Goal: Answer question/provide support: Share knowledge or assist other users

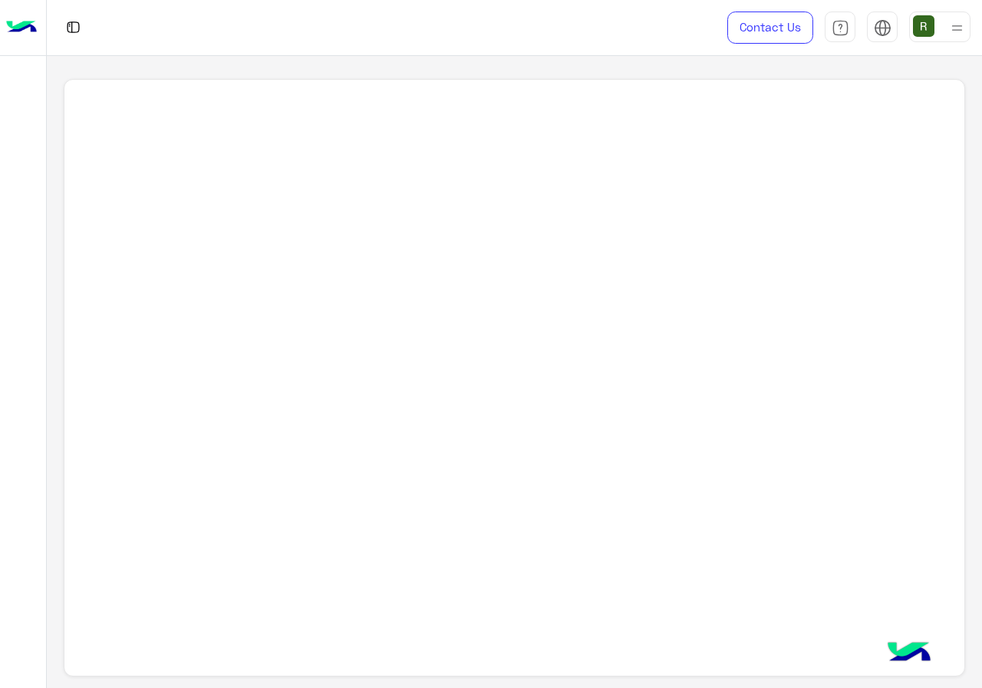
drag, startPoint x: 428, startPoint y: 409, endPoint x: 422, endPoint y: 508, distance: 99.2
click at [422, 508] on div at bounding box center [514, 378] width 901 height 598
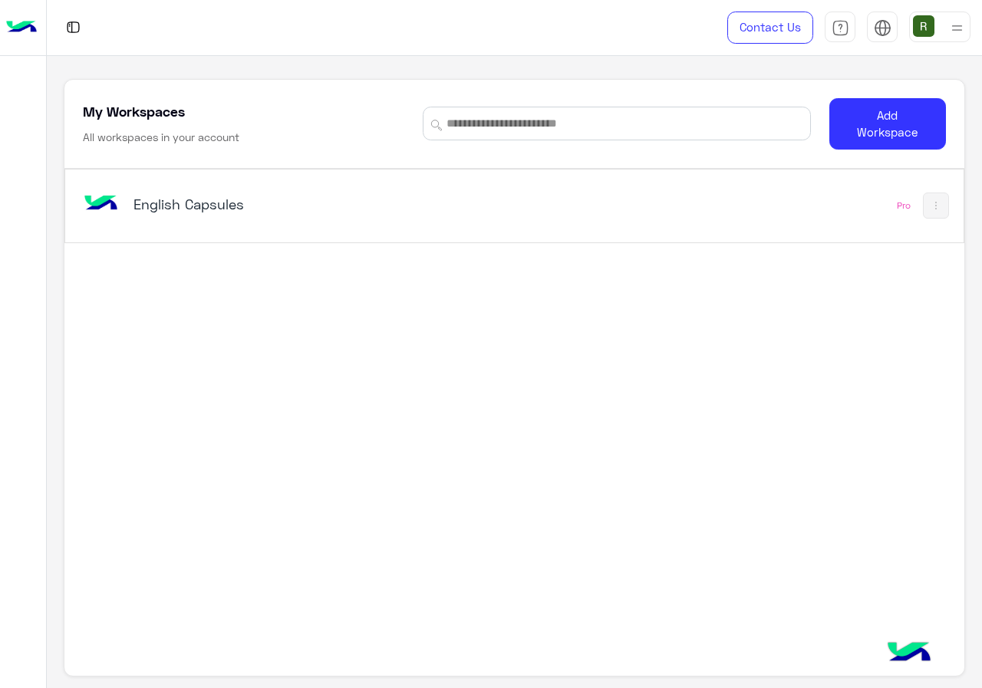
click at [397, 203] on h5 "English Capsules" at bounding box center [289, 204] width 313 height 18
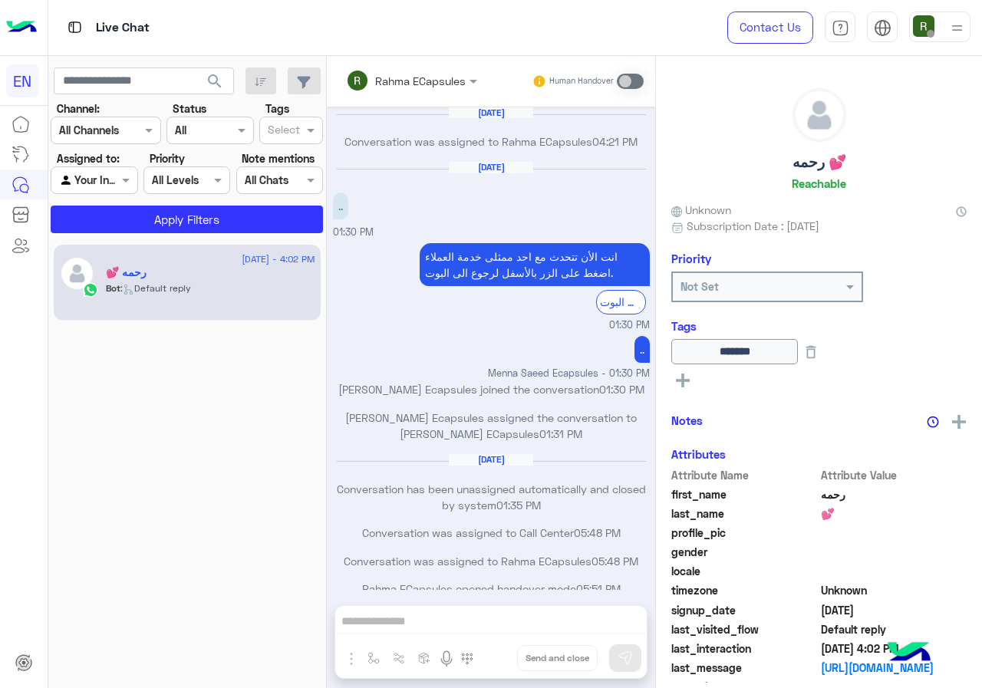
scroll to position [743, 0]
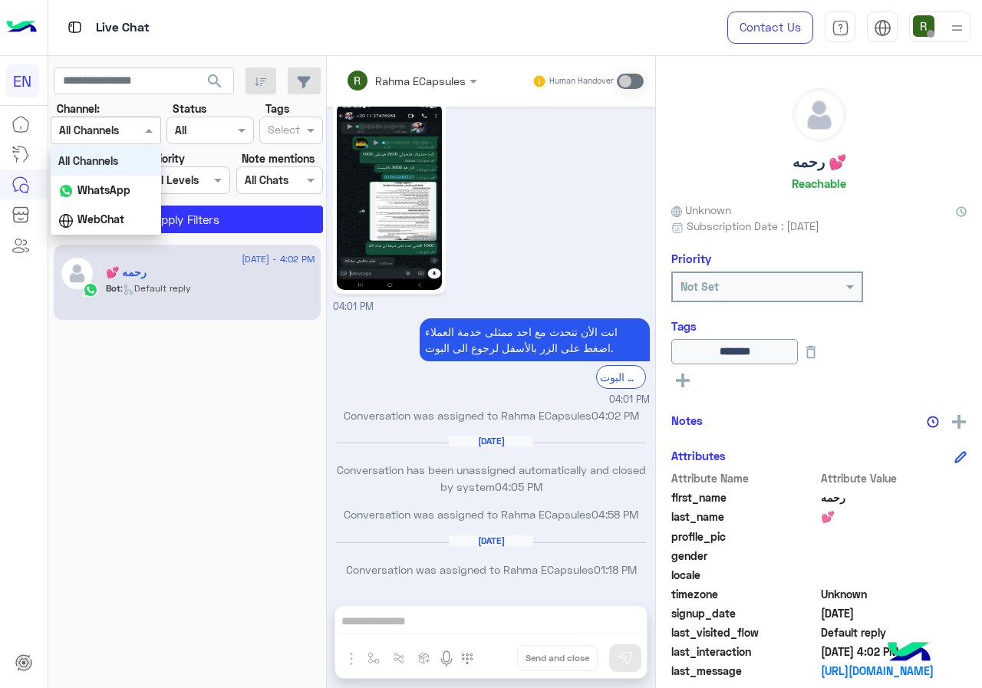
click at [112, 120] on div "Channel All Channels" at bounding box center [106, 131] width 110 height 28
click at [122, 191] on b "WhatsApp" at bounding box center [103, 189] width 53 height 13
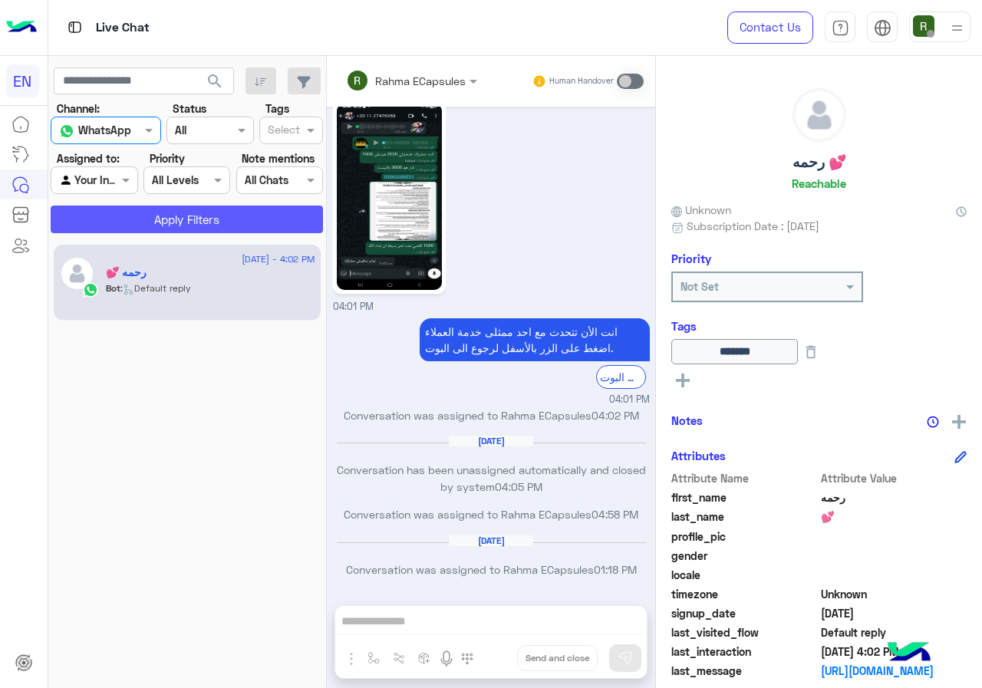
click at [129, 232] on button "Apply Filters" at bounding box center [187, 220] width 272 height 28
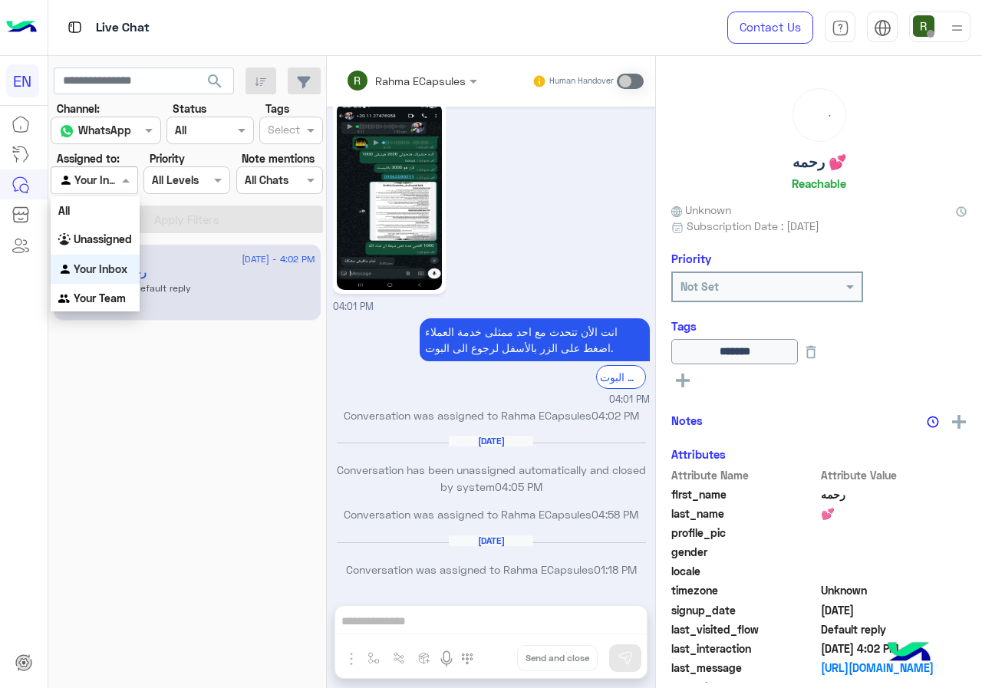
click at [112, 177] on div at bounding box center [93, 180] width 85 height 18
click at [125, 231] on div "Unassigned" at bounding box center [95, 240] width 89 height 30
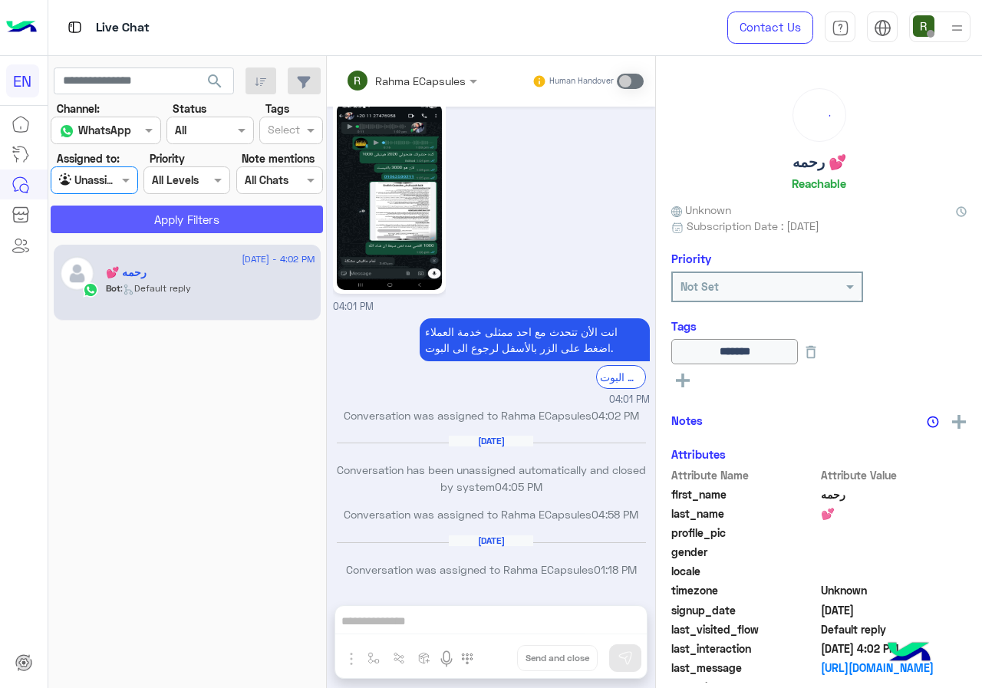
click at [130, 229] on button "Apply Filters" at bounding box center [187, 220] width 272 height 28
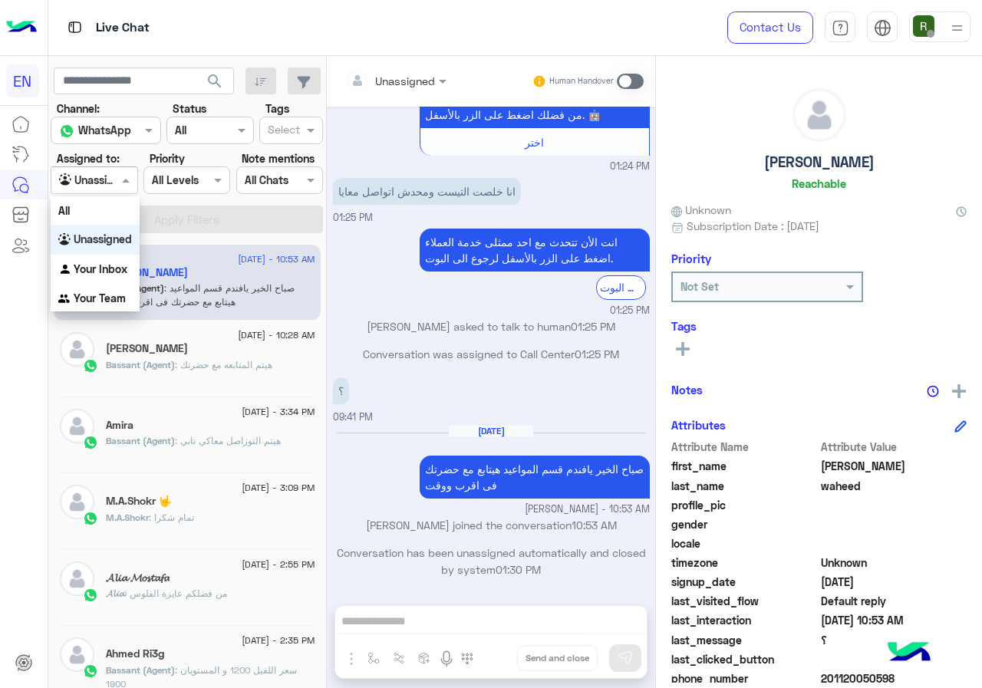
click at [88, 173] on input "text" at bounding box center [76, 181] width 35 height 16
click at [87, 280] on div "Your Inbox" at bounding box center [95, 270] width 89 height 30
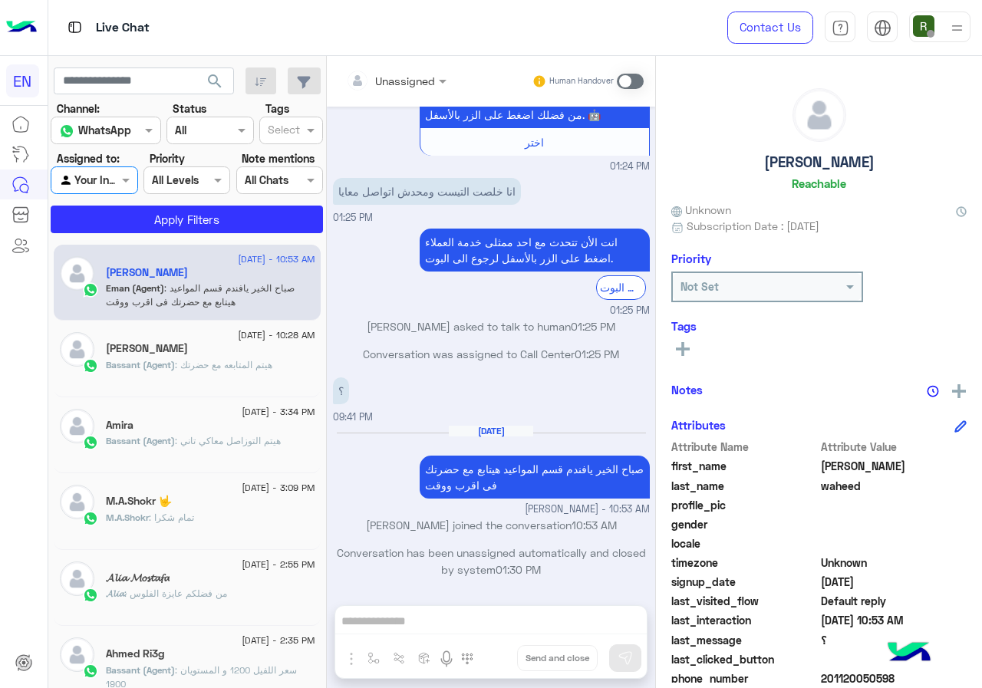
click at [92, 183] on input "text" at bounding box center [76, 181] width 35 height 16
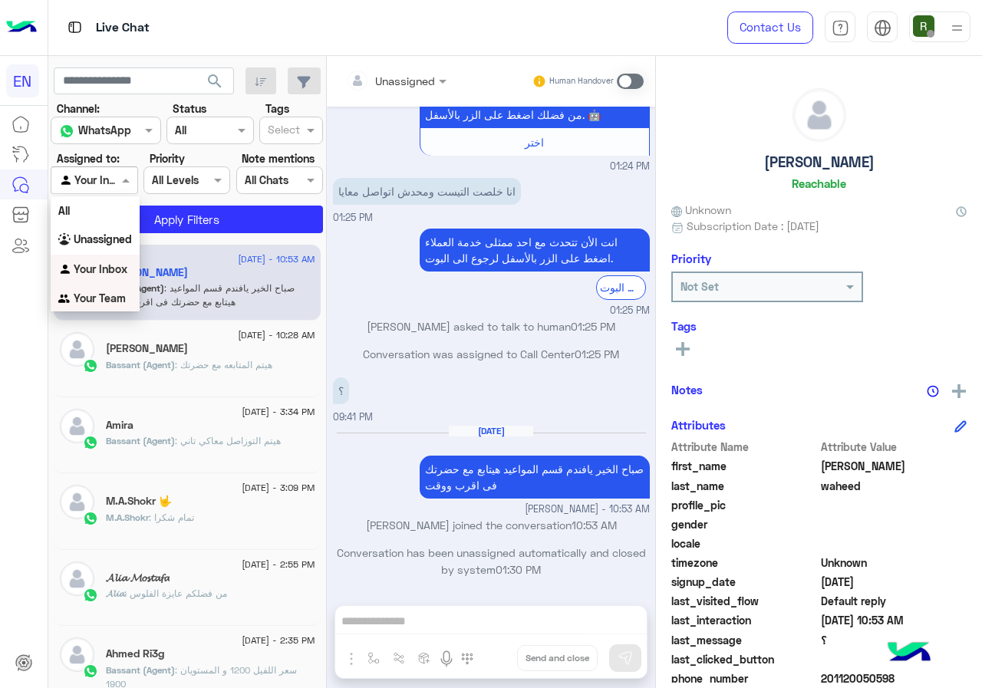
click at [96, 308] on div "Your Team" at bounding box center [95, 299] width 89 height 30
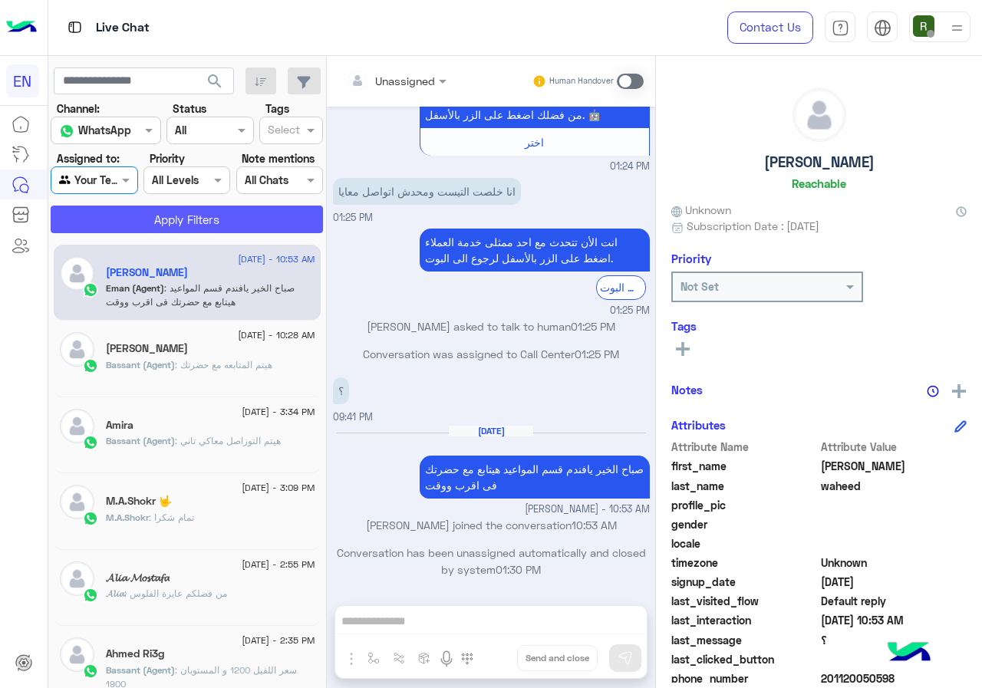
click at [114, 220] on button "Apply Filters" at bounding box center [187, 220] width 272 height 28
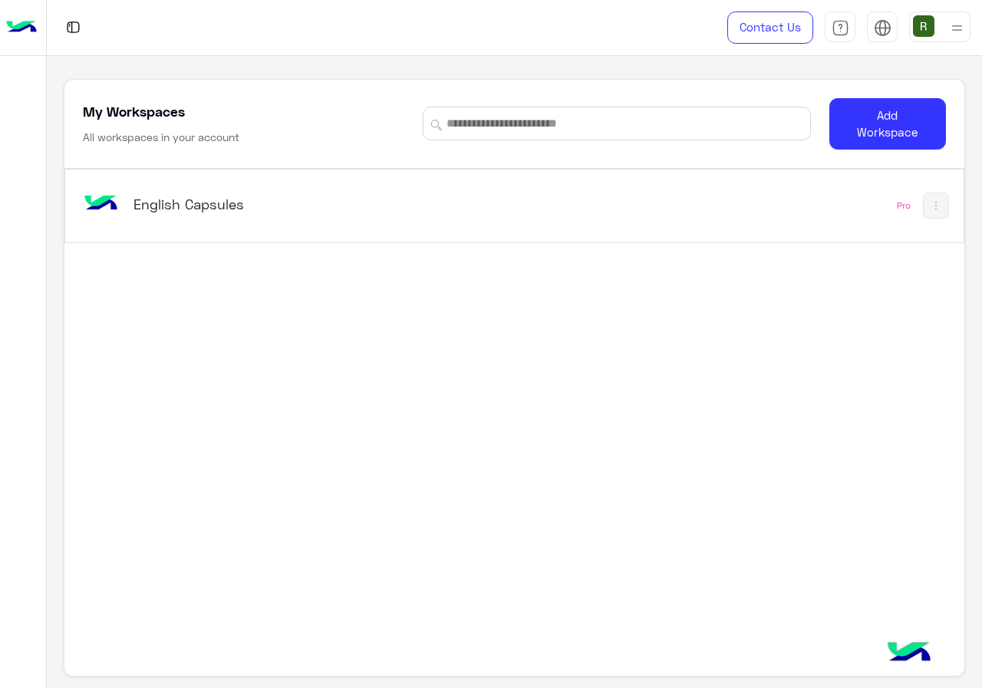
click at [440, 215] on div "English Capsules" at bounding box center [289, 205] width 313 height 21
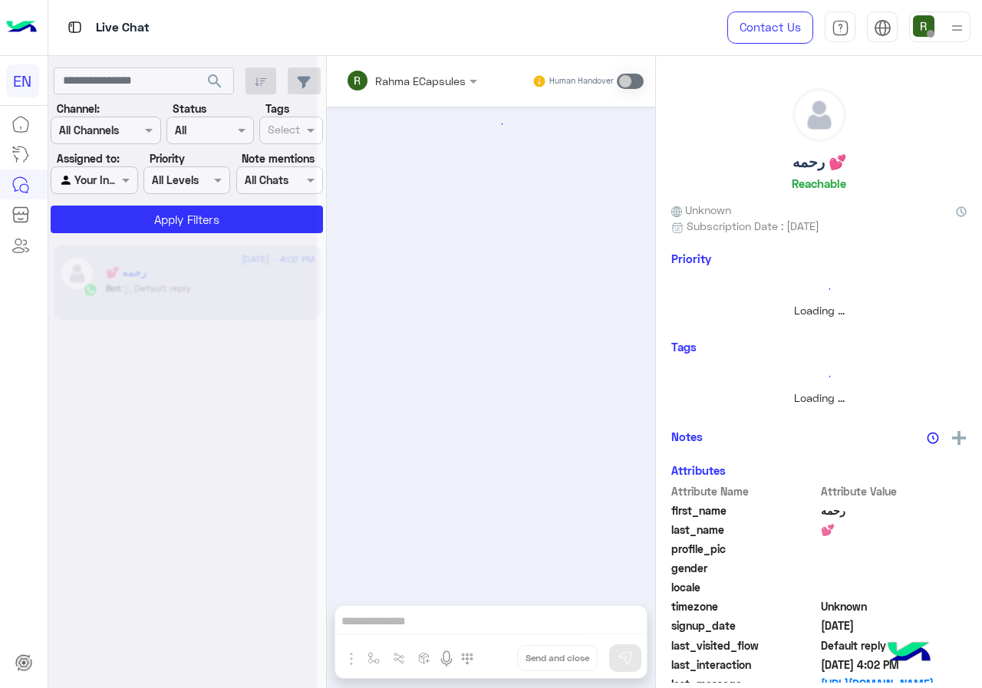
click at [124, 134] on div at bounding box center [105, 130] width 109 height 18
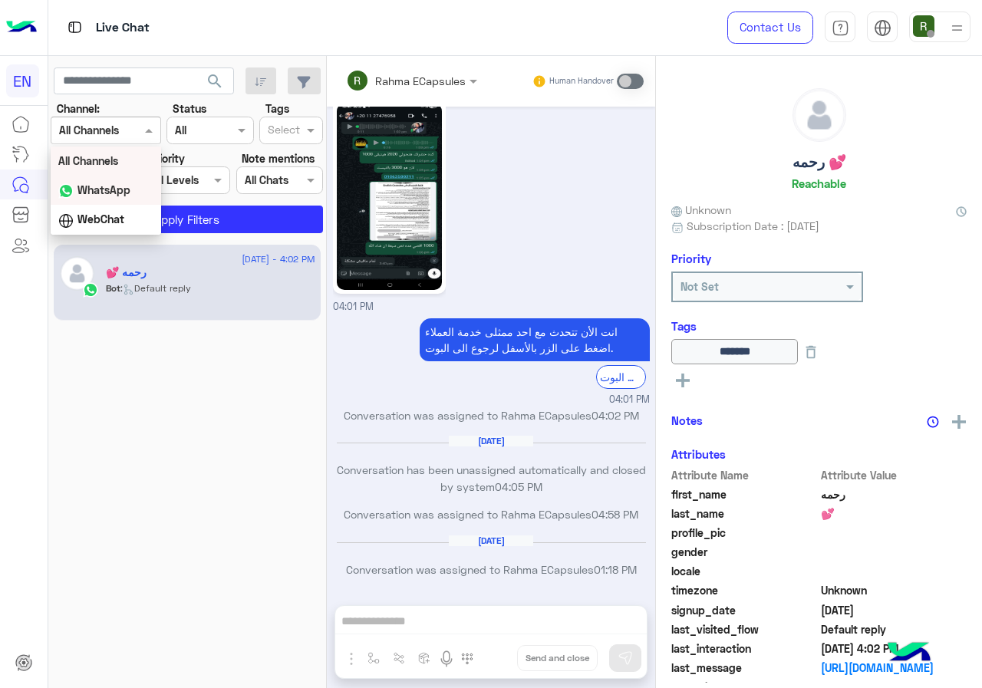
click at [117, 196] on b "WhatsApp" at bounding box center [103, 189] width 53 height 13
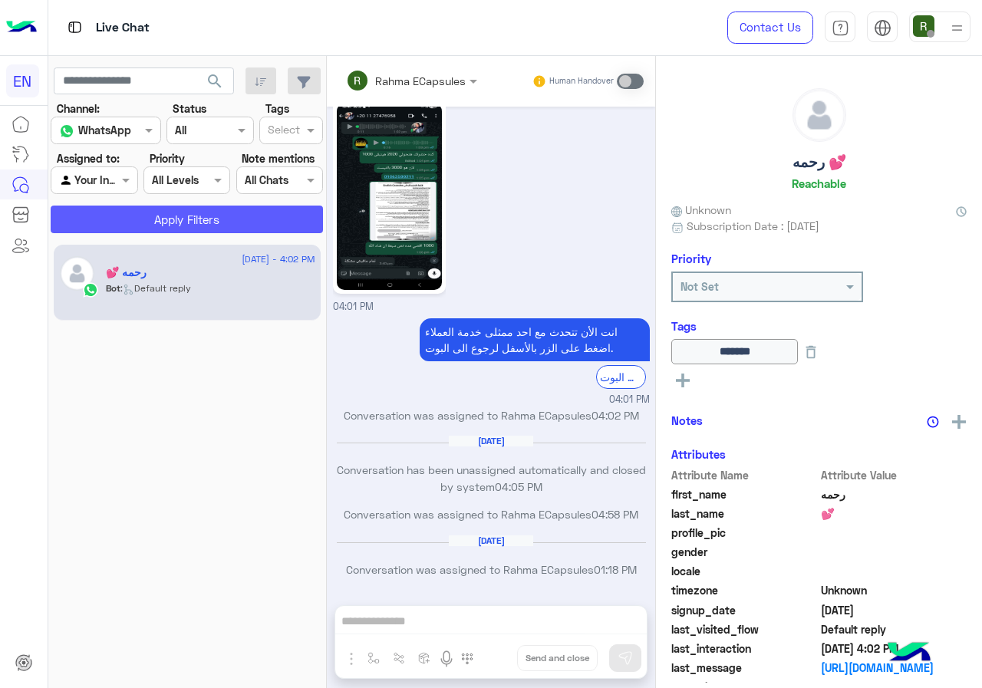
click at [123, 222] on button "Apply Filters" at bounding box center [187, 220] width 272 height 28
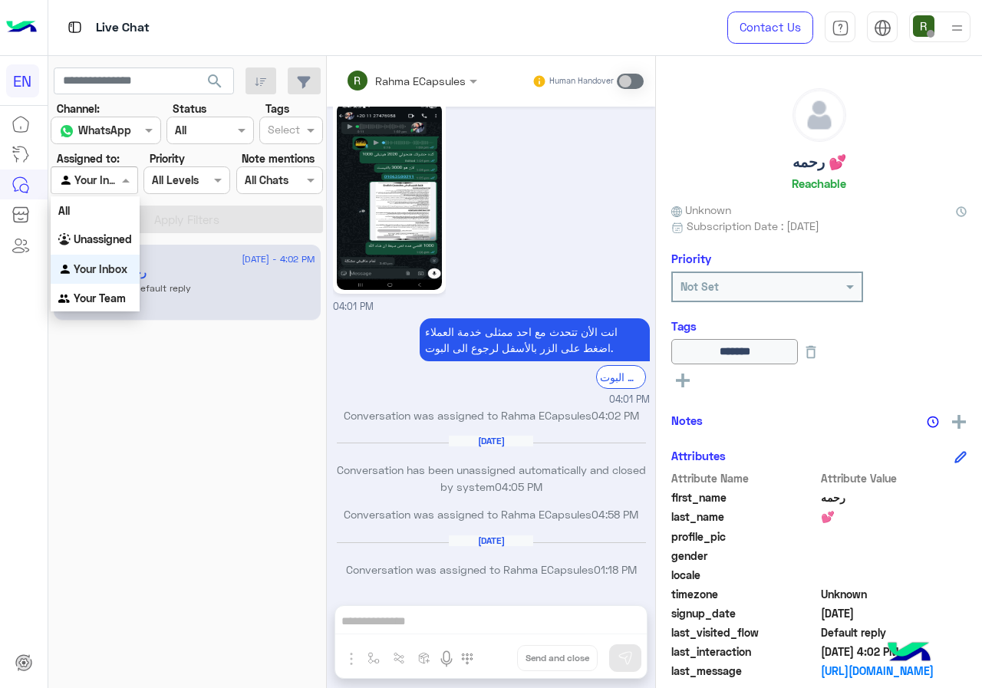
click at [114, 173] on div at bounding box center [93, 180] width 85 height 18
click at [107, 232] on div "Unassigned" at bounding box center [95, 240] width 89 height 30
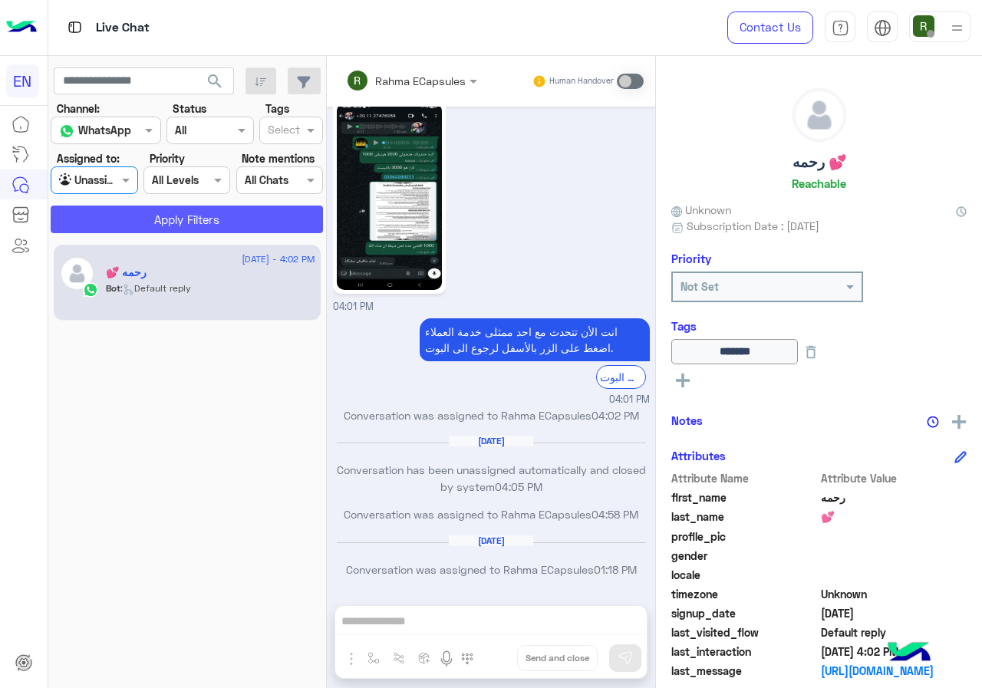
click at [115, 221] on button "Apply Filters" at bounding box center [187, 220] width 272 height 28
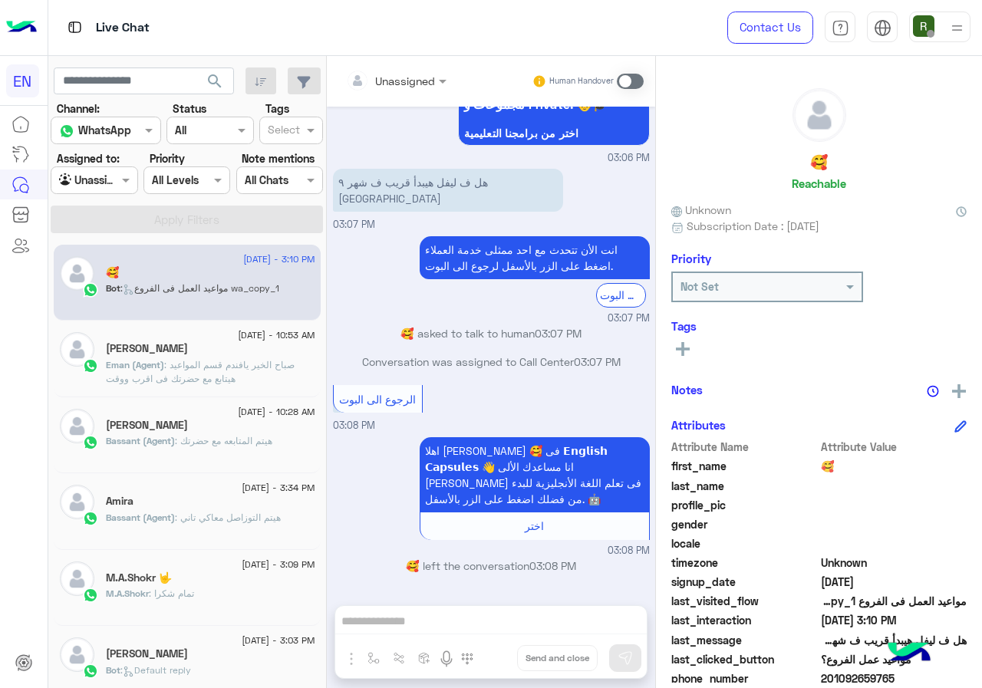
scroll to position [1270, 0]
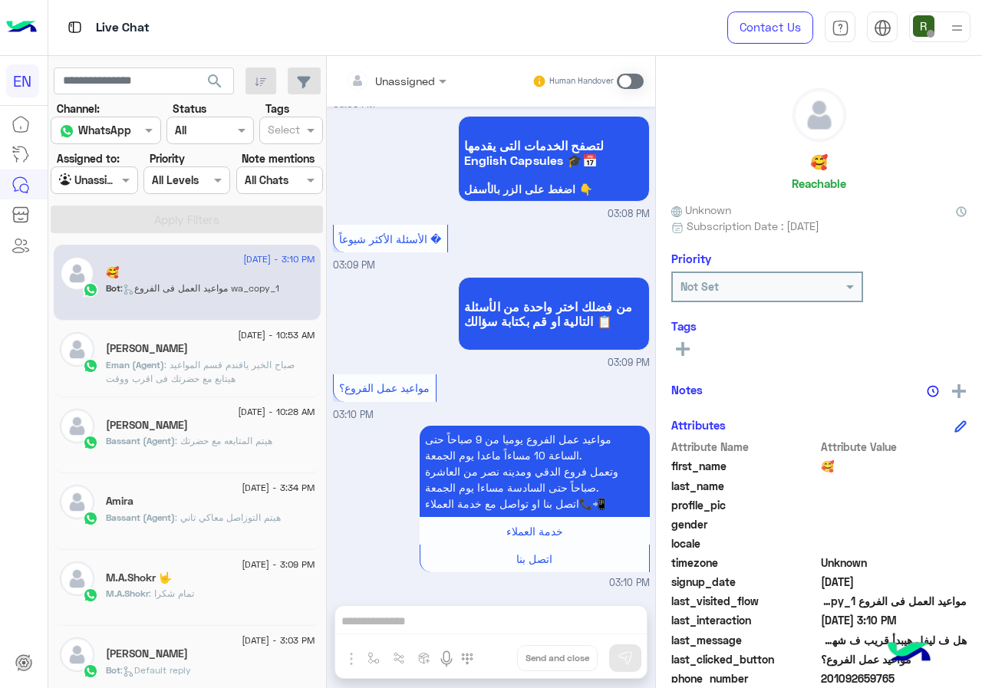
click at [100, 180] on div at bounding box center [93, 180] width 85 height 18
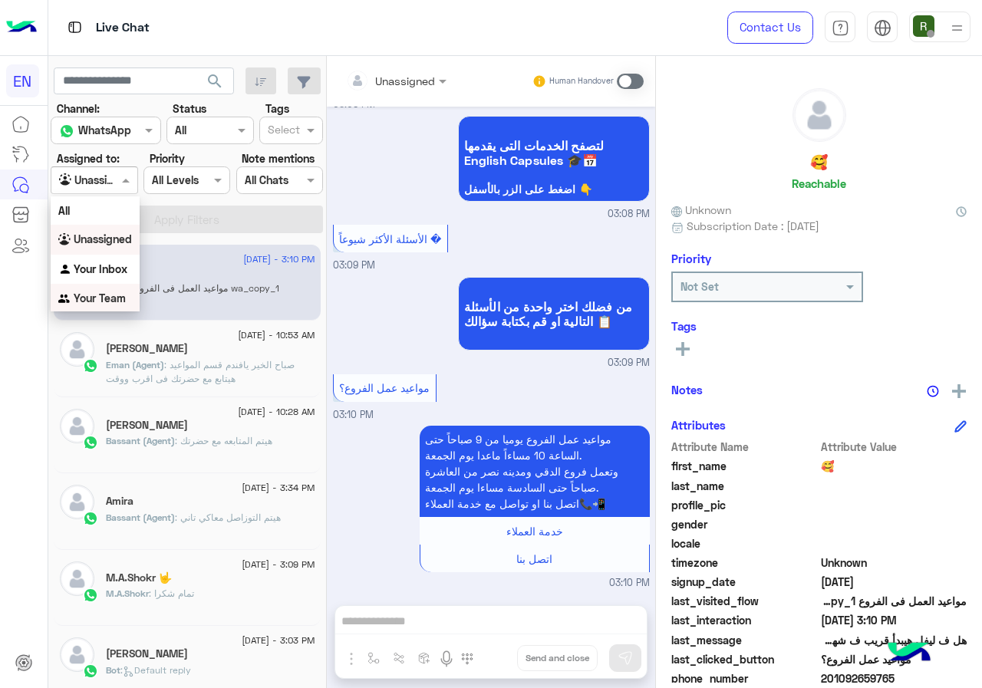
click at [93, 304] on b "Your Team" at bounding box center [100, 298] width 52 height 13
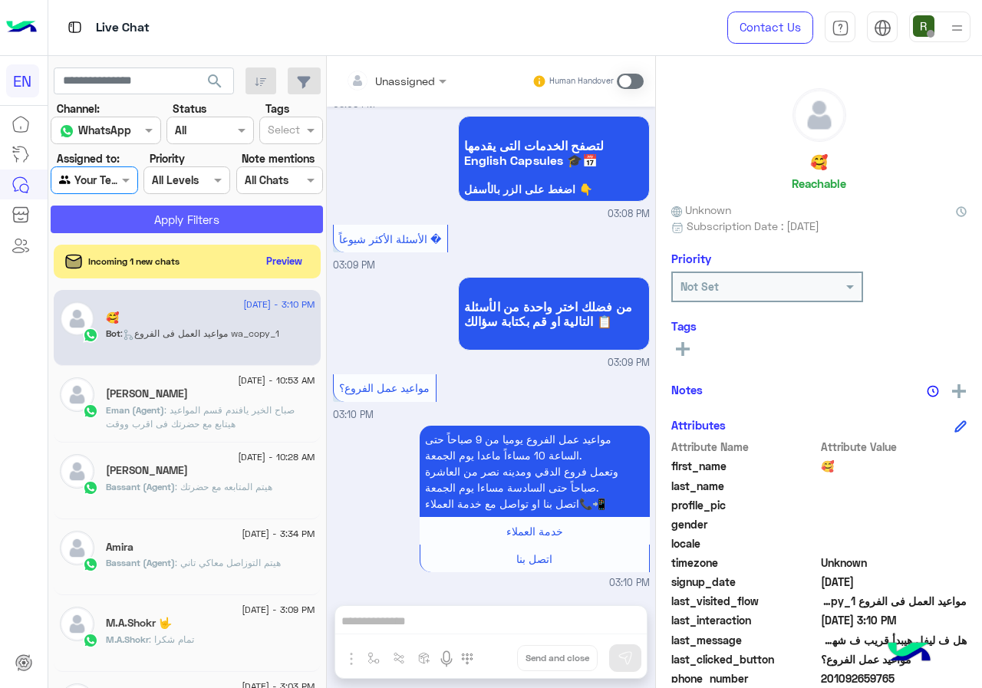
click at [134, 219] on button "Apply Filters" at bounding box center [187, 220] width 272 height 28
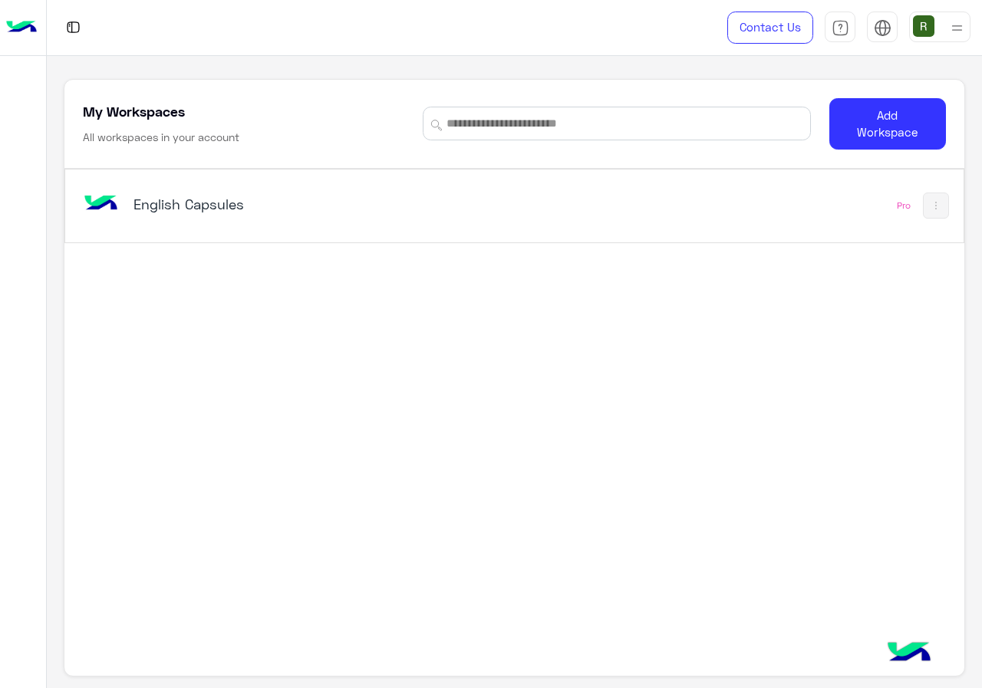
click at [410, 237] on div "English Capsules Pro" at bounding box center [514, 206] width 898 height 73
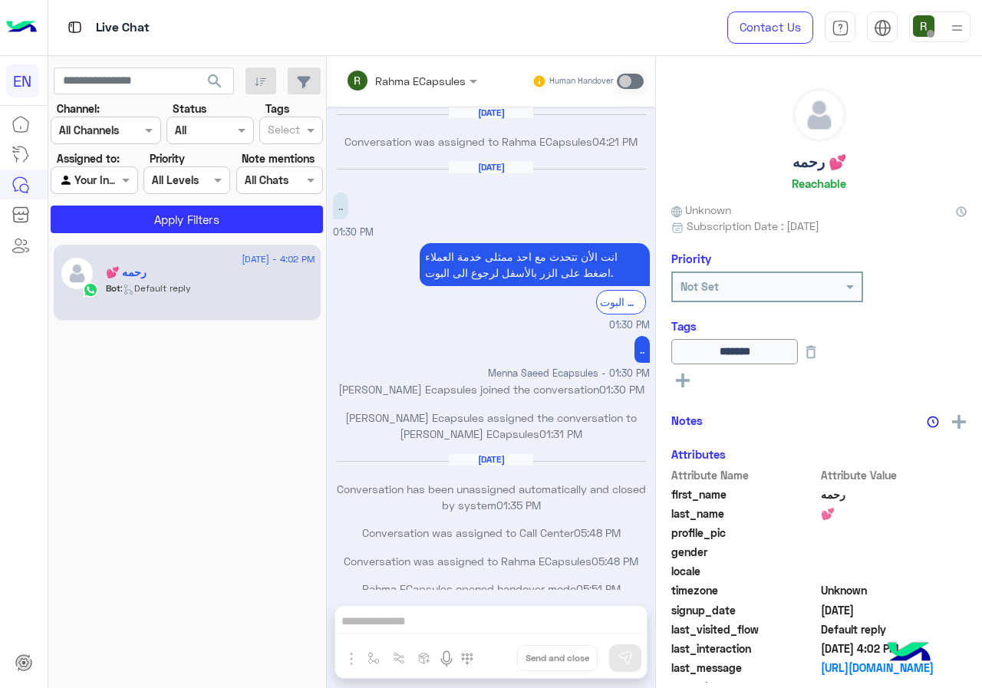
scroll to position [743, 0]
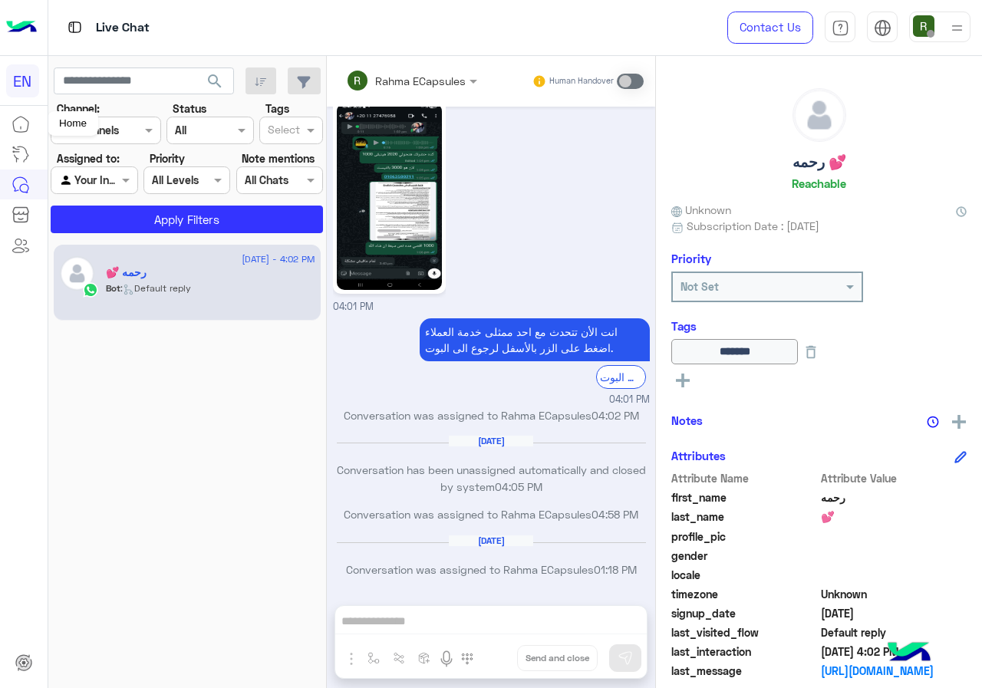
click at [94, 133] on div "Home" at bounding box center [73, 123] width 51 height 25
click at [137, 120] on div "Channel All Channels" at bounding box center [106, 131] width 110 height 28
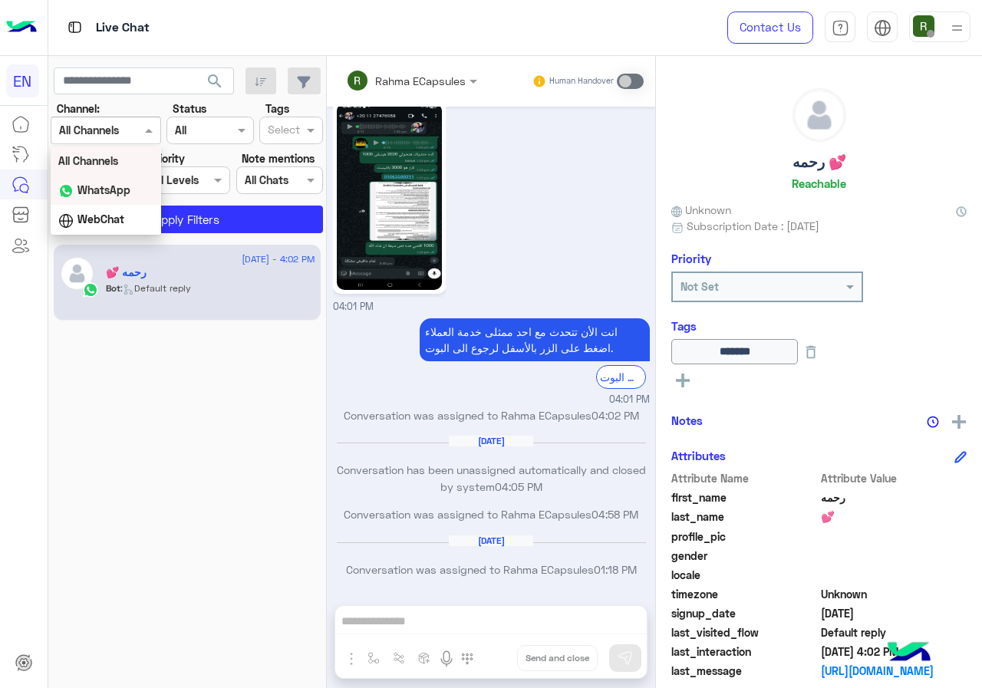
click at [128, 199] on div "WhatsApp" at bounding box center [106, 191] width 110 height 30
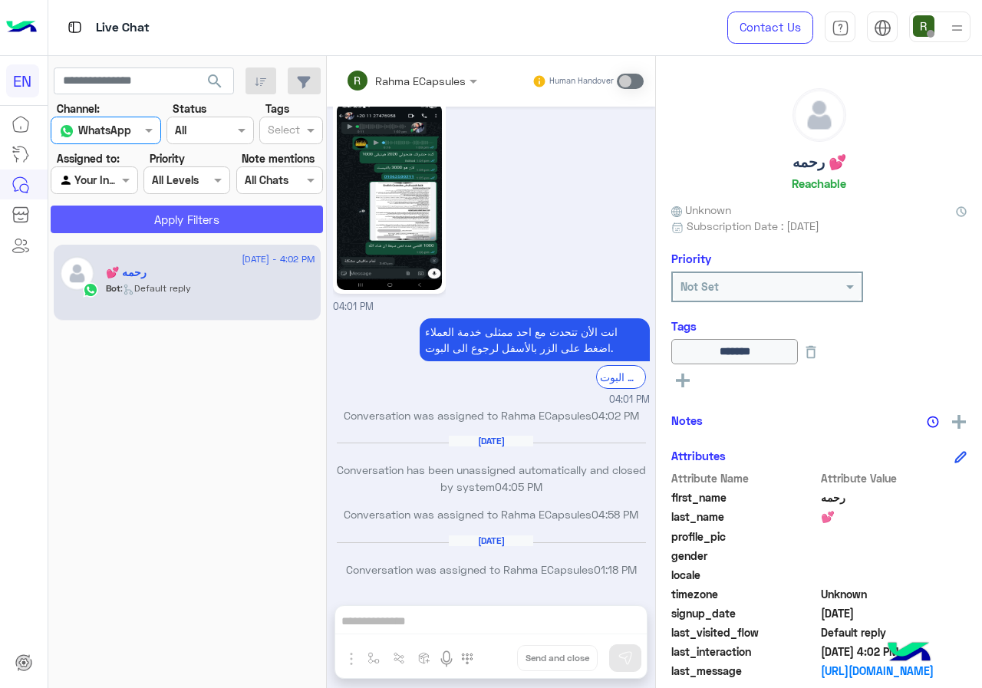
click at [133, 225] on button "Apply Filters" at bounding box center [187, 220] width 272 height 28
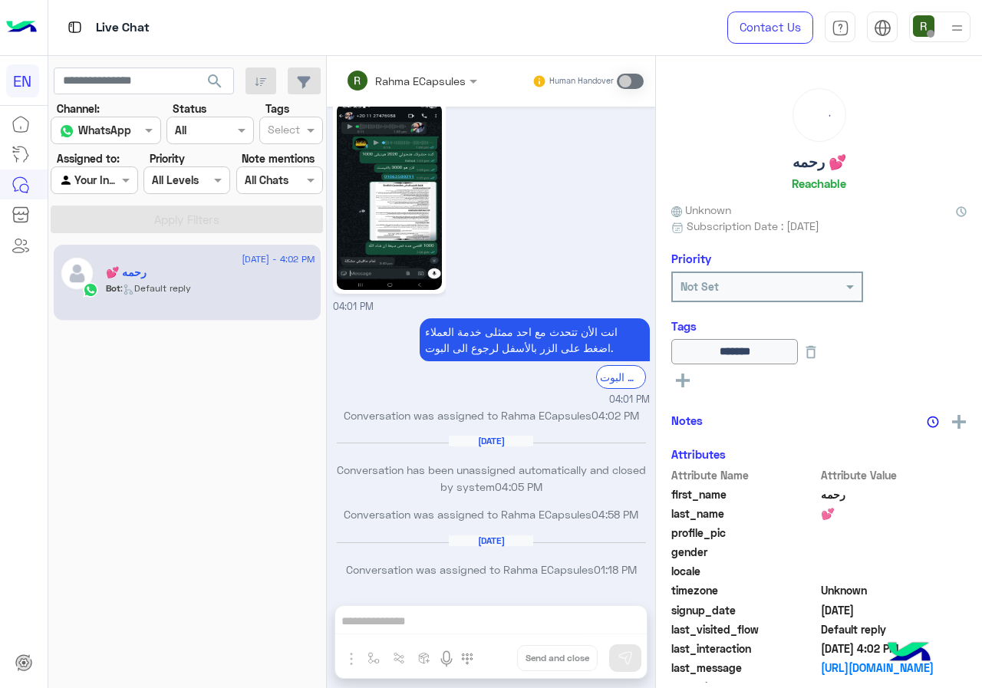
click at [109, 180] on div at bounding box center [93, 180] width 85 height 18
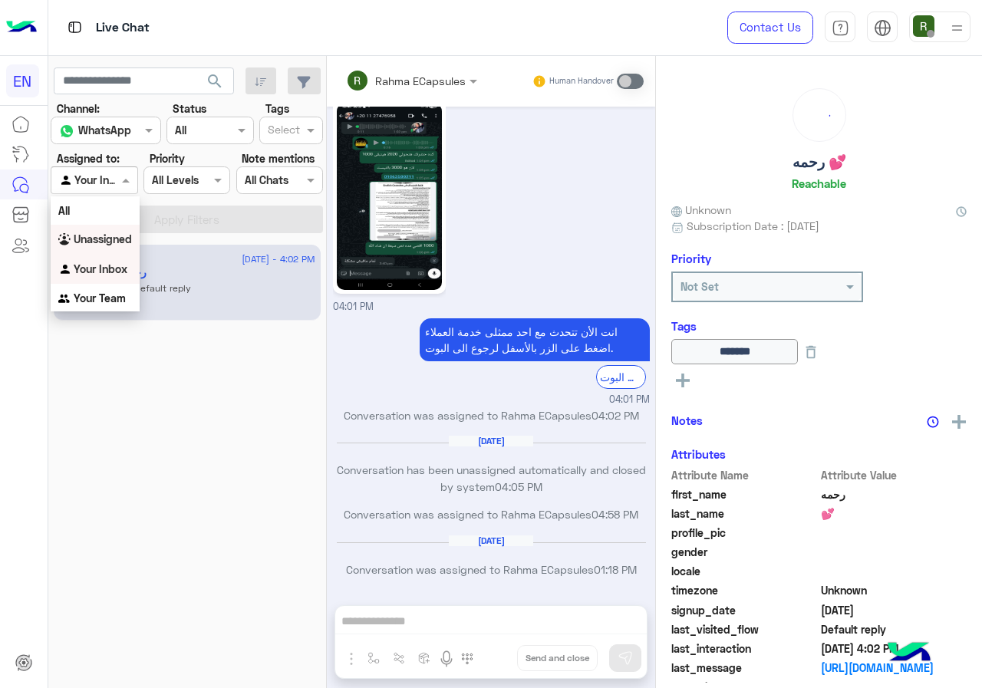
click at [125, 239] on b "Unassigned" at bounding box center [103, 238] width 58 height 13
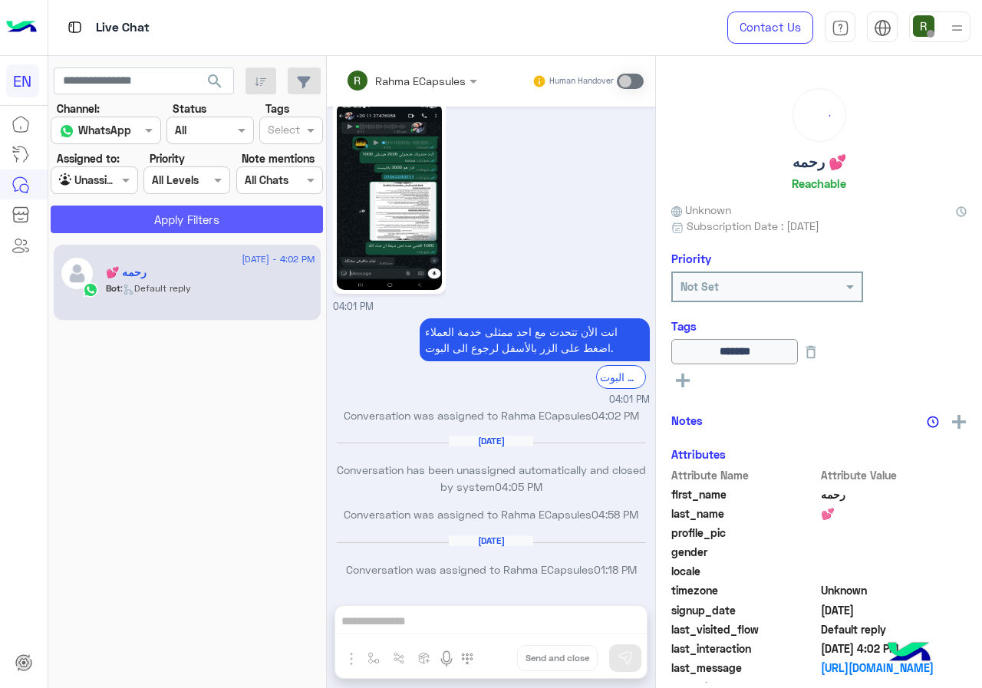
click at [133, 226] on button "Apply Filters" at bounding box center [187, 220] width 272 height 28
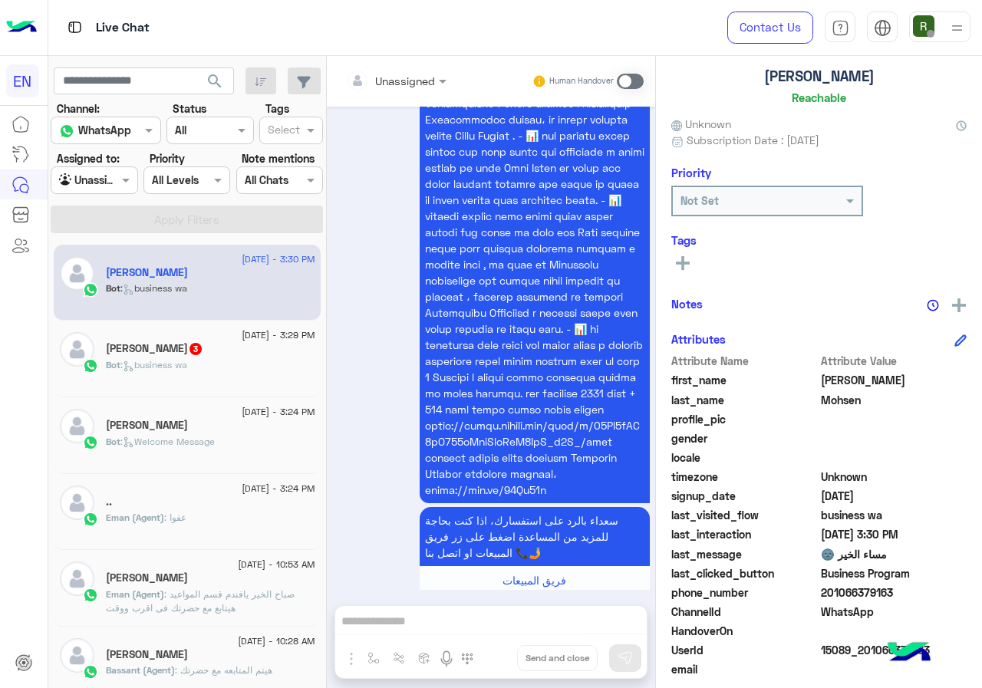
scroll to position [138, 0]
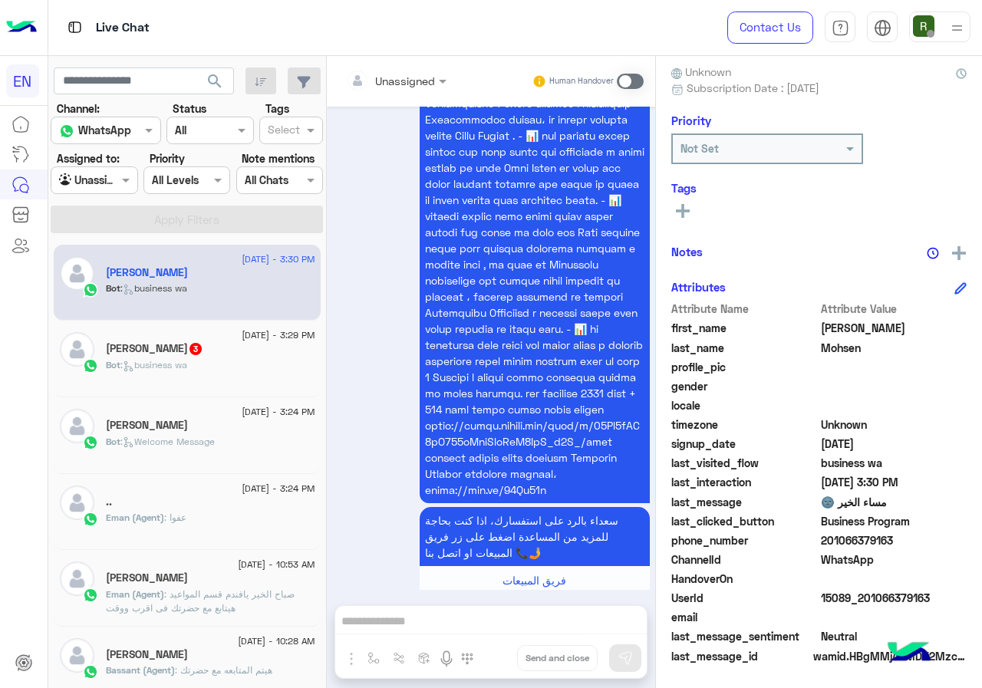
drag, startPoint x: 873, startPoint y: 539, endPoint x: 942, endPoint y: 541, distance: 69.1
click at [942, 541] on span "201066379163" at bounding box center [894, 540] width 147 height 16
copy span "01066379163"
click at [454, 77] on div at bounding box center [396, 80] width 116 height 18
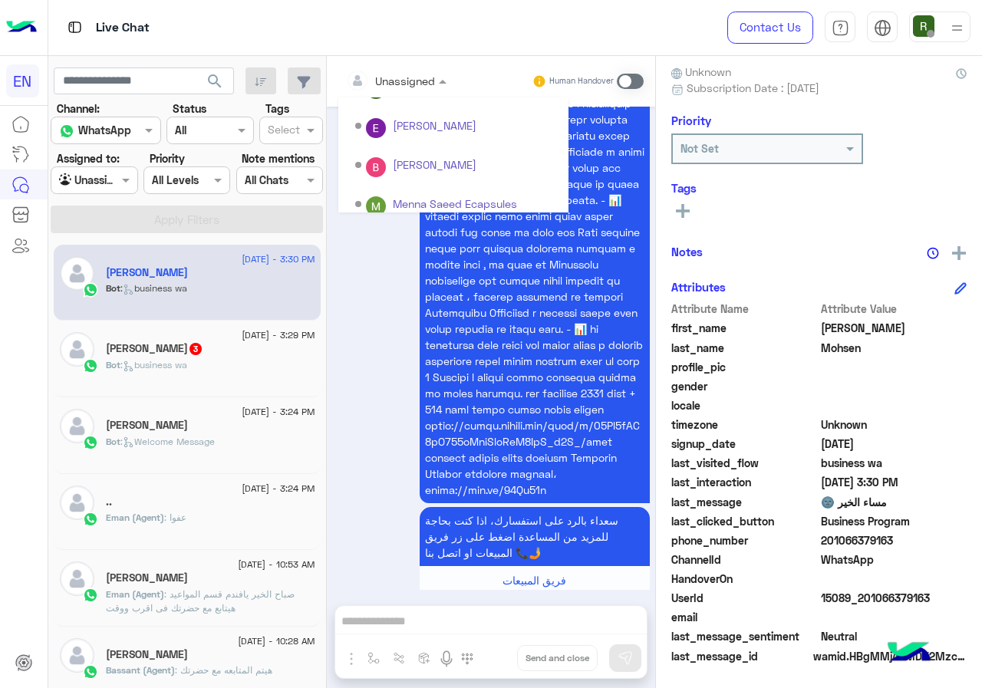
scroll to position [255, 0]
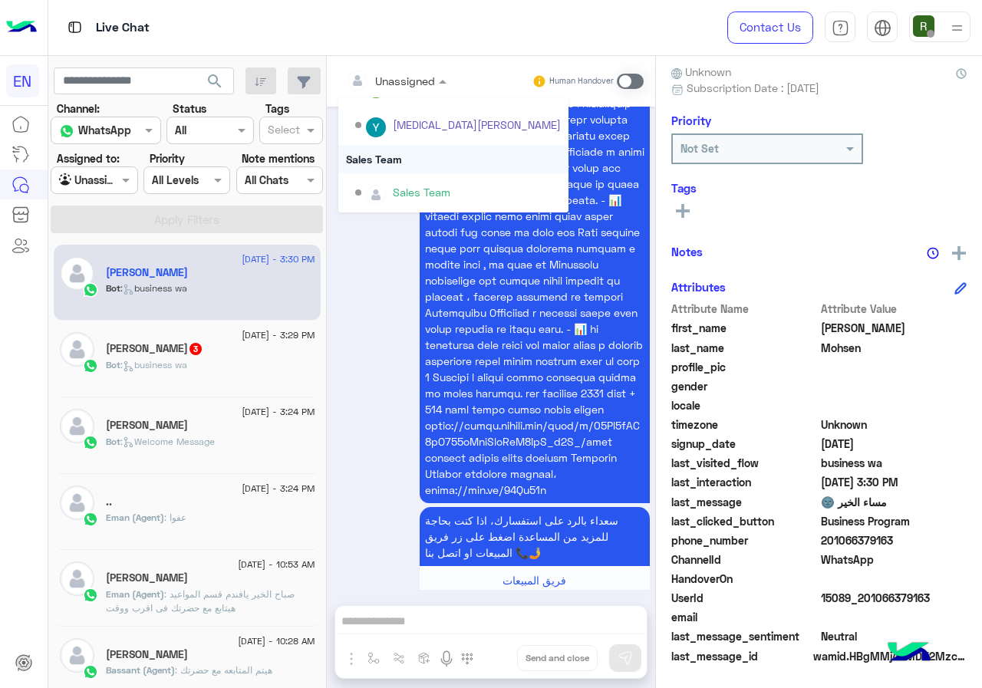
click at [461, 160] on div "Sales Team" at bounding box center [453, 159] width 230 height 28
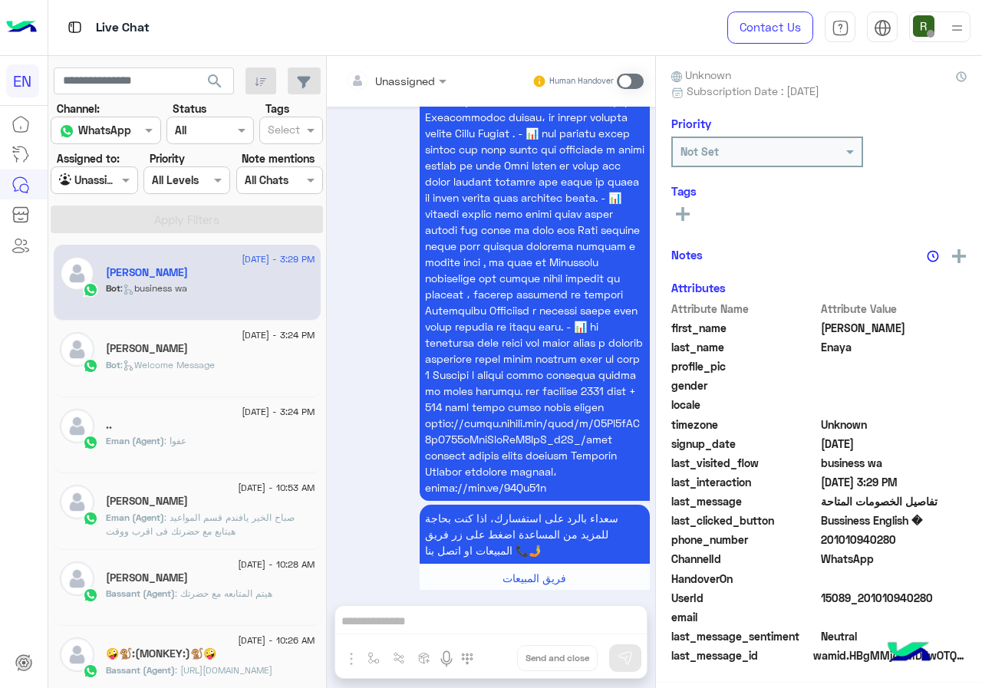
scroll to position [134, 0]
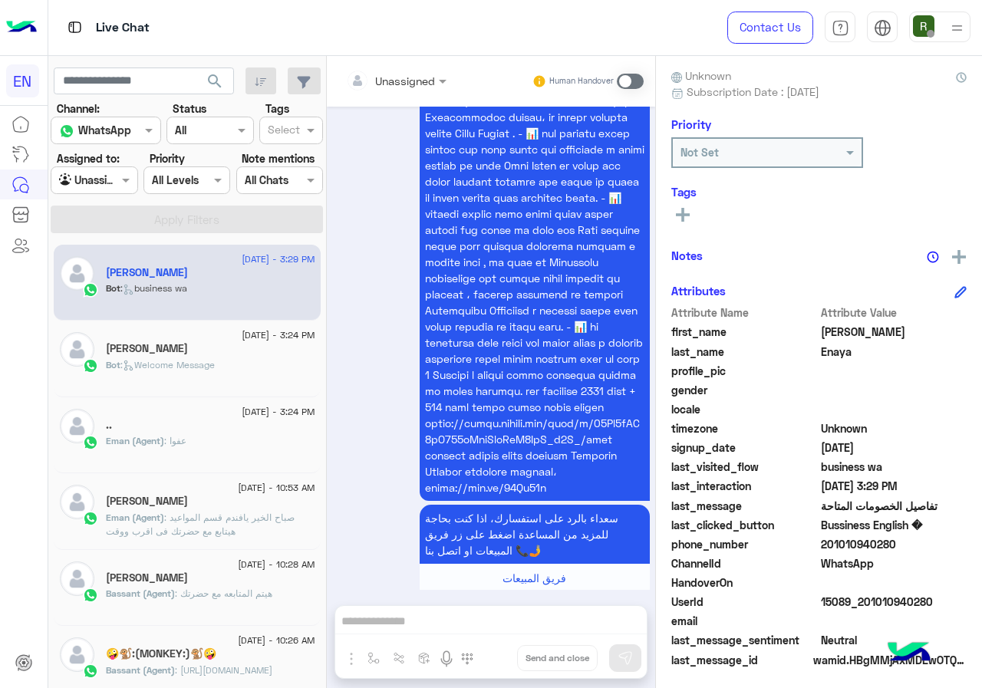
click at [967, 559] on div "Attribute Name Attribute Value first_name Hassan last_name Enaya profile_pic ge…" at bounding box center [818, 488] width 295 height 366
click at [922, 560] on span "WhatsApp" at bounding box center [894, 563] width 147 height 16
drag, startPoint x: 874, startPoint y: 546, endPoint x: 981, endPoint y: 543, distance: 107.4
click at [967, 543] on span "201010940280" at bounding box center [894, 544] width 147 height 16
copy span "01010940280"
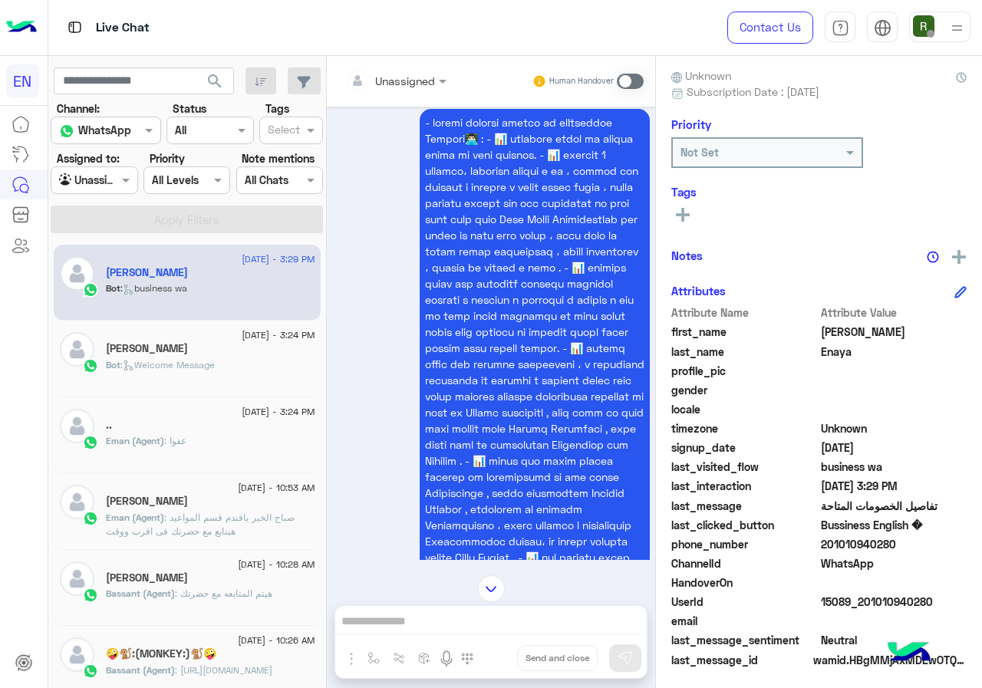
scroll to position [871, 0]
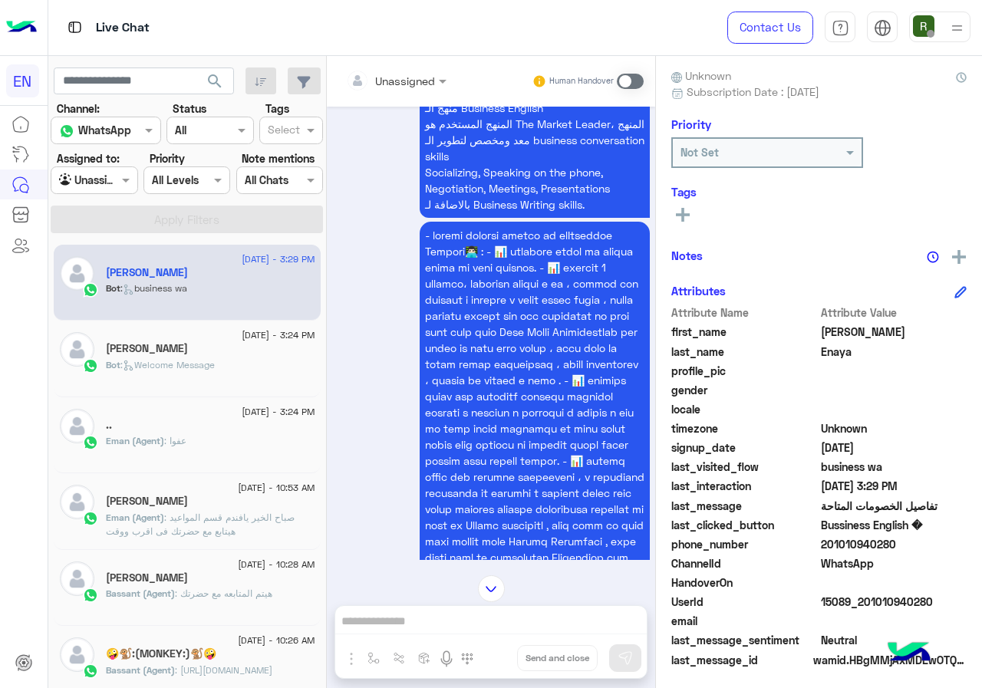
click at [454, 85] on div at bounding box center [396, 80] width 116 height 18
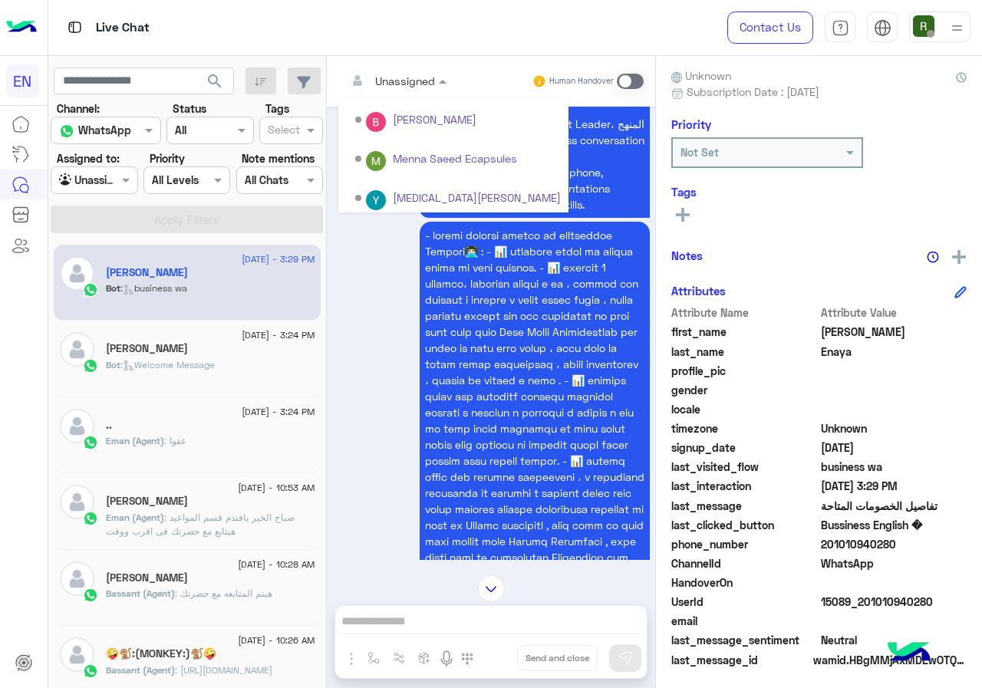
scroll to position [255, 0]
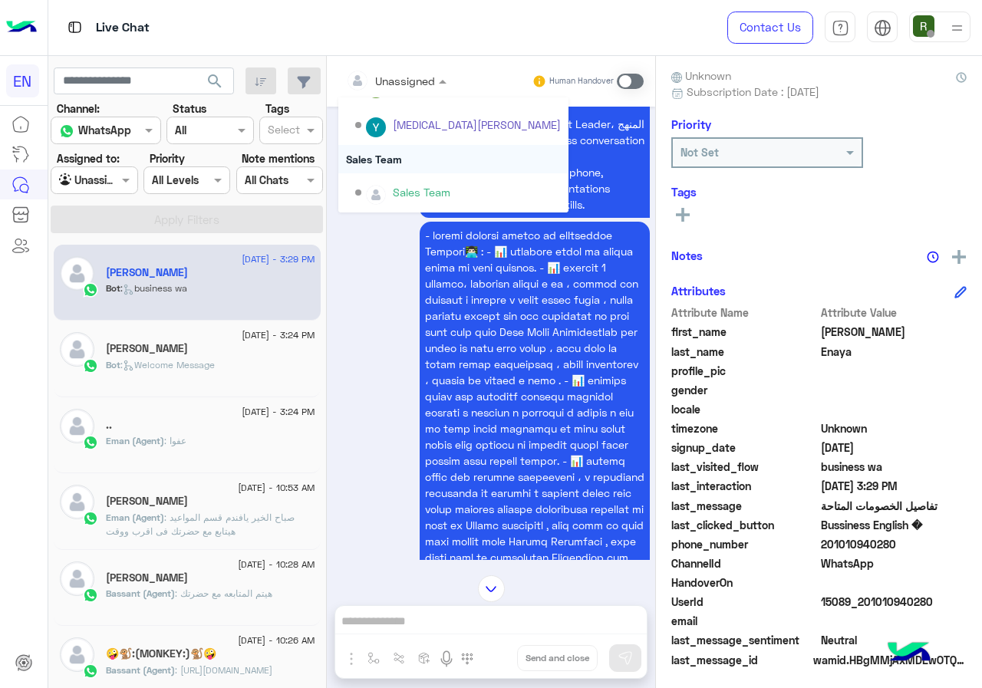
click at [455, 165] on div "Sales Team" at bounding box center [453, 159] width 230 height 28
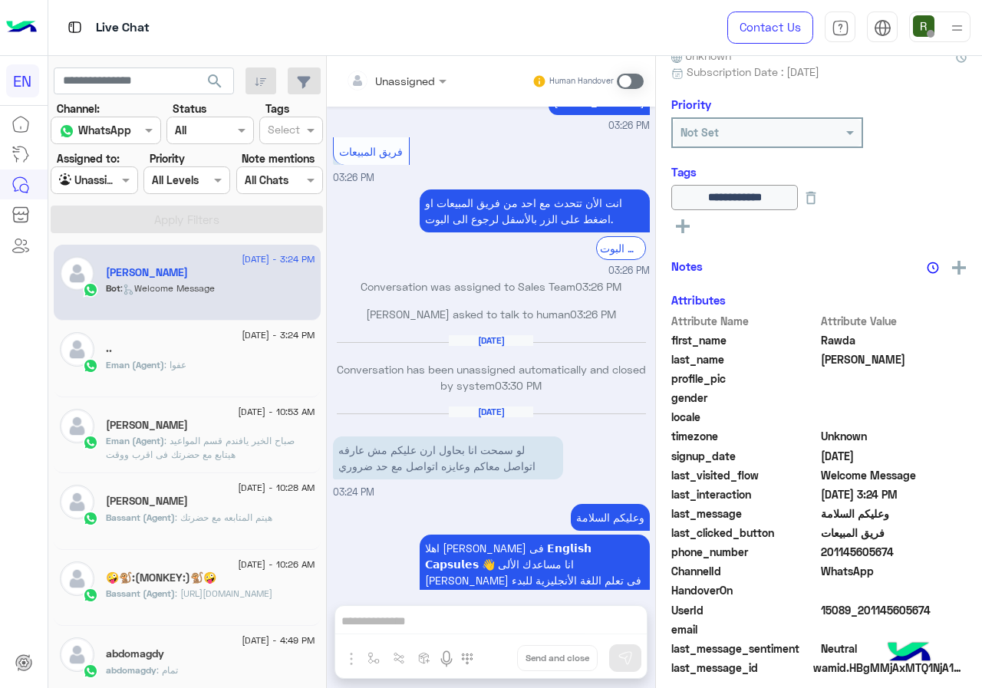
scroll to position [166, 0]
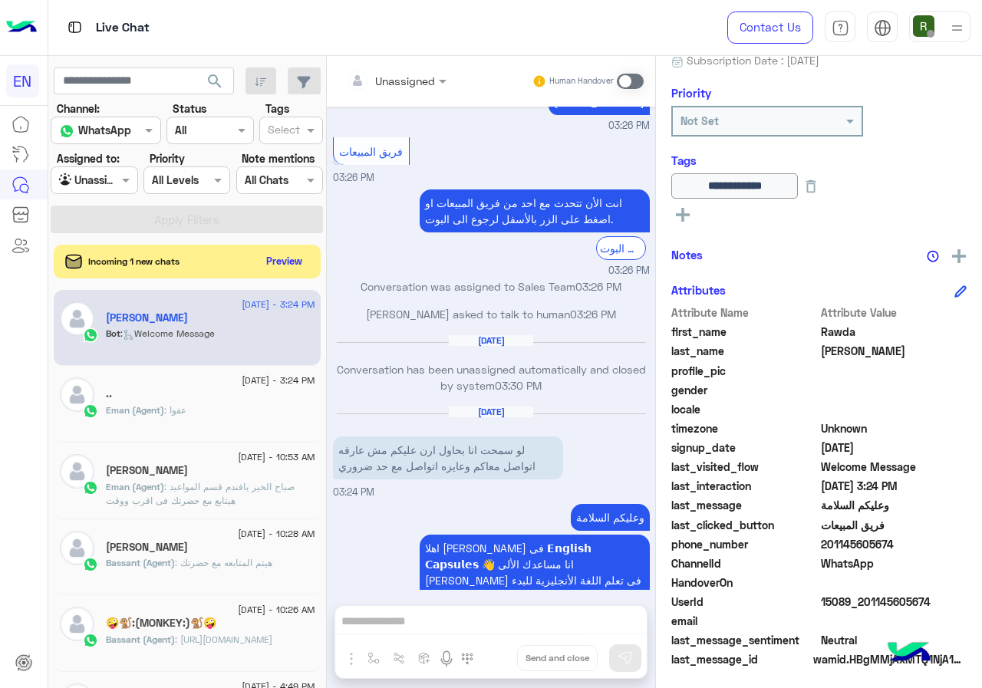
drag, startPoint x: 874, startPoint y: 540, endPoint x: 950, endPoint y: 540, distance: 75.9
click at [950, 540] on span "201145605674" at bounding box center [894, 544] width 147 height 16
click at [309, 255] on button "Preview" at bounding box center [286, 260] width 48 height 21
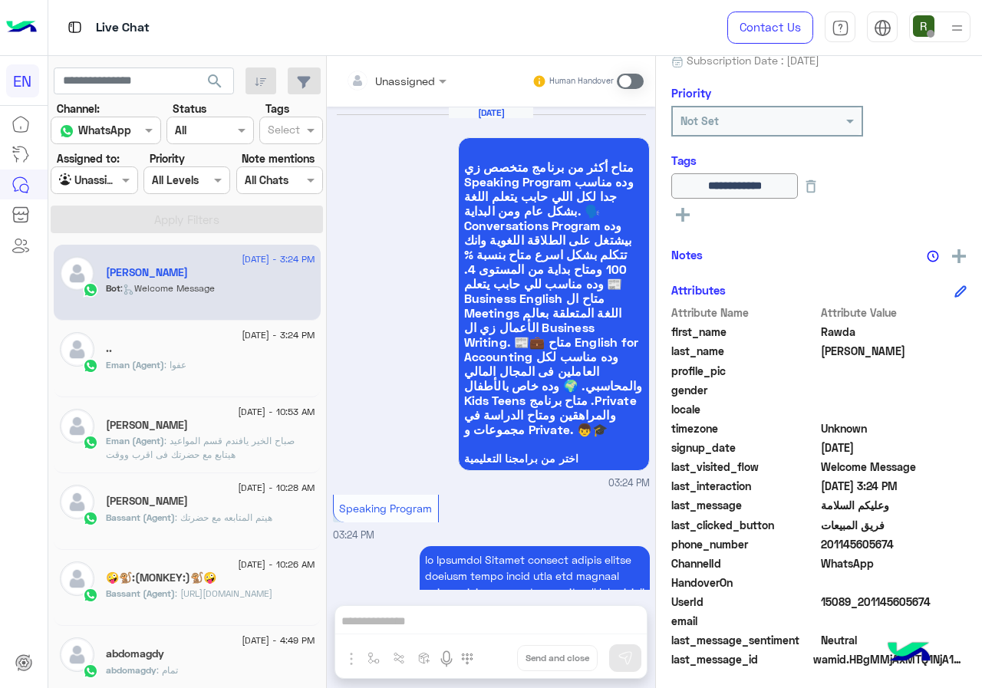
scroll to position [3191, 0]
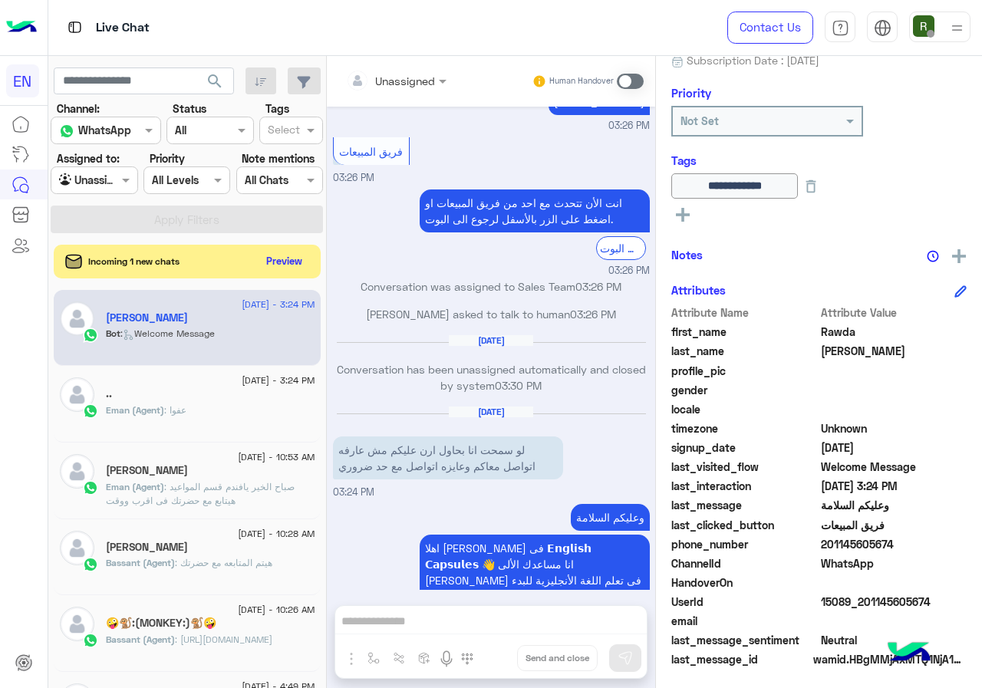
click at [321, 246] on div "Incoming 1 new chats Preview" at bounding box center [187, 262] width 267 height 34
click at [309, 261] on button "Preview" at bounding box center [286, 260] width 48 height 21
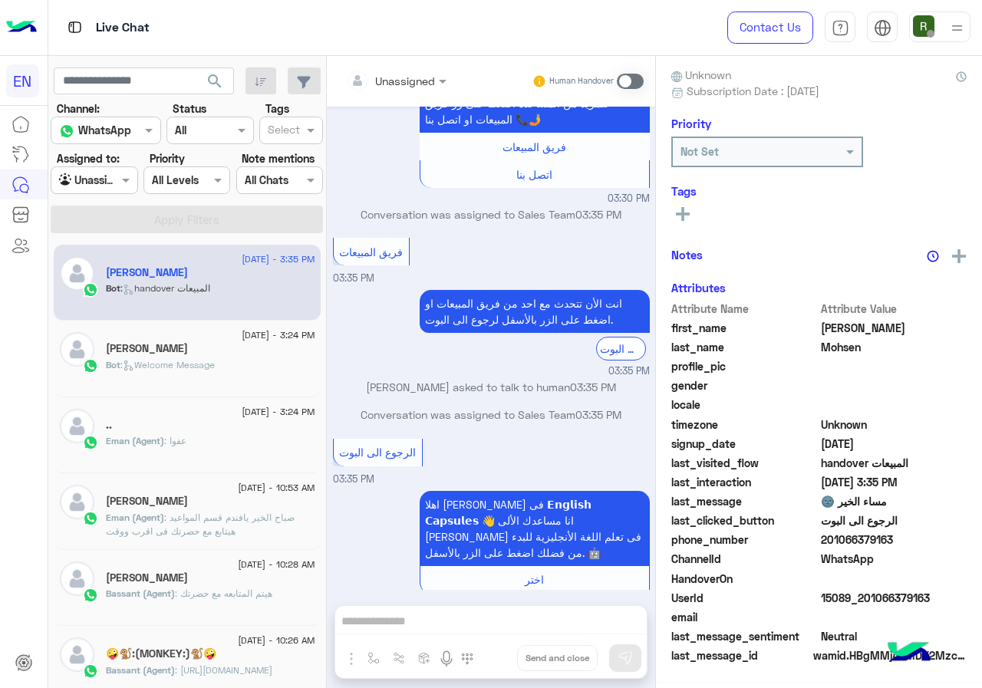
scroll to position [138, 0]
drag, startPoint x: 871, startPoint y: 541, endPoint x: 981, endPoint y: 539, distance: 110.5
click at [967, 539] on span "201066379163" at bounding box center [894, 540] width 147 height 16
copy span "01066379163"
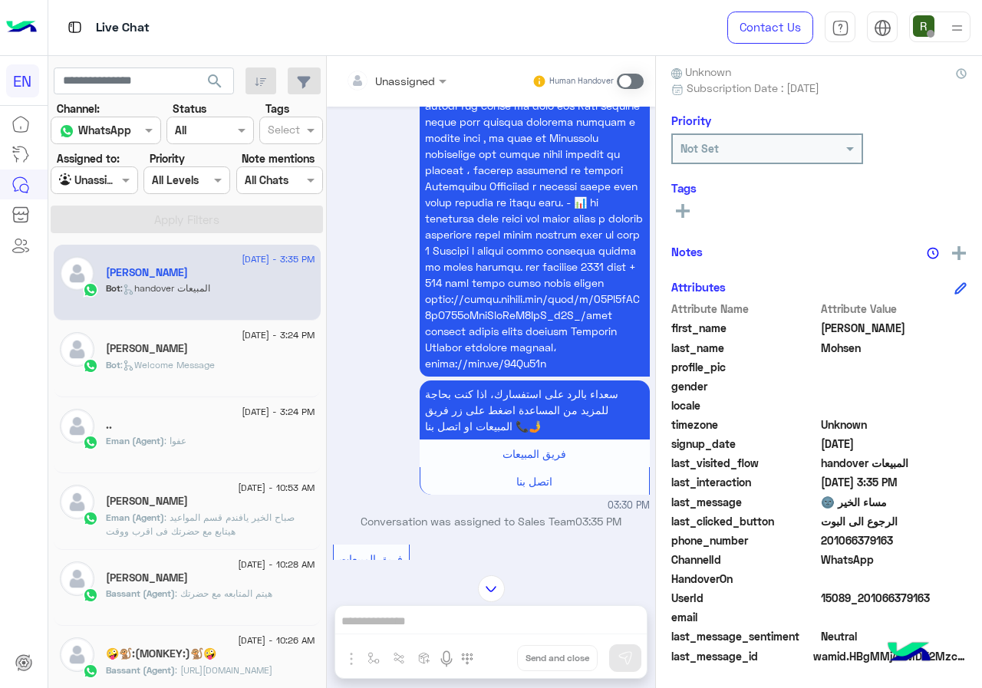
scroll to position [2405, 0]
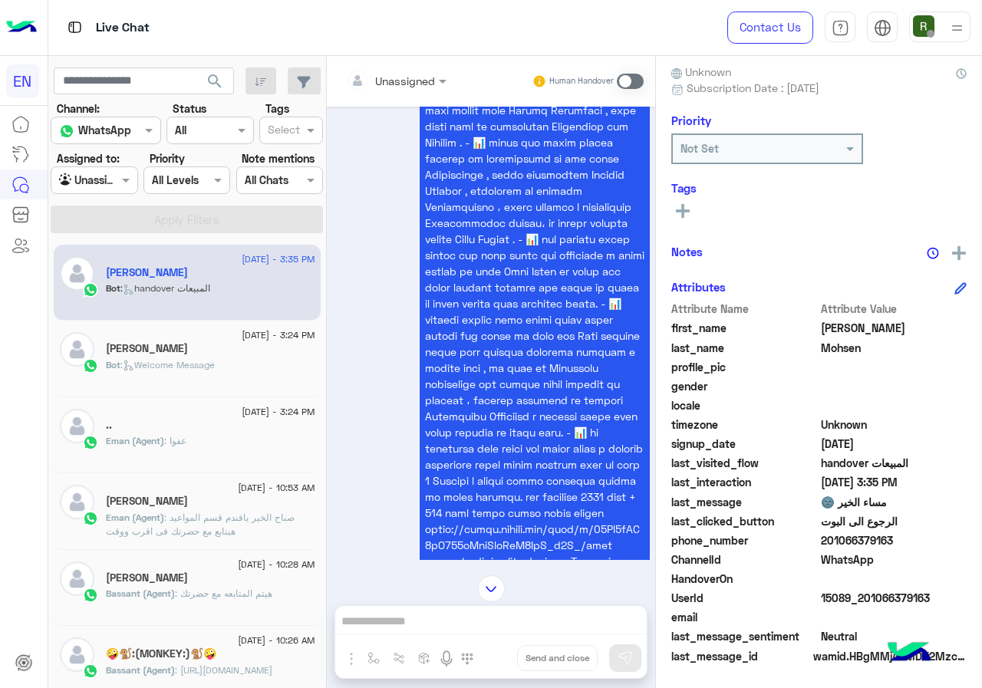
click at [443, 57] on div "Unassigned Human Handover" at bounding box center [491, 81] width 328 height 51
click at [408, 81] on input "text" at bounding box center [377, 81] width 62 height 16
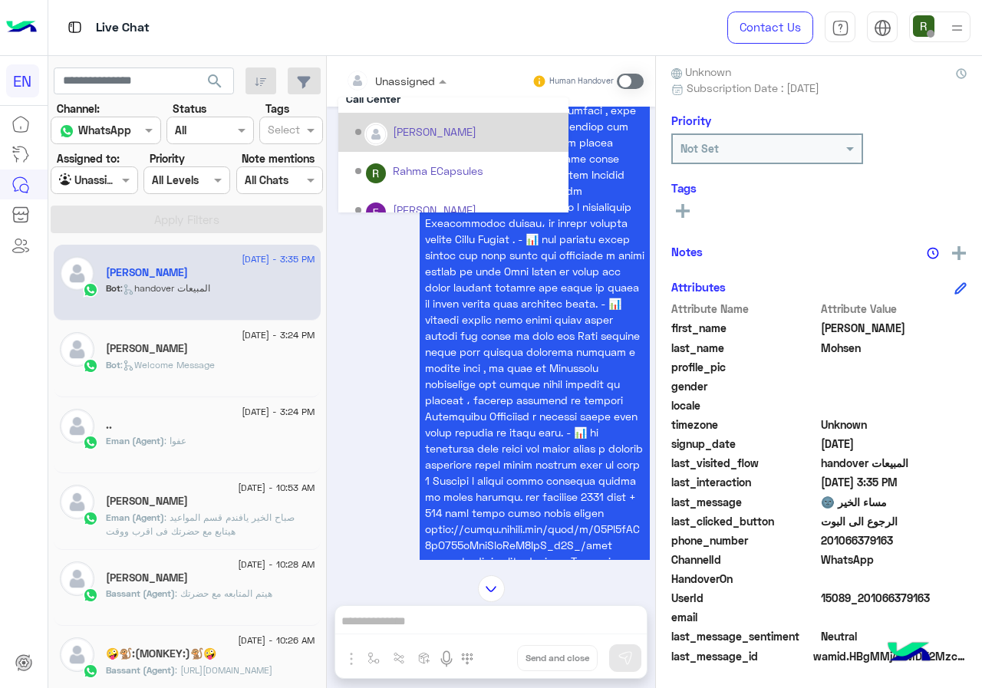
scroll to position [255, 0]
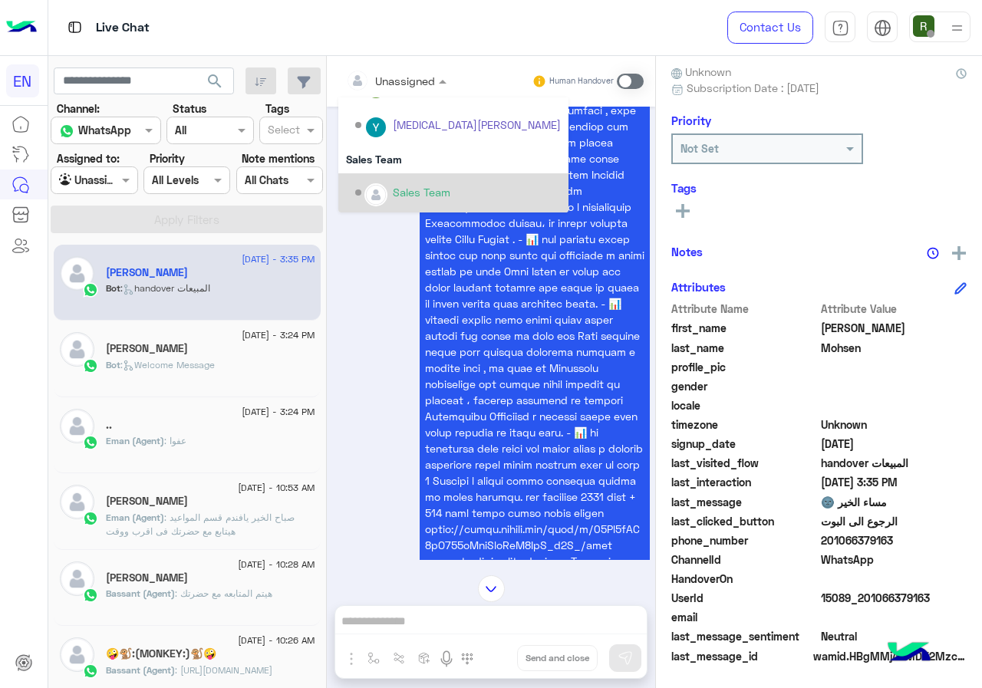
click at [516, 173] on div "Sales Team" at bounding box center [453, 192] width 230 height 39
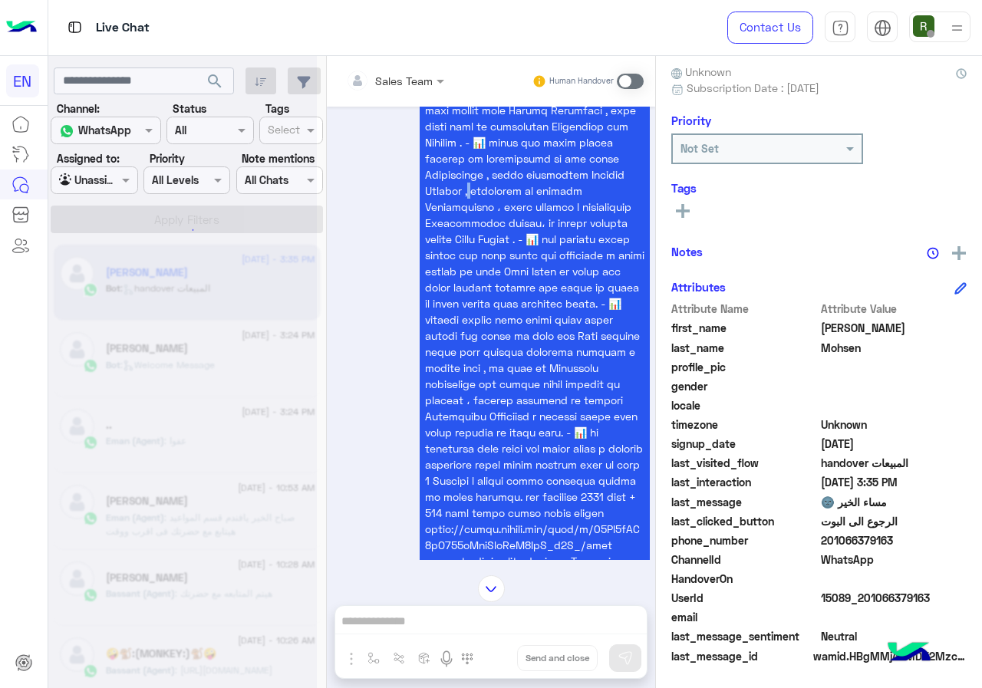
click at [516, 173] on span at bounding box center [534, 198] width 219 height 802
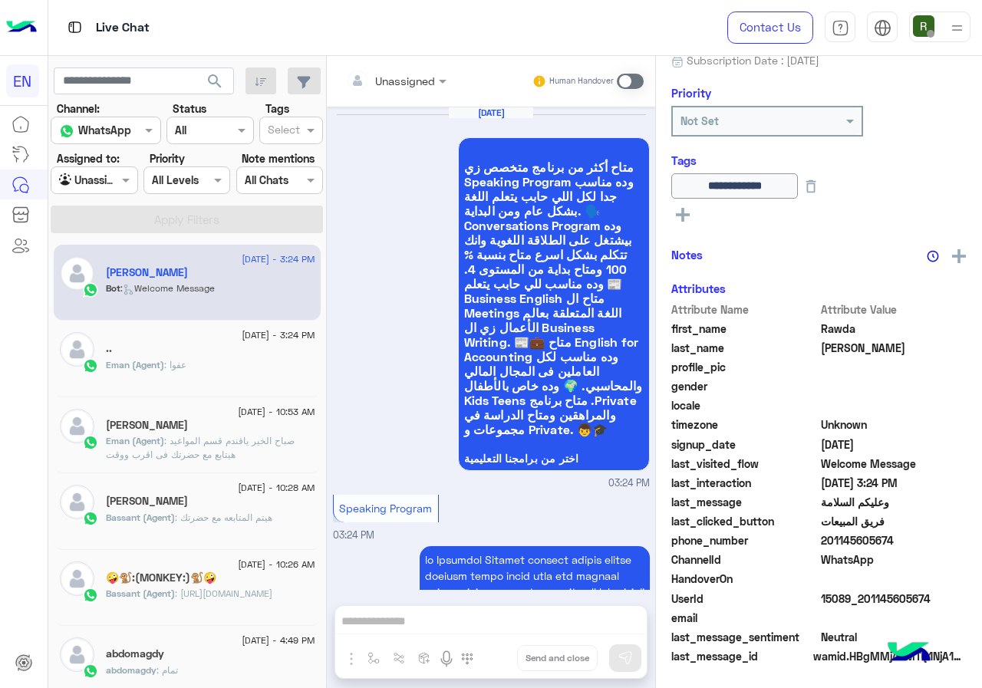
scroll to position [3191, 0]
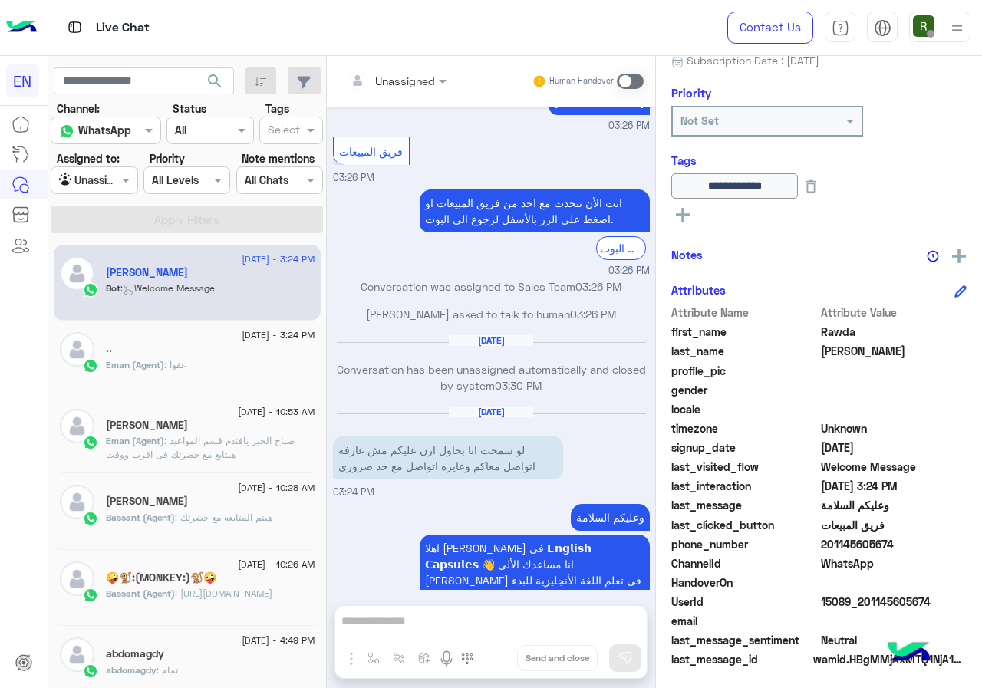
drag, startPoint x: 873, startPoint y: 538, endPoint x: 976, endPoint y: 538, distance: 102.8
click at [967, 538] on span "201145605674" at bounding box center [894, 544] width 147 height 16
copy span "01145605674"
click at [644, 84] on span at bounding box center [630, 81] width 27 height 15
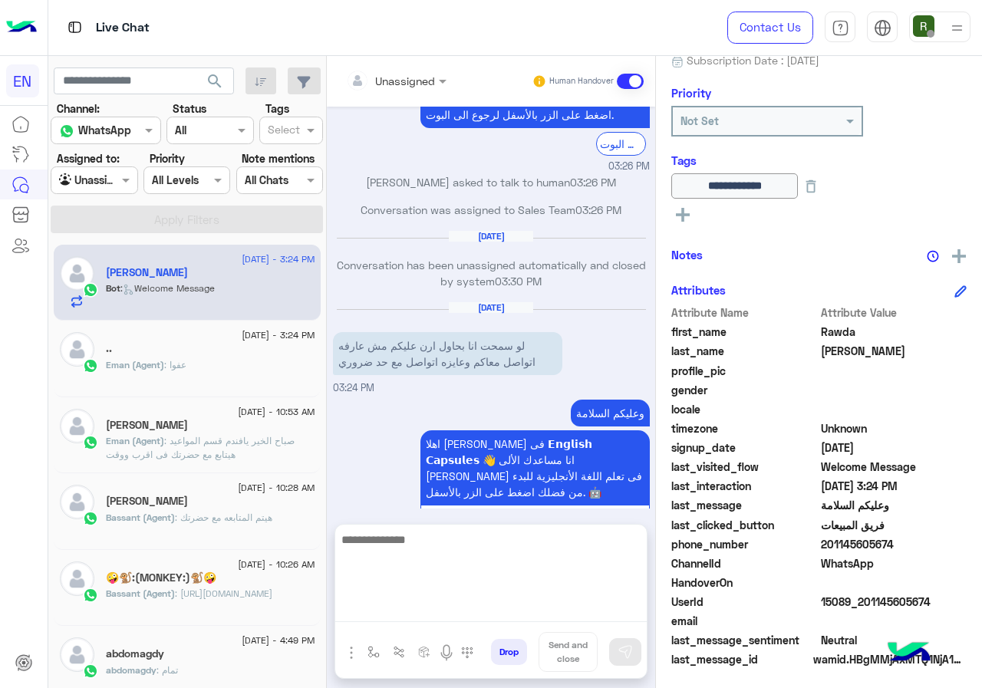
click at [504, 615] on textarea at bounding box center [490, 576] width 311 height 92
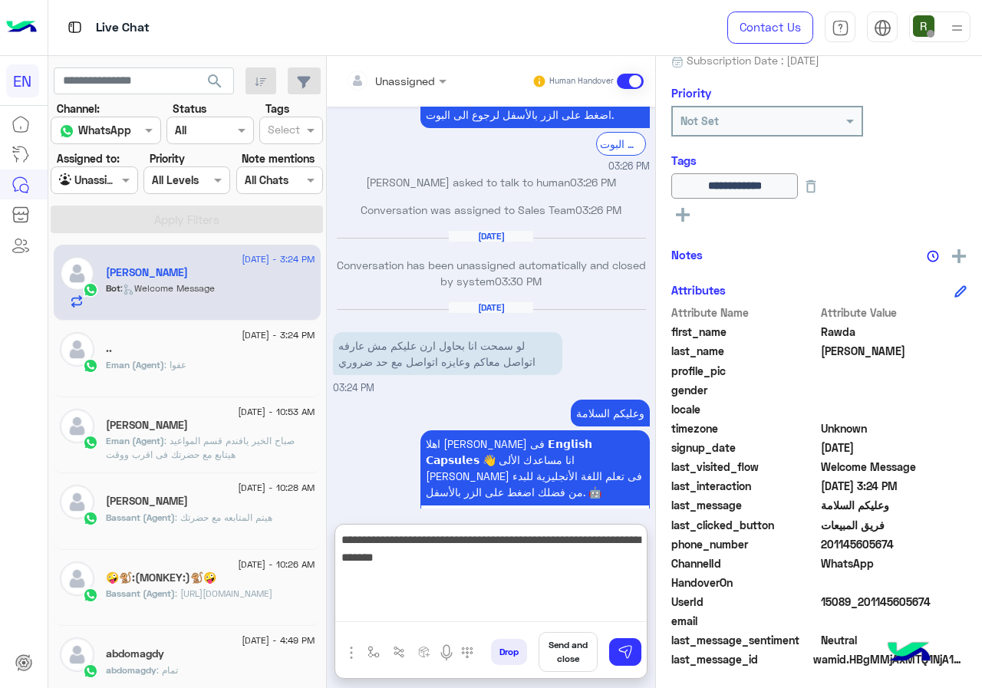
drag, startPoint x: 554, startPoint y: 542, endPoint x: 697, endPoint y: 544, distance: 142.7
click at [655, 544] on div "Unassigned Human Handover Aug 10, 2025 متاح أكثر من برنامج متخصص زي Speaking Pr…" at bounding box center [491, 375] width 328 height 638
click at [433, 535] on textarea "**********" at bounding box center [490, 576] width 311 height 92
paste textarea "**********"
type textarea "**********"
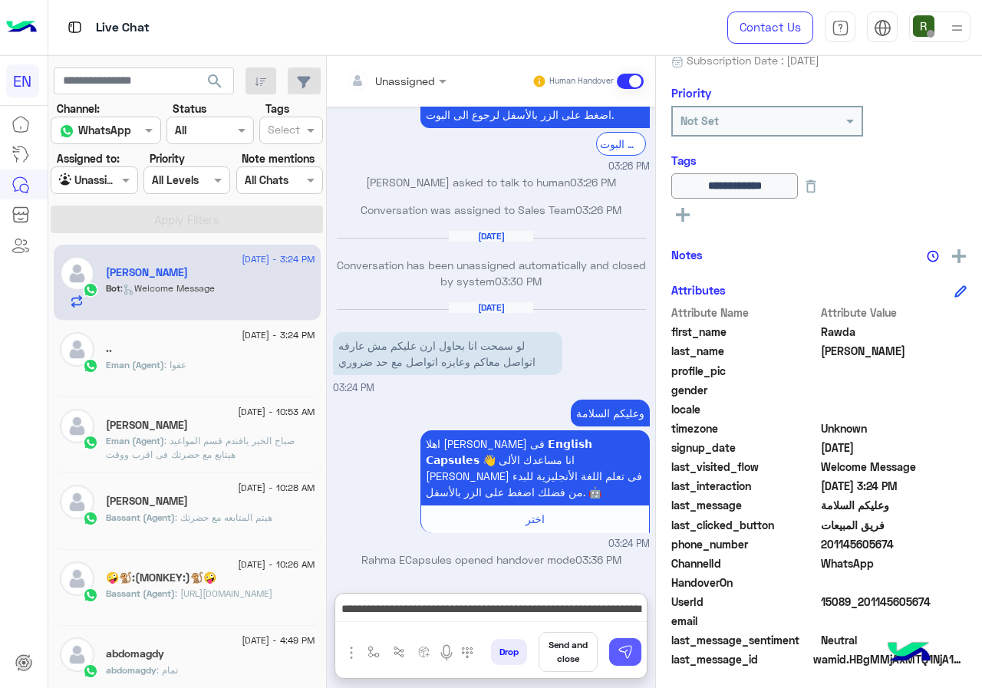
click at [641, 644] on button at bounding box center [625, 652] width 32 height 28
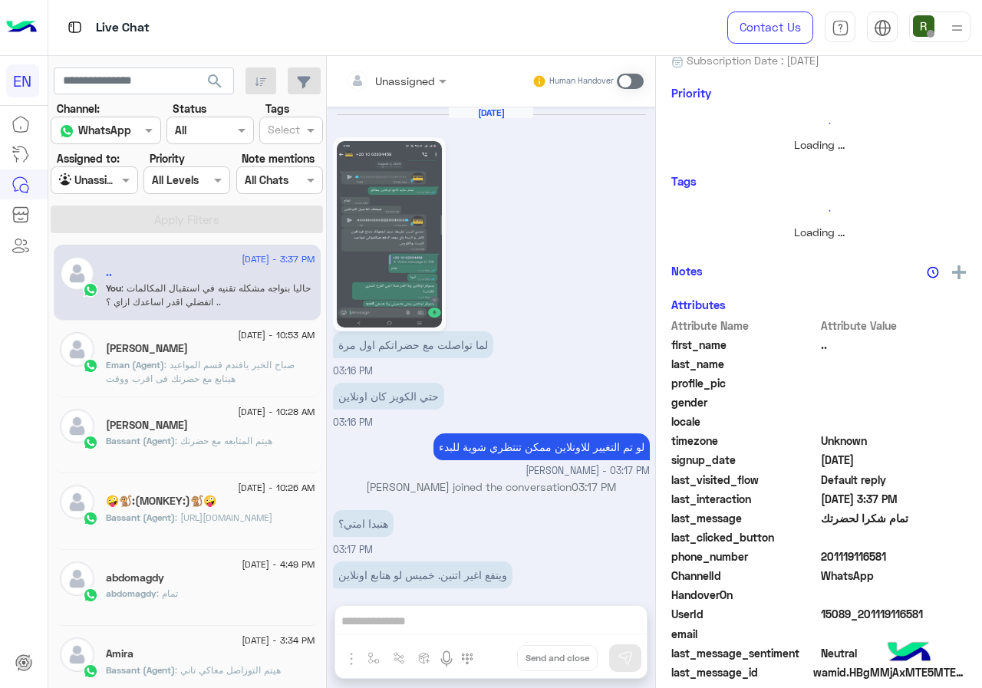
scroll to position [710, 0]
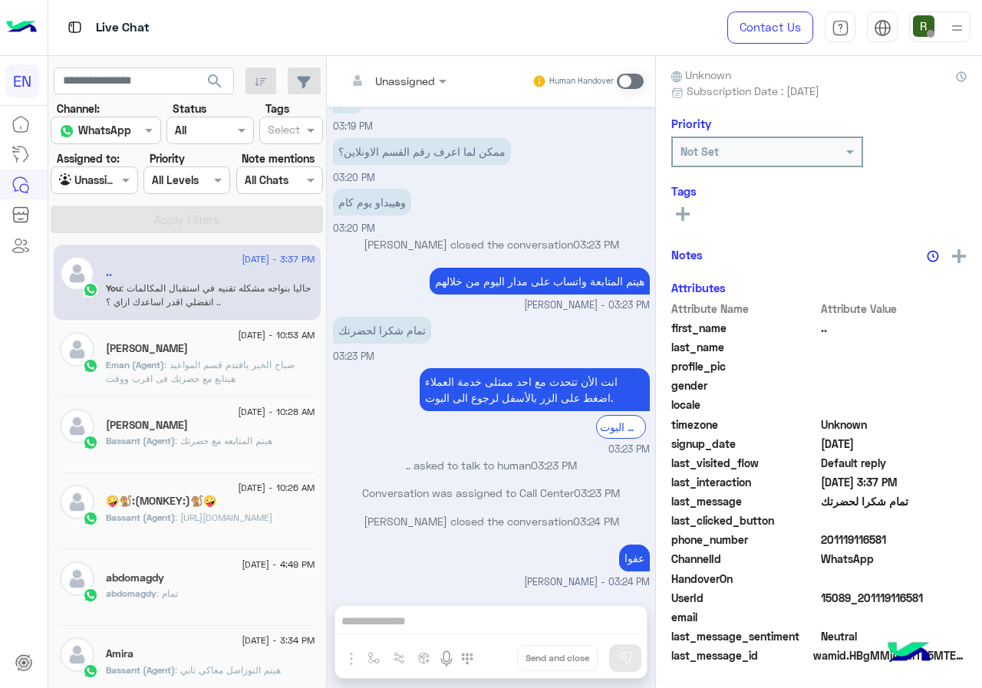
click at [120, 186] on div at bounding box center [93, 180] width 85 height 18
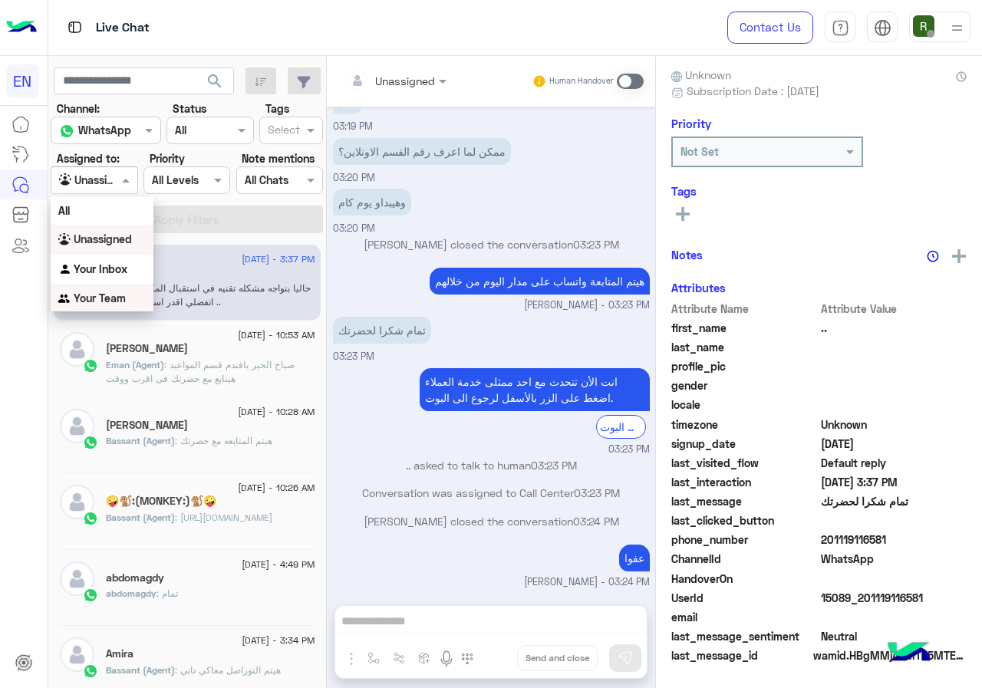
scroll to position [138, 0]
click at [126, 255] on div "Your Inbox" at bounding box center [102, 270] width 103 height 30
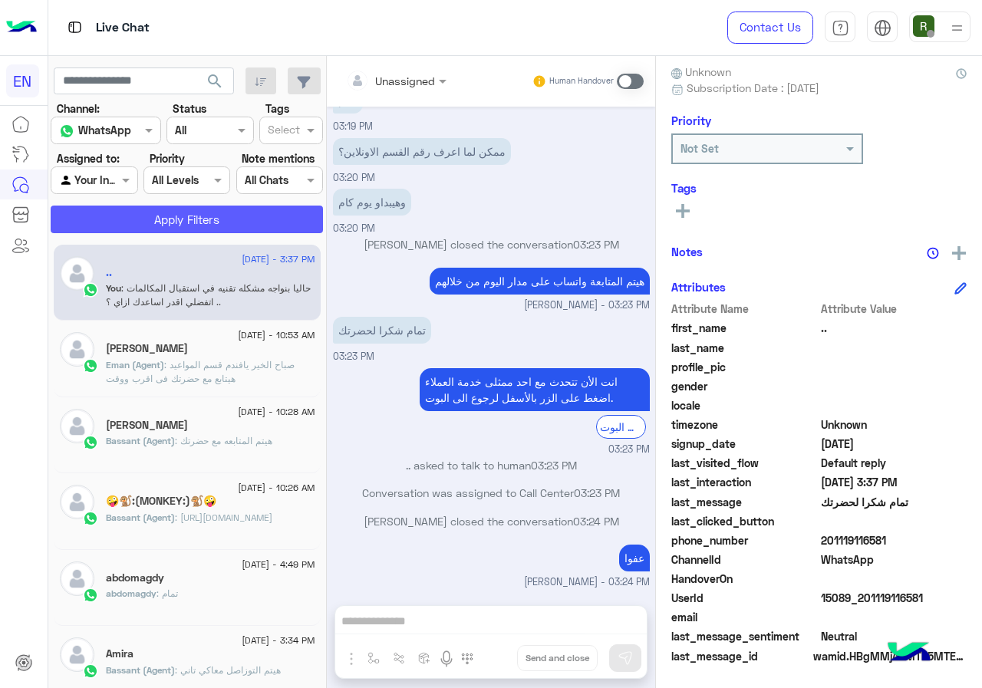
click at [150, 214] on button "Apply Filters" at bounding box center [187, 220] width 272 height 28
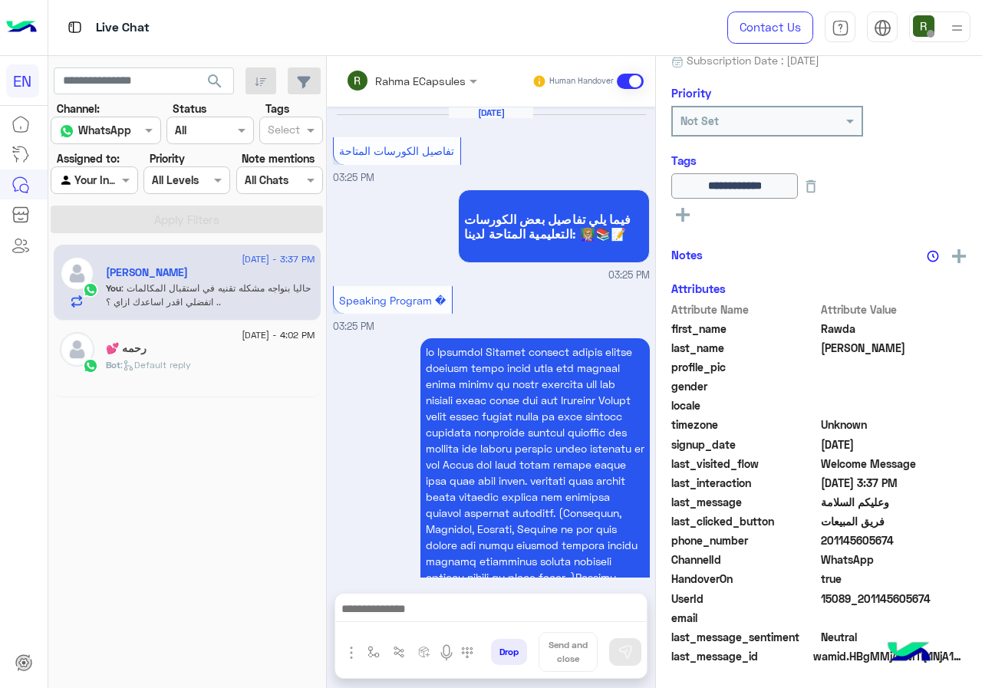
scroll to position [2265, 0]
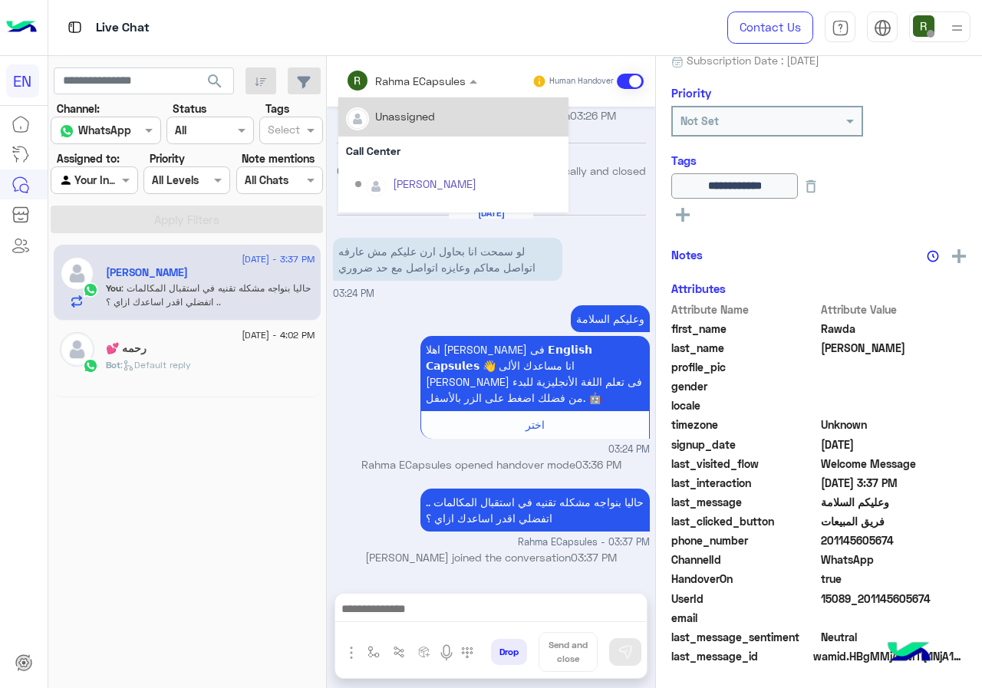
click at [450, 92] on div "Rahma ECapsules" at bounding box center [406, 80] width 120 height 31
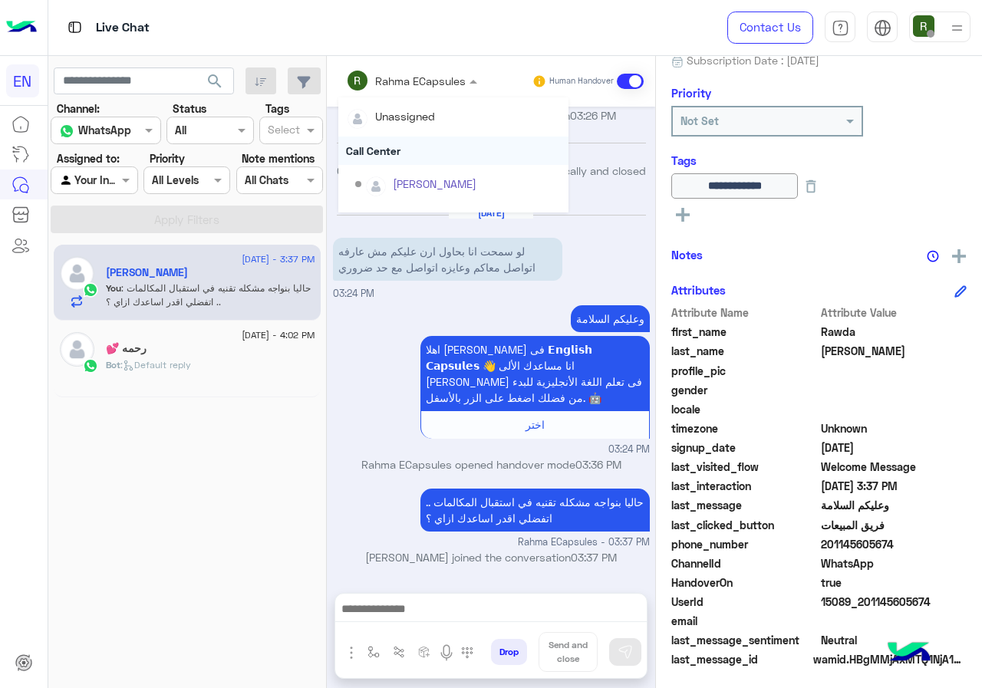
click at [428, 156] on div "Call Center" at bounding box center [453, 151] width 230 height 28
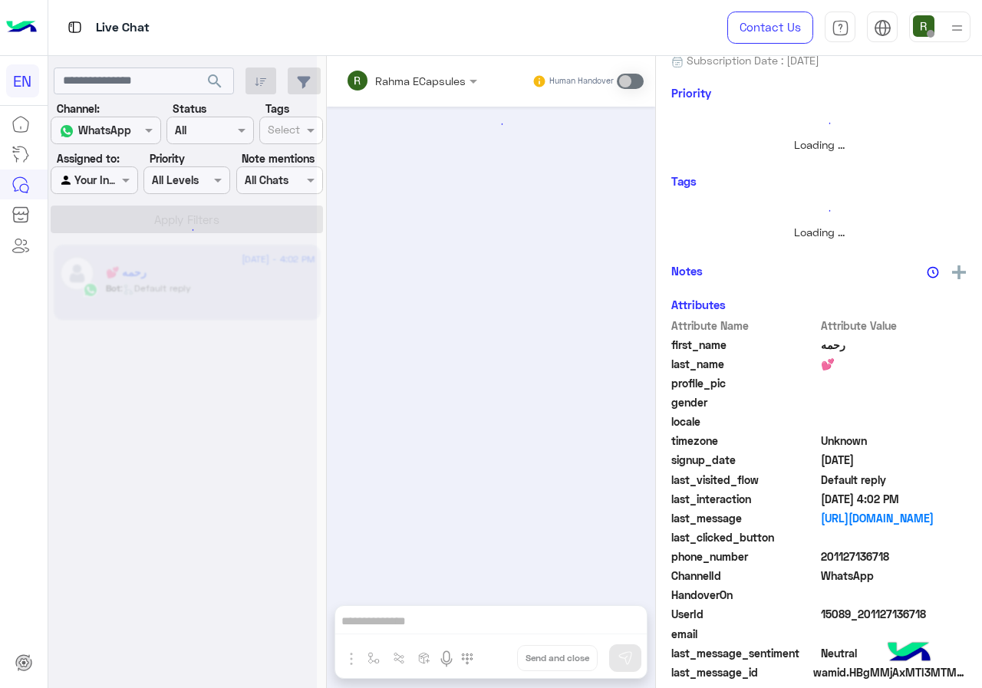
scroll to position [743, 0]
click at [106, 193] on div "Agent Filter Your Inbox" at bounding box center [94, 180] width 87 height 28
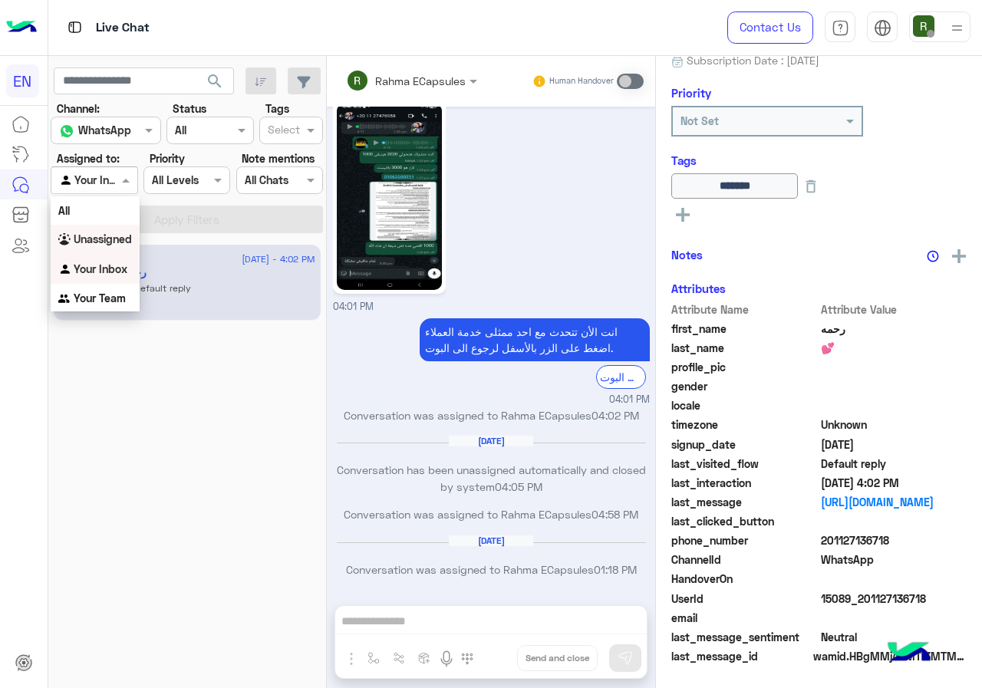
click at [111, 242] on b "Unassigned" at bounding box center [103, 238] width 58 height 13
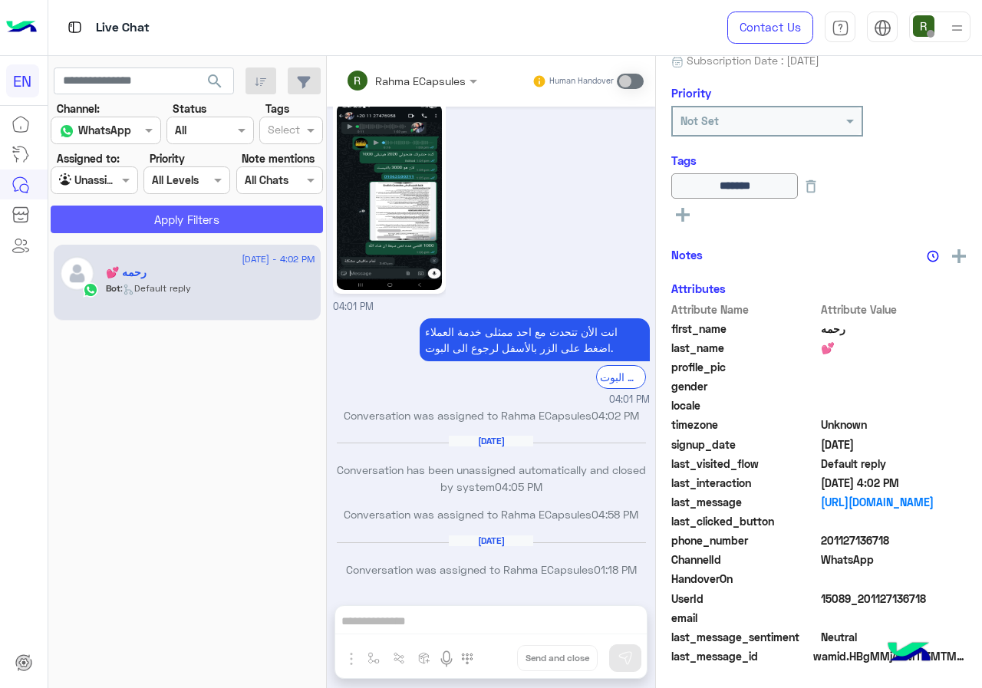
click at [133, 223] on button "Apply Filters" at bounding box center [187, 220] width 272 height 28
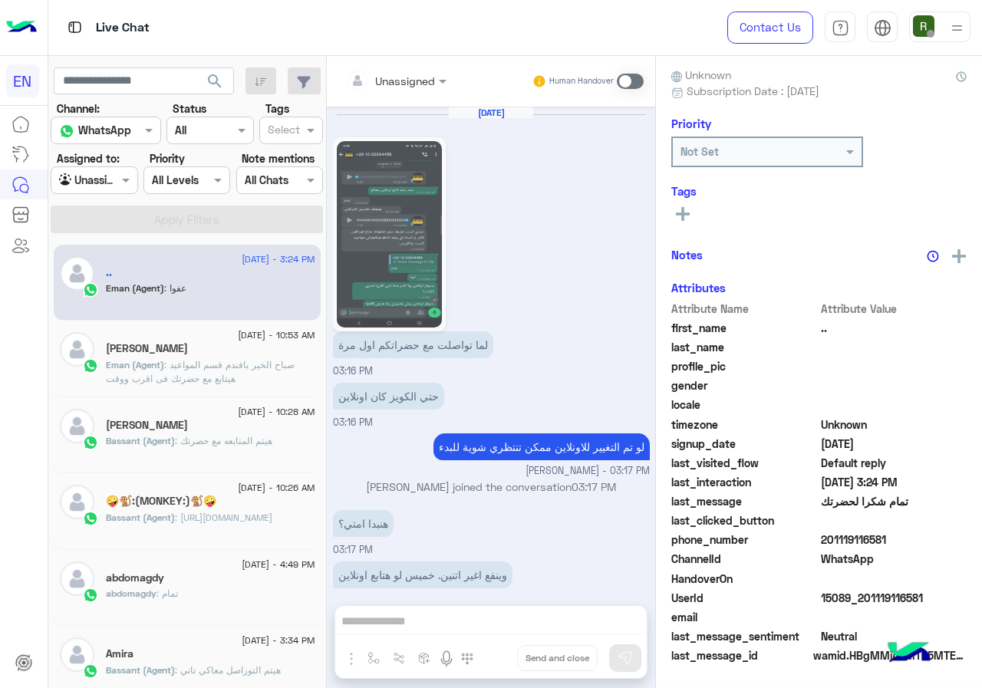
scroll to position [138, 0]
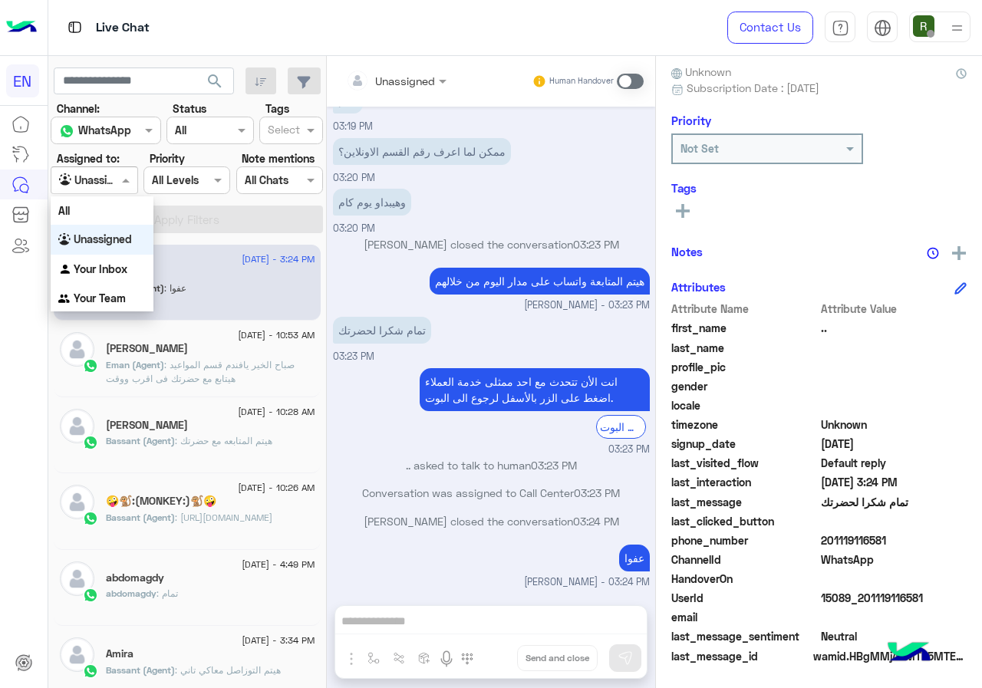
click at [78, 180] on input "text" at bounding box center [76, 181] width 35 height 16
click at [117, 295] on b "Your Team" at bounding box center [100, 298] width 52 height 13
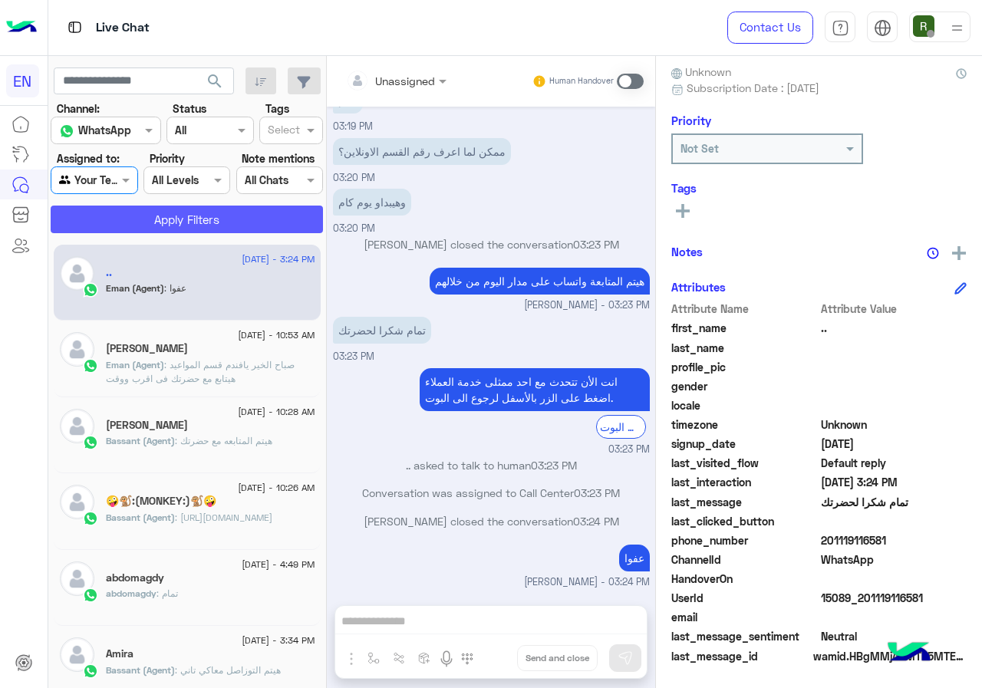
click at [141, 227] on button "Apply Filters" at bounding box center [187, 220] width 272 height 28
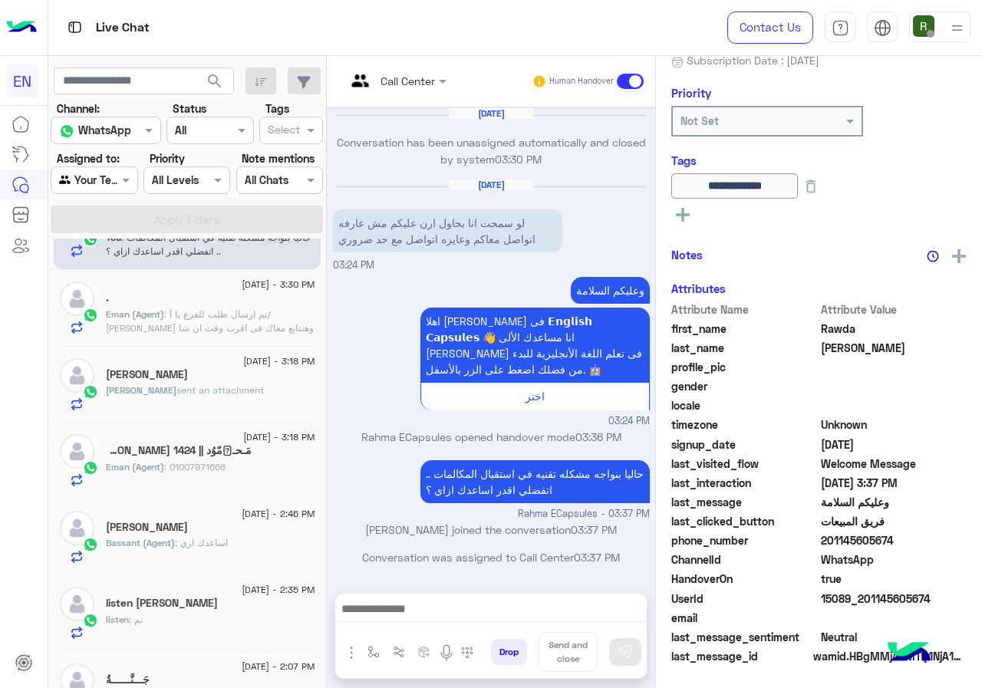
scroll to position [77, 0]
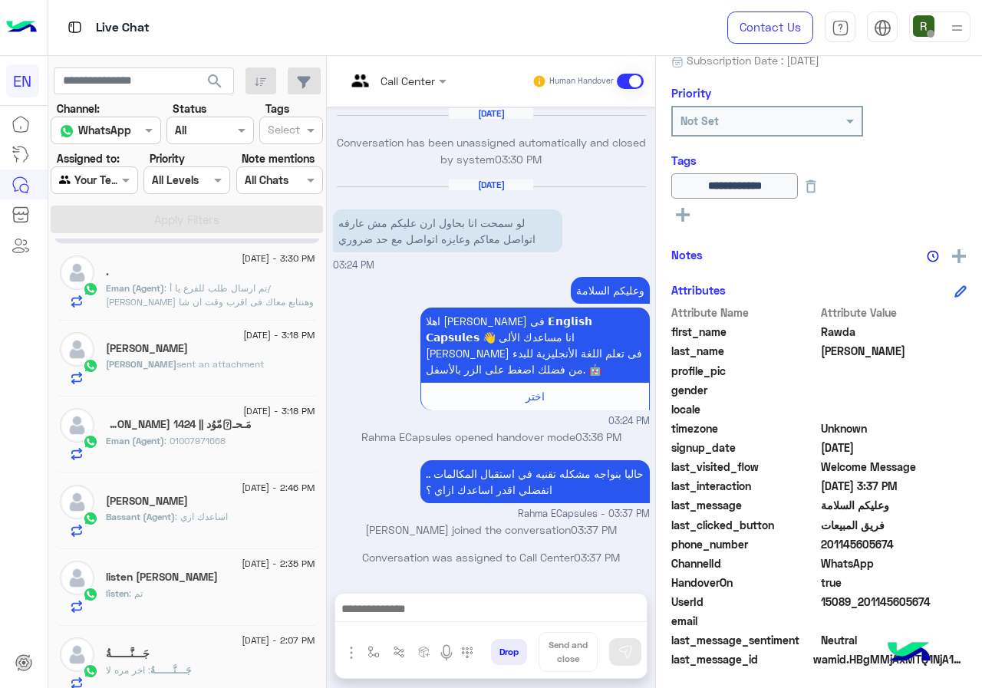
click at [251, 374] on div "محمد sent an attachment" at bounding box center [210, 370] width 209 height 27
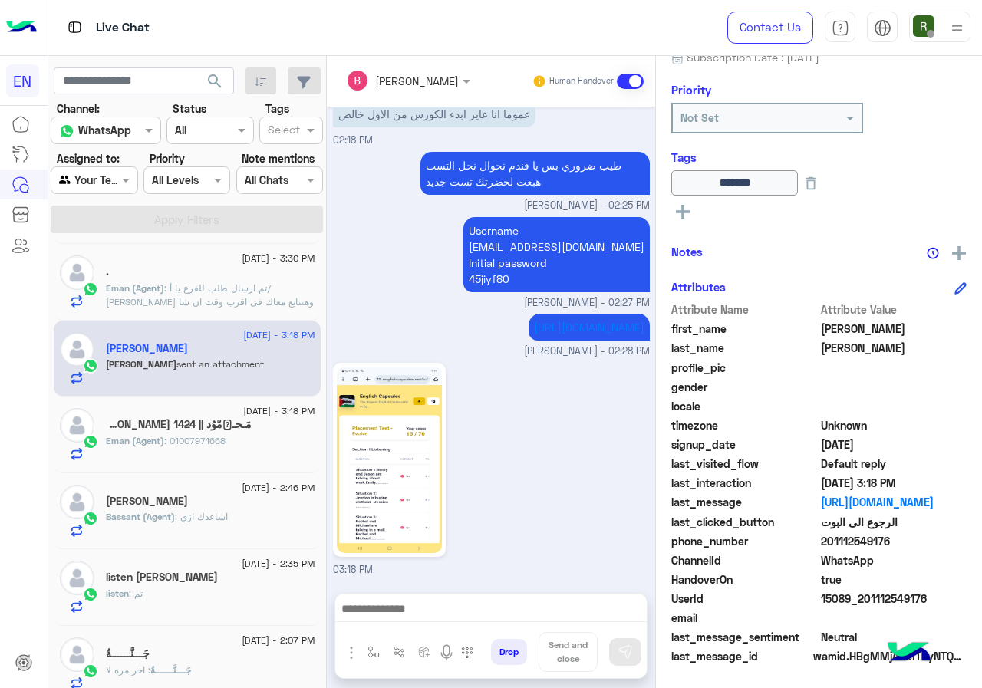
scroll to position [170, 0]
drag, startPoint x: 860, startPoint y: 543, endPoint x: 908, endPoint y: 547, distance: 48.5
click at [908, 547] on span "201112549176" at bounding box center [894, 540] width 147 height 16
copy span "01112549176"
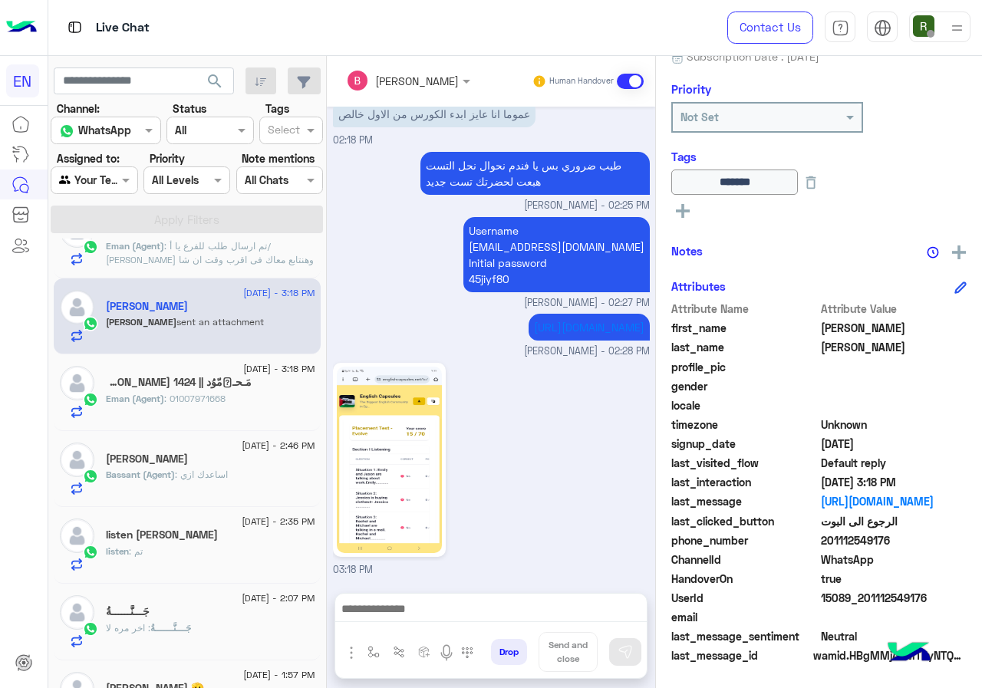
scroll to position [153, 0]
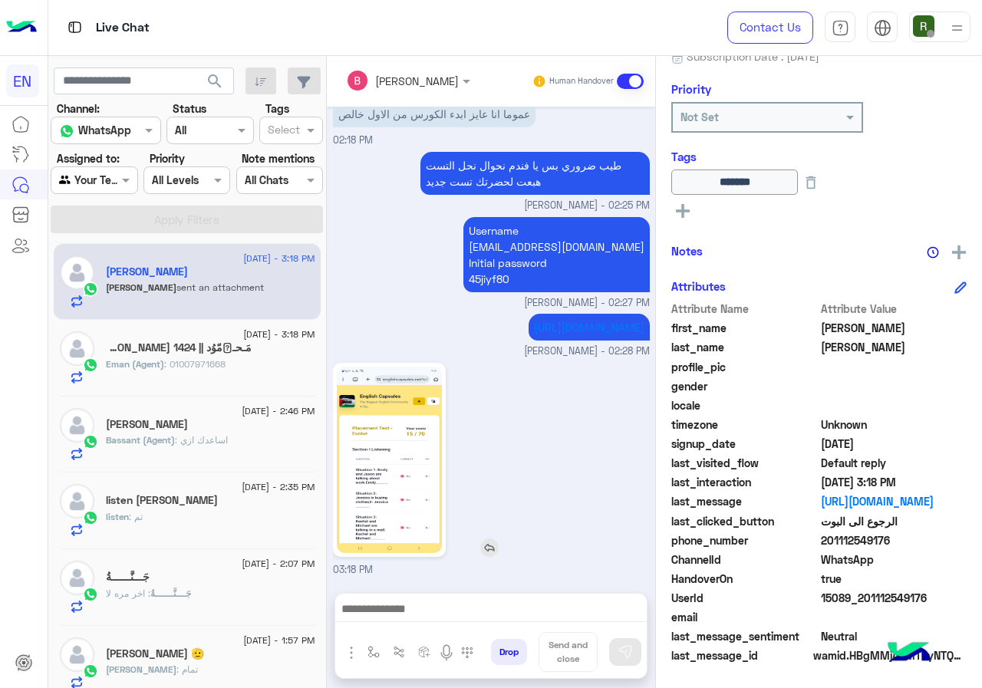
click at [407, 410] on img at bounding box center [389, 460] width 105 height 186
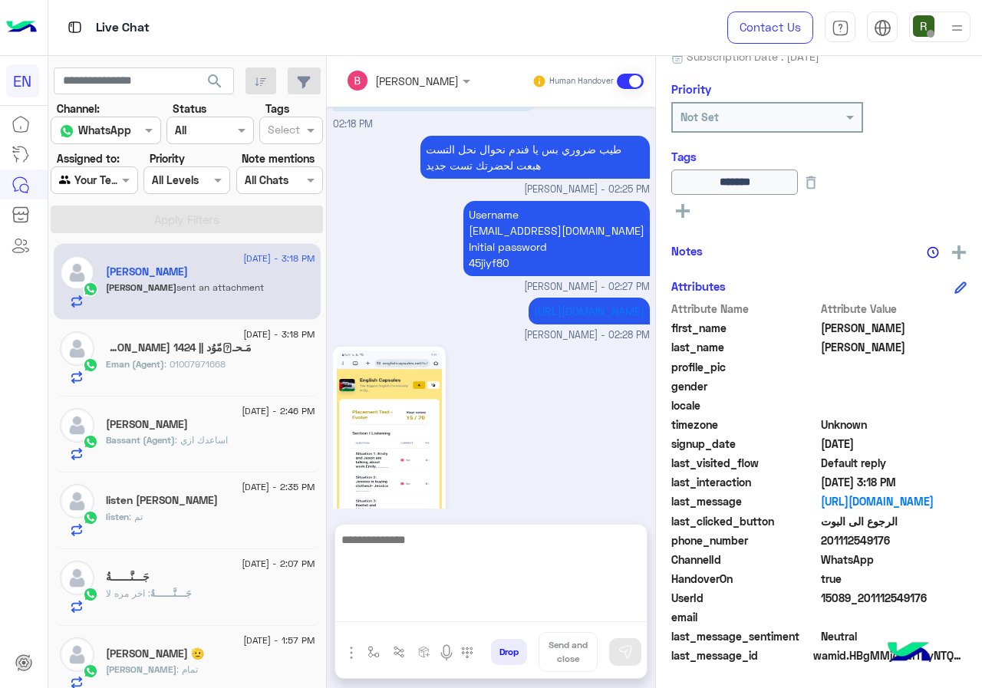
click at [427, 607] on textarea at bounding box center [490, 576] width 311 height 92
type textarea "**********"
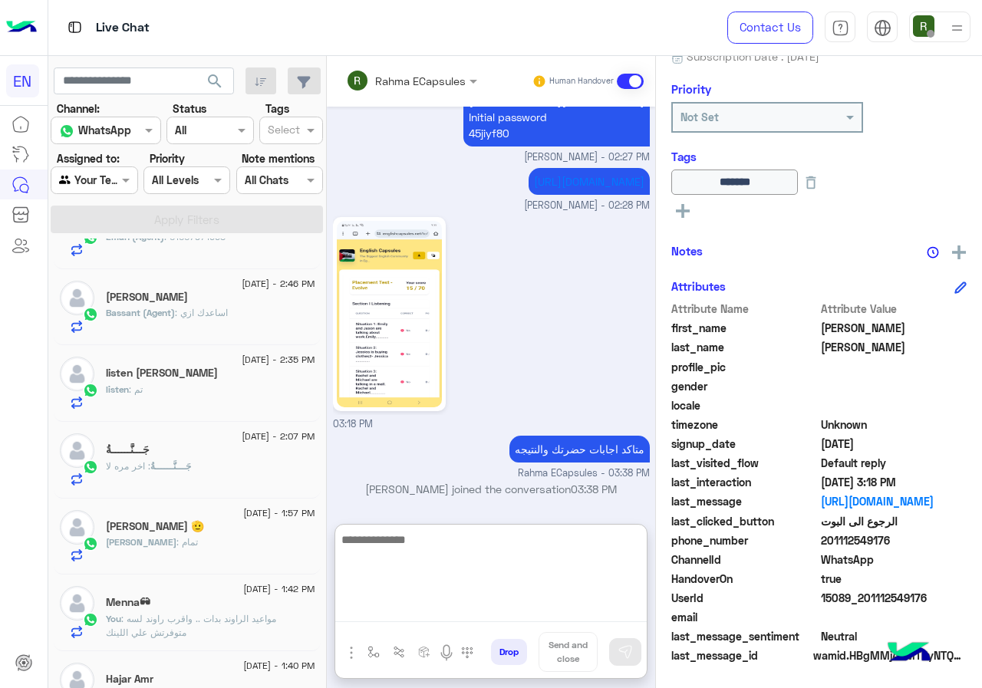
scroll to position [307, 0]
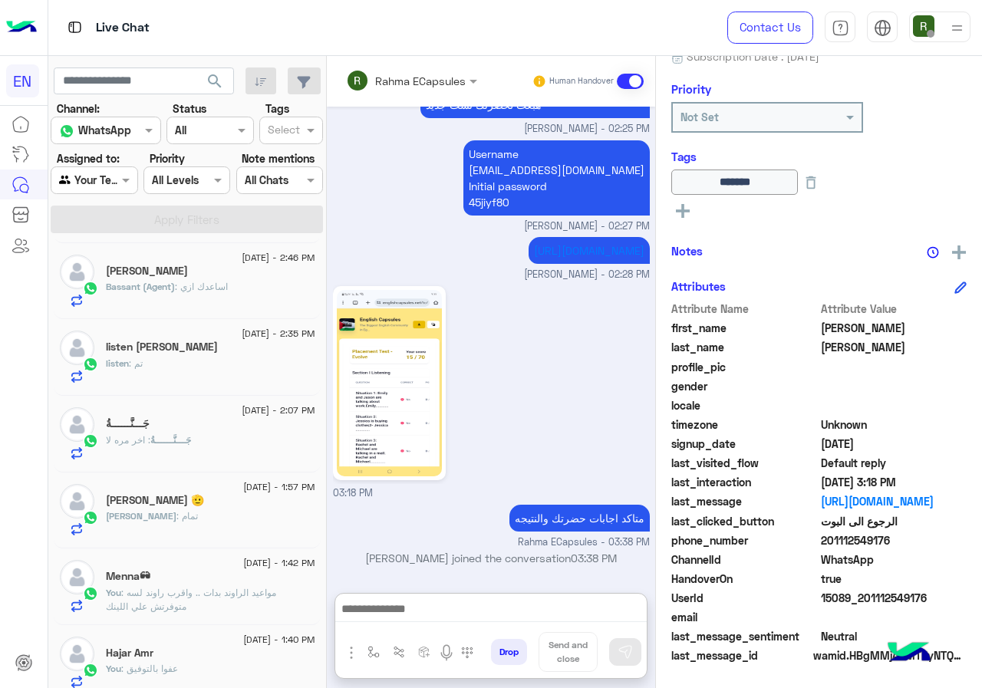
click at [221, 390] on div "25 August - 2:35 PM listen AHMED RADWAN listen : تم" at bounding box center [187, 357] width 267 height 77
click at [213, 365] on div "listen : تم" at bounding box center [210, 370] width 209 height 27
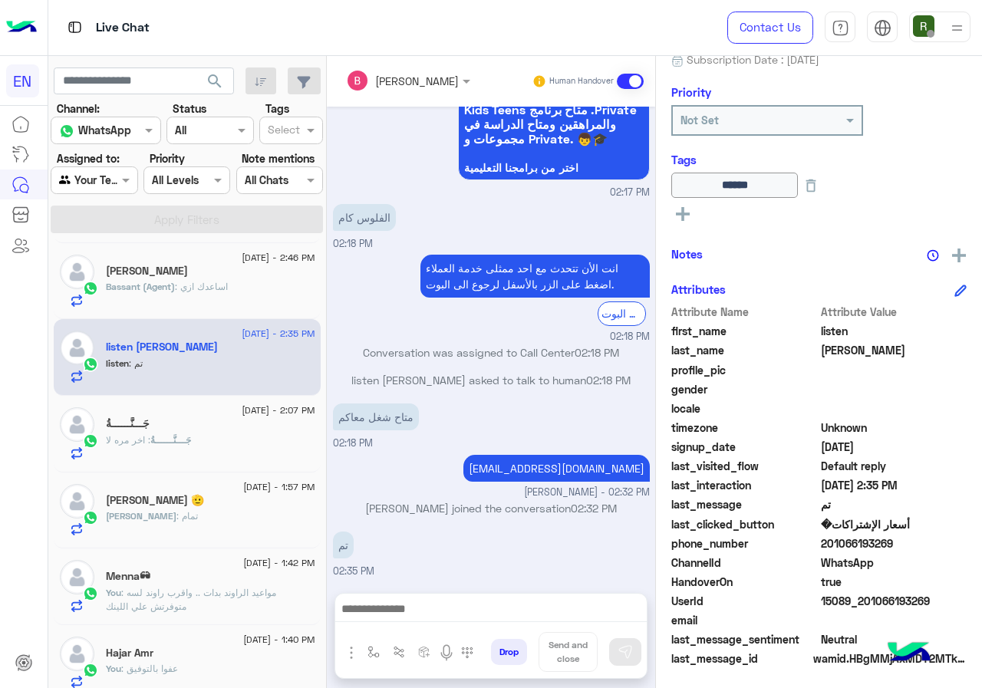
scroll to position [170, 0]
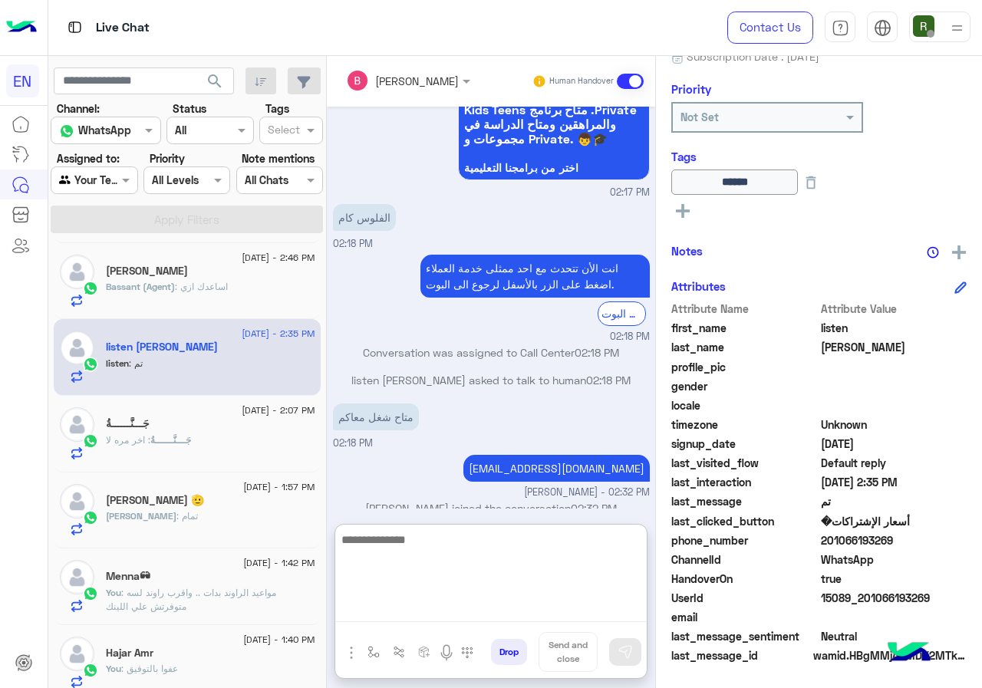
click at [482, 614] on textarea at bounding box center [490, 576] width 311 height 92
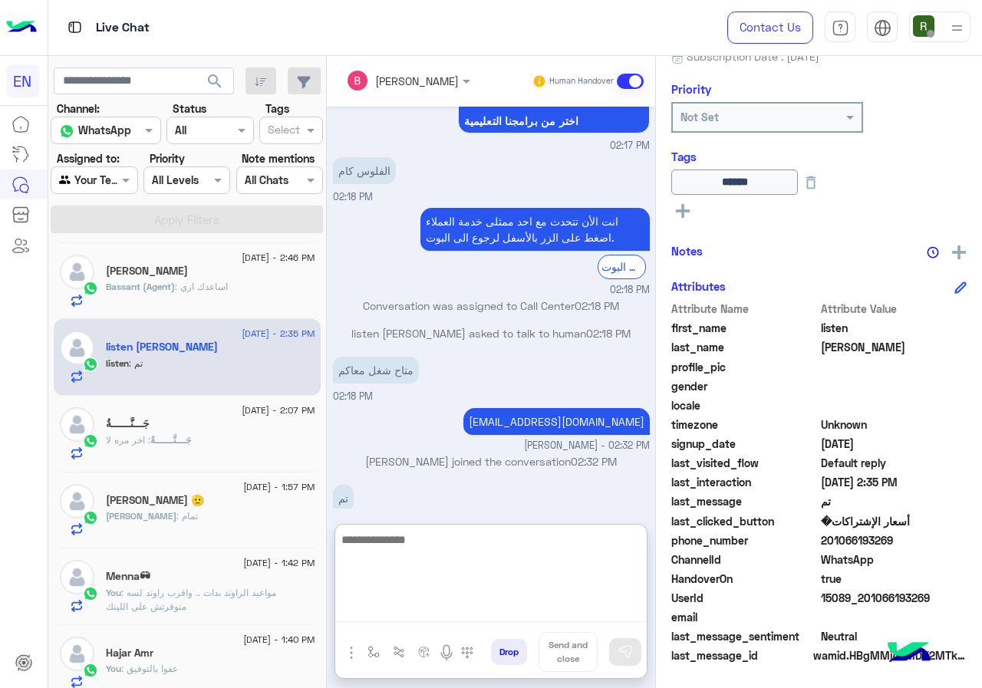
scroll to position [1564, 0]
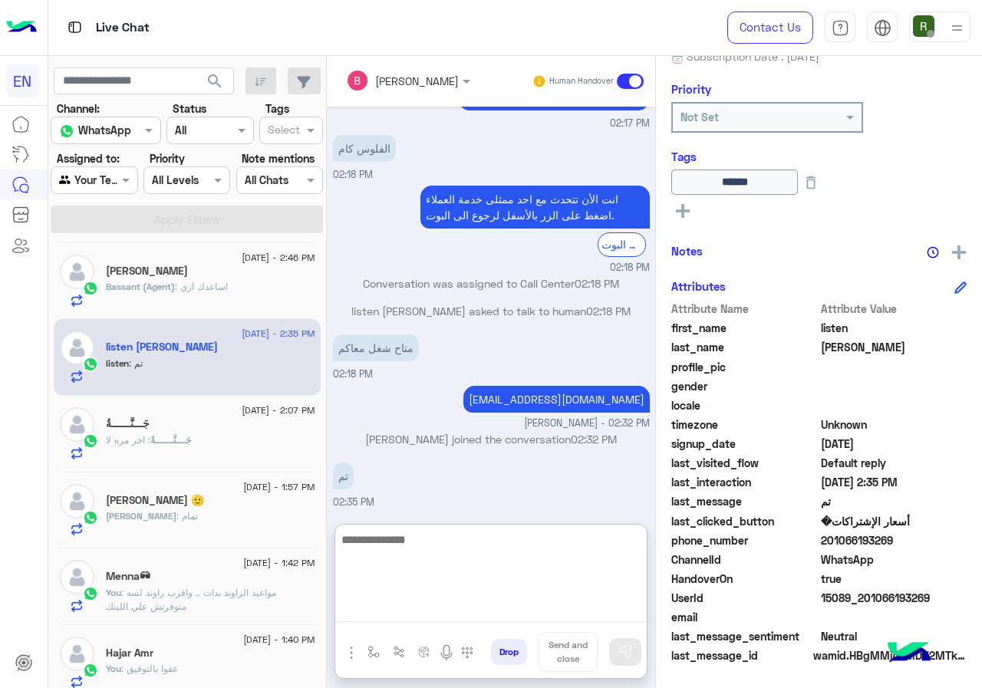
click at [474, 553] on textarea at bounding box center [490, 576] width 311 height 92
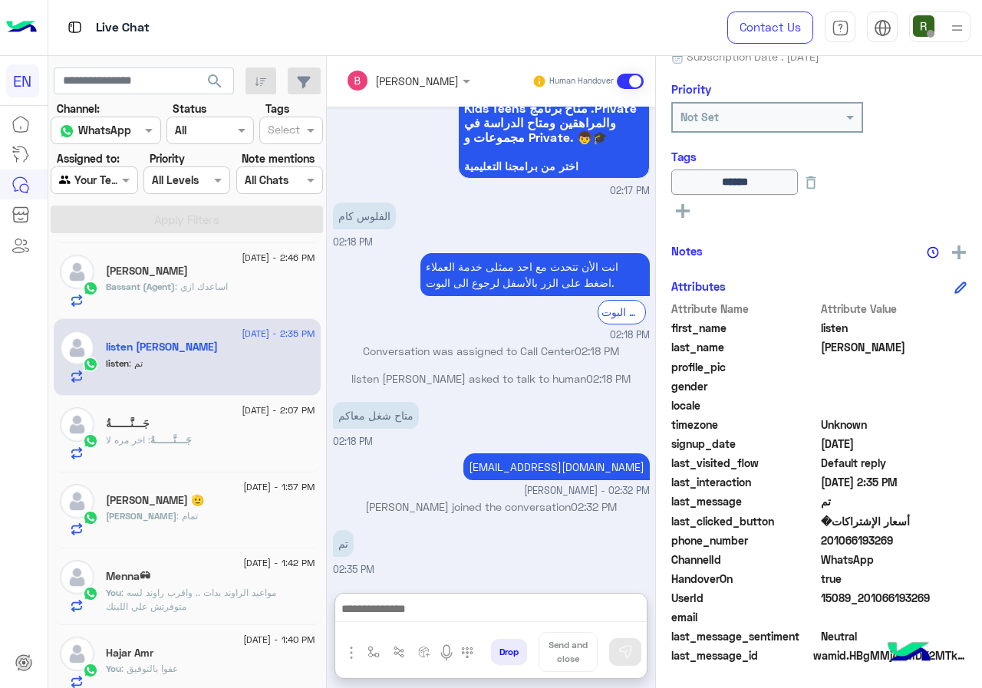
click at [196, 433] on div "جَـــنَّــــــةُ : اخر مره لا" at bounding box center [210, 446] width 209 height 27
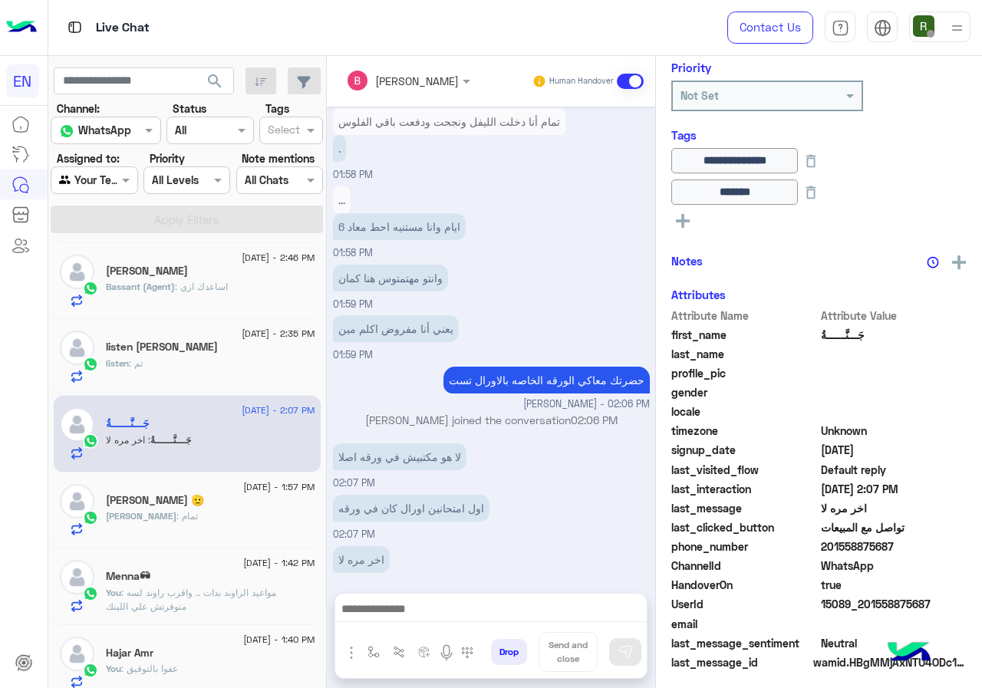
scroll to position [197, 0]
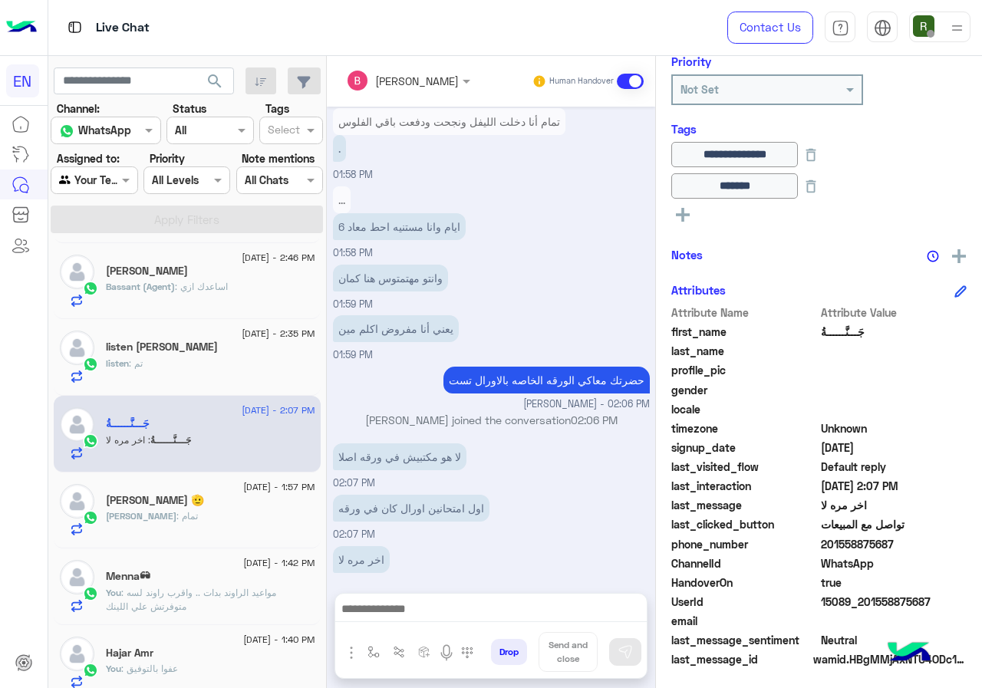
drag, startPoint x: 825, startPoint y: 539, endPoint x: 921, endPoint y: 539, distance: 96.7
click at [921, 539] on span "201558875687" at bounding box center [894, 544] width 147 height 16
copy span "01558875687"
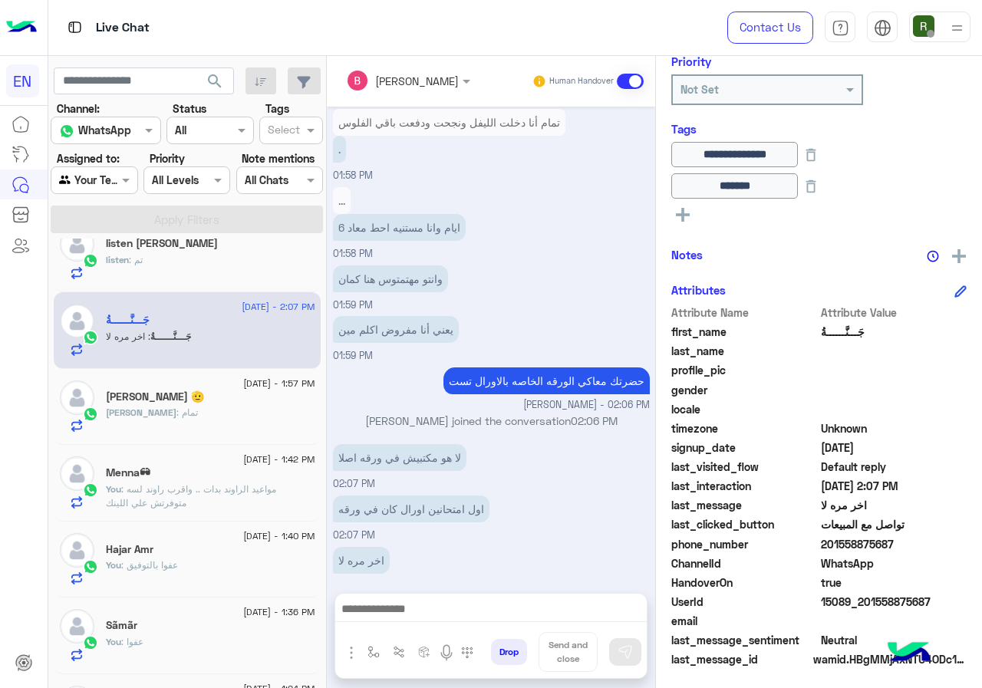
scroll to position [384, 0]
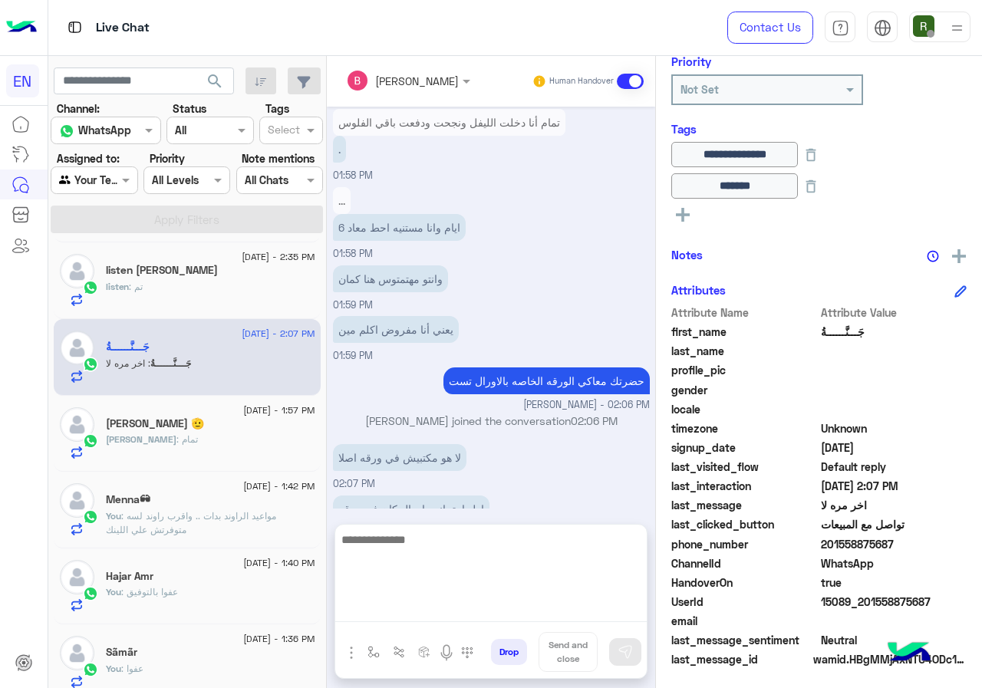
click at [436, 606] on textarea at bounding box center [490, 576] width 311 height 92
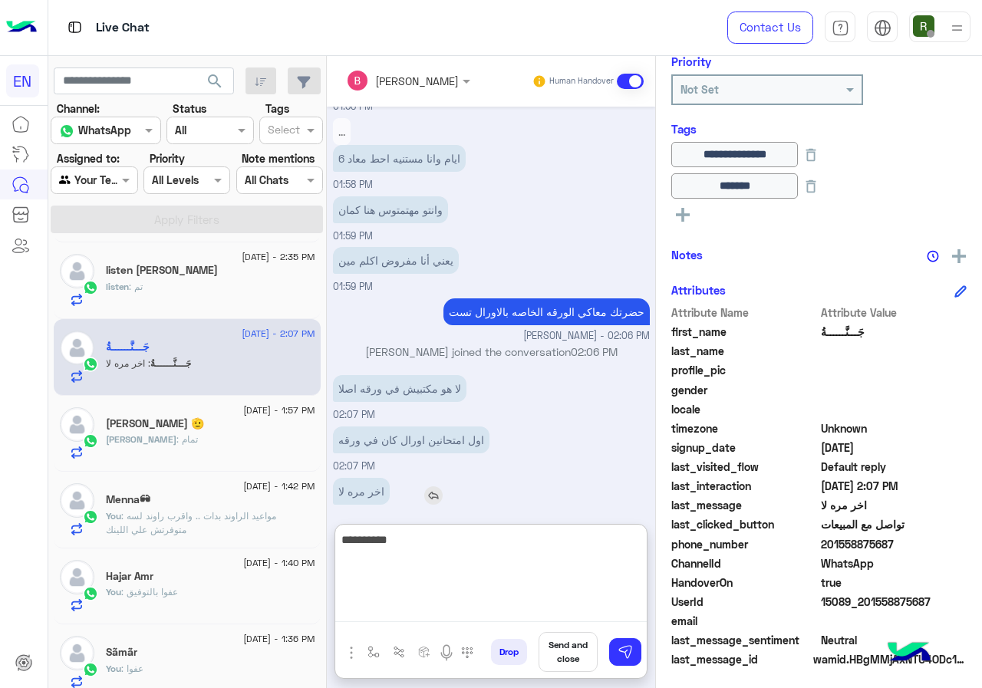
type textarea "**********"
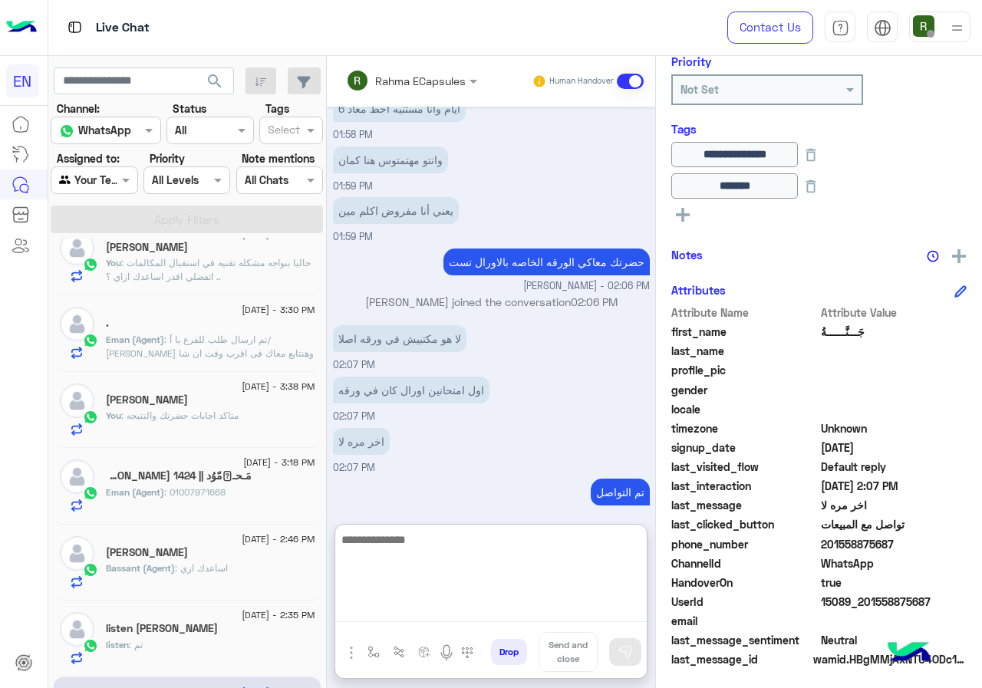
scroll to position [0, 0]
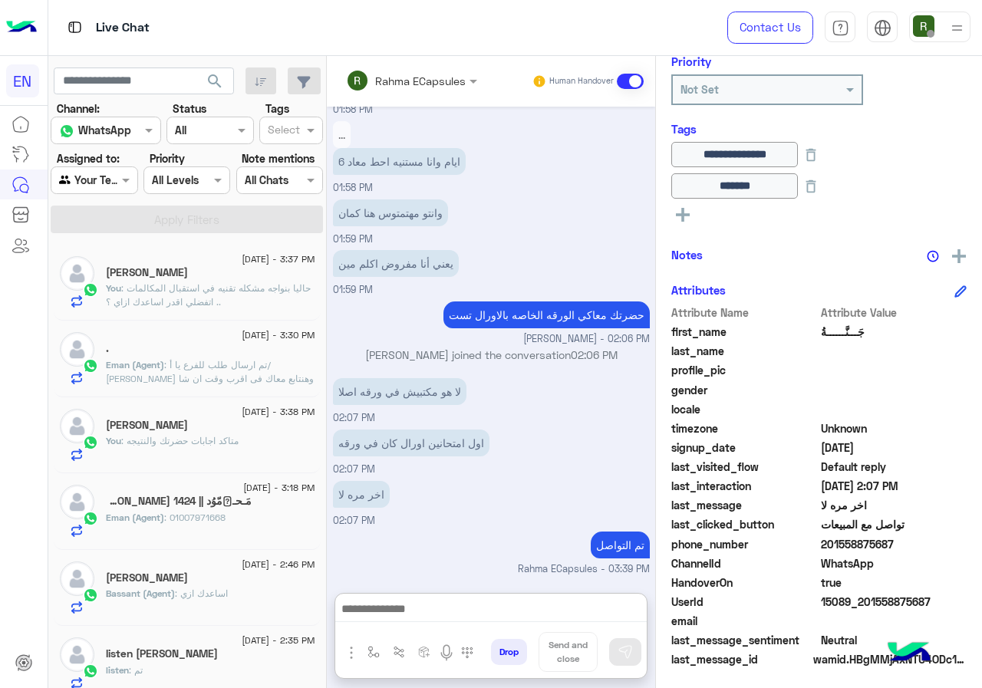
click at [116, 182] on div at bounding box center [93, 180] width 85 height 18
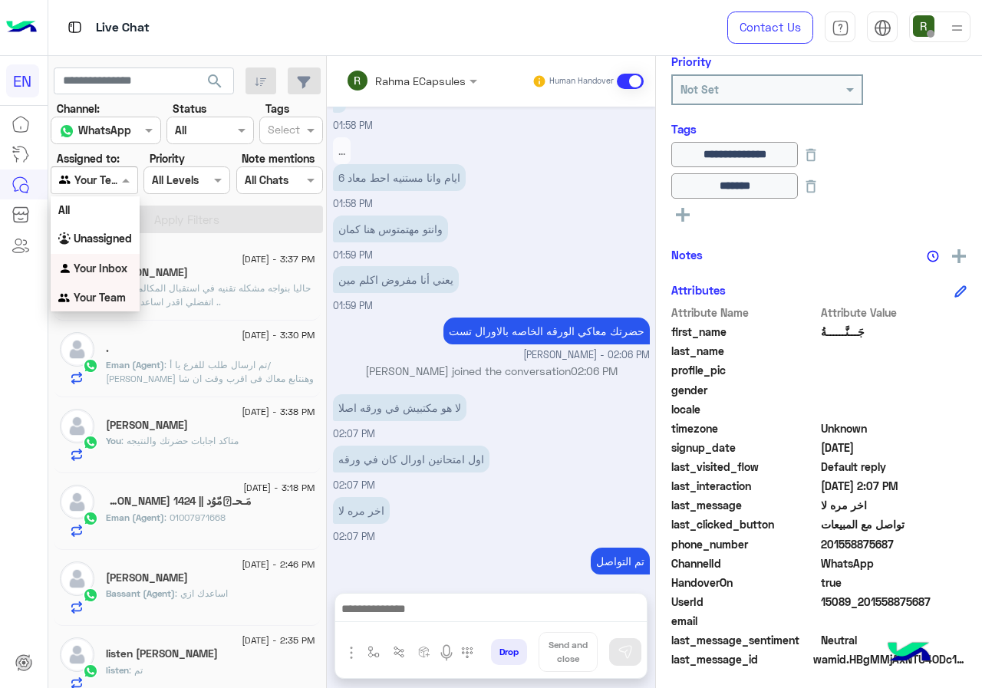
click at [119, 265] on b "Your Inbox" at bounding box center [101, 268] width 54 height 13
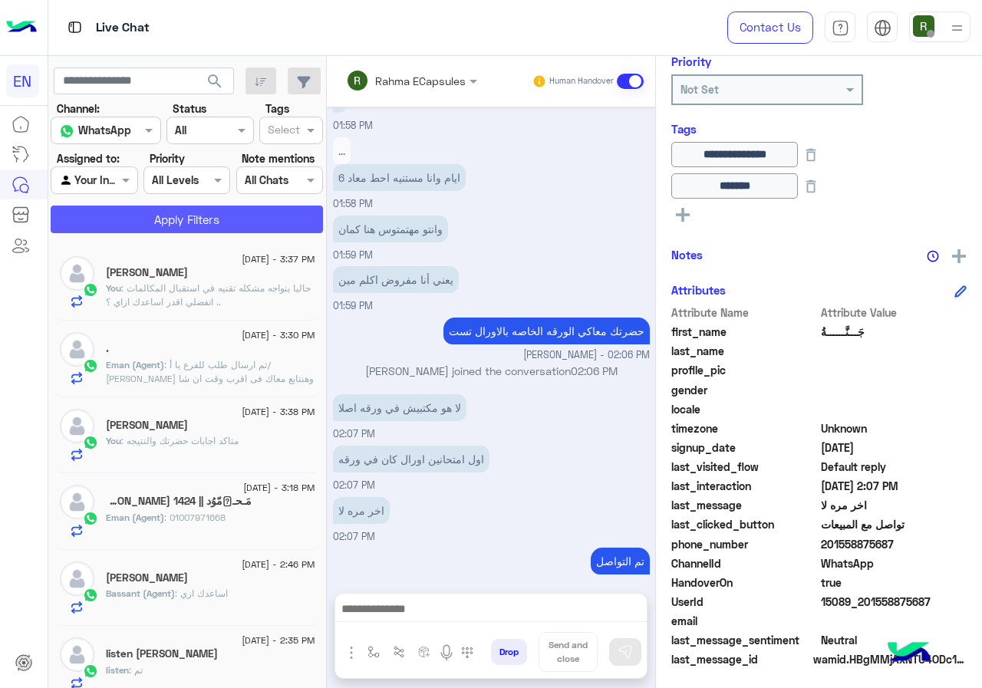
click at [138, 214] on button "Apply Filters" at bounding box center [187, 220] width 272 height 28
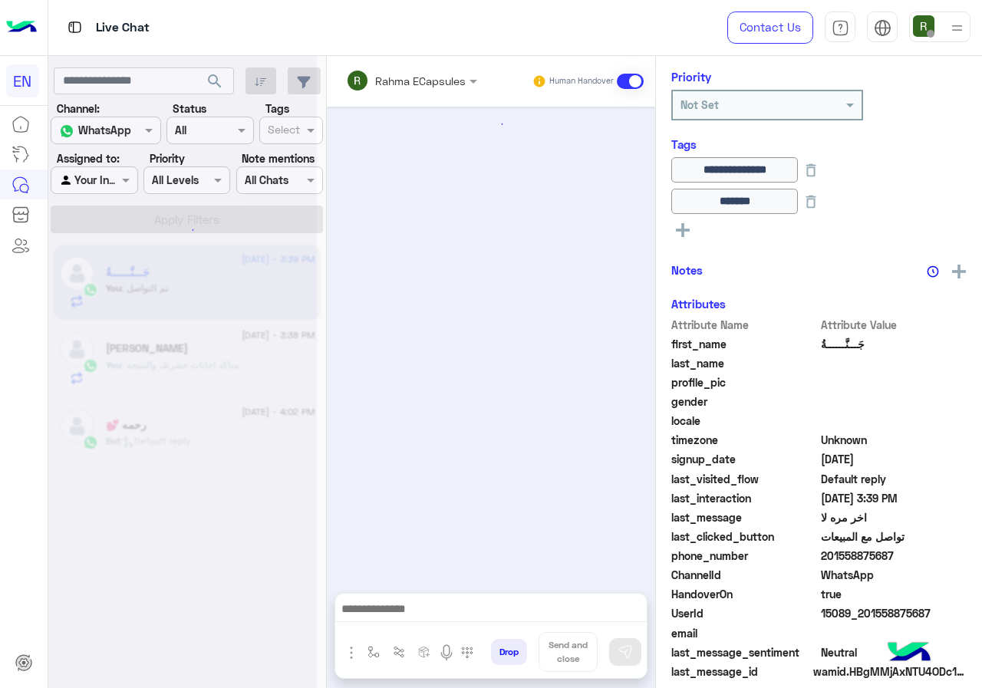
scroll to position [197, 0]
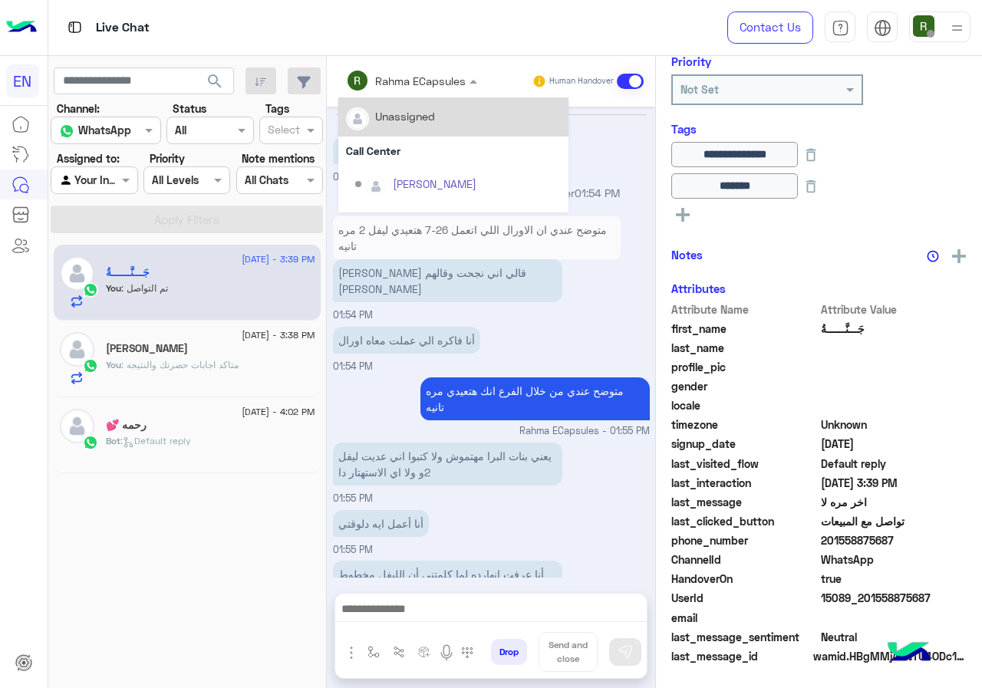
click at [424, 83] on input "text" at bounding box center [391, 81] width 90 height 16
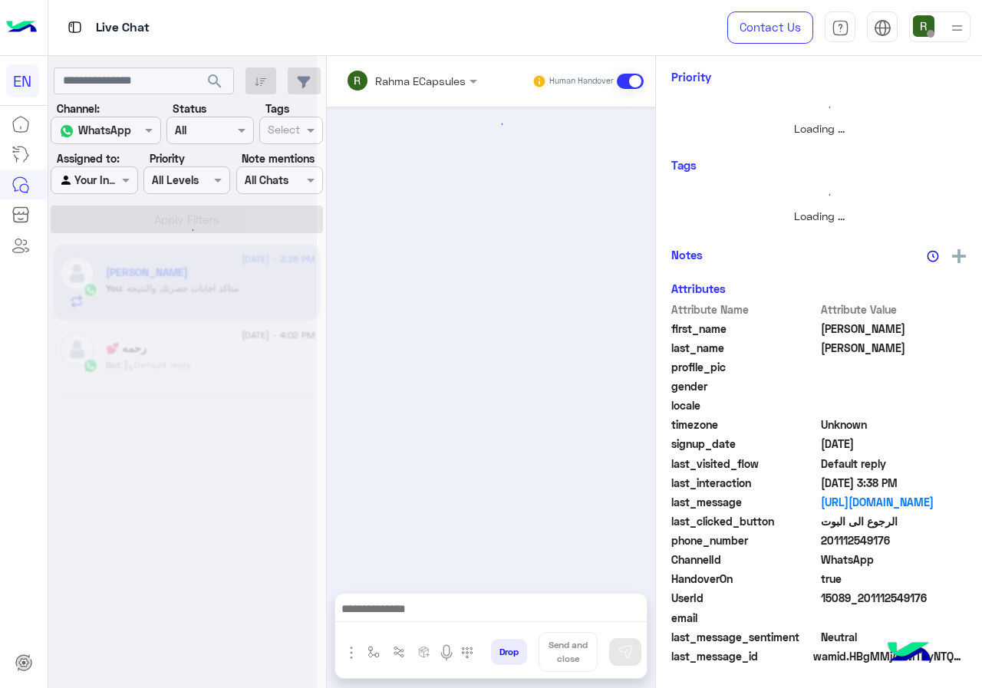
click at [412, 87] on input "text" at bounding box center [391, 81] width 90 height 16
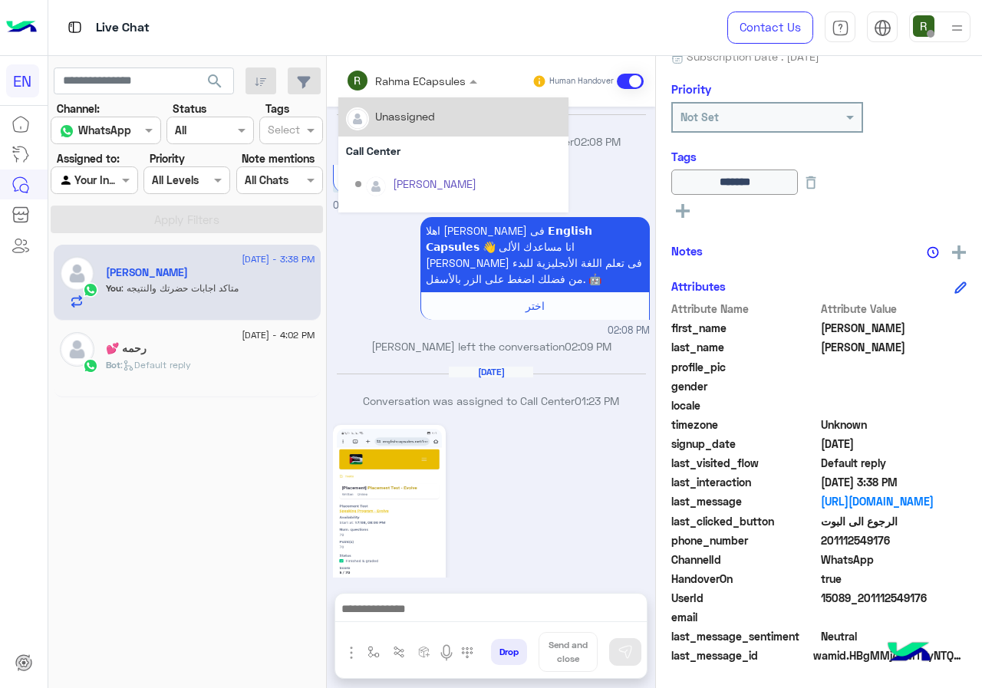
scroll to position [961, 0]
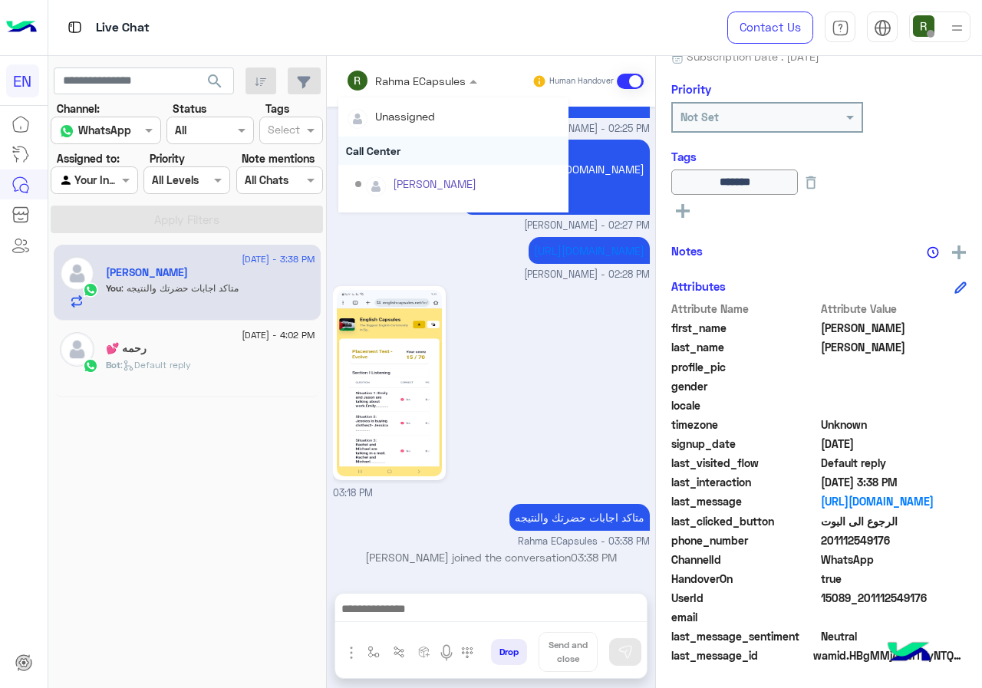
click at [404, 158] on div "Call Center" at bounding box center [453, 151] width 230 height 28
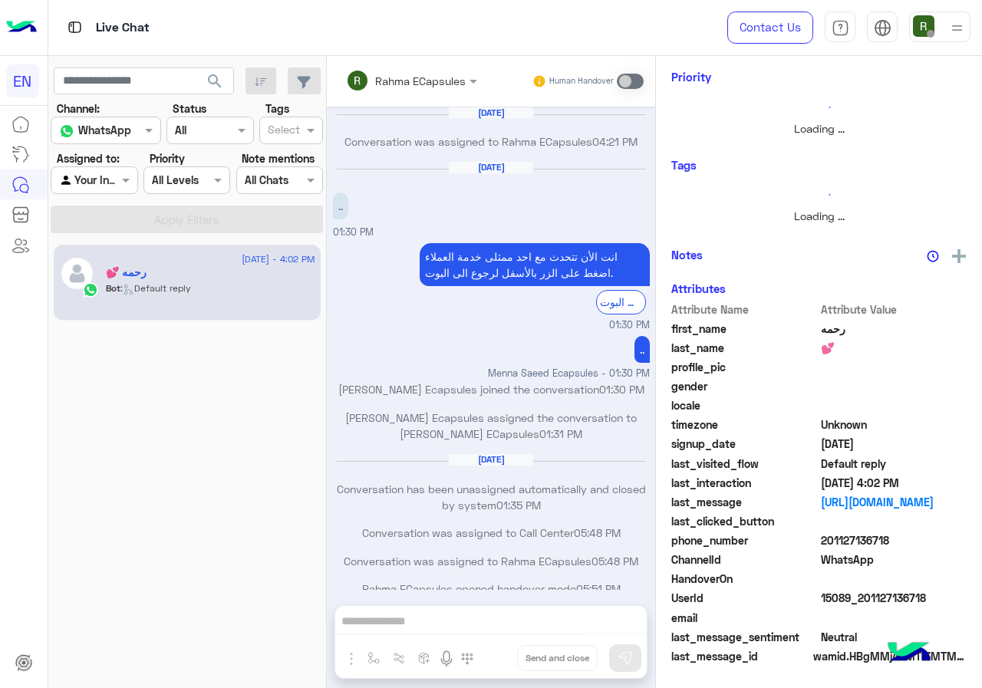
scroll to position [743, 0]
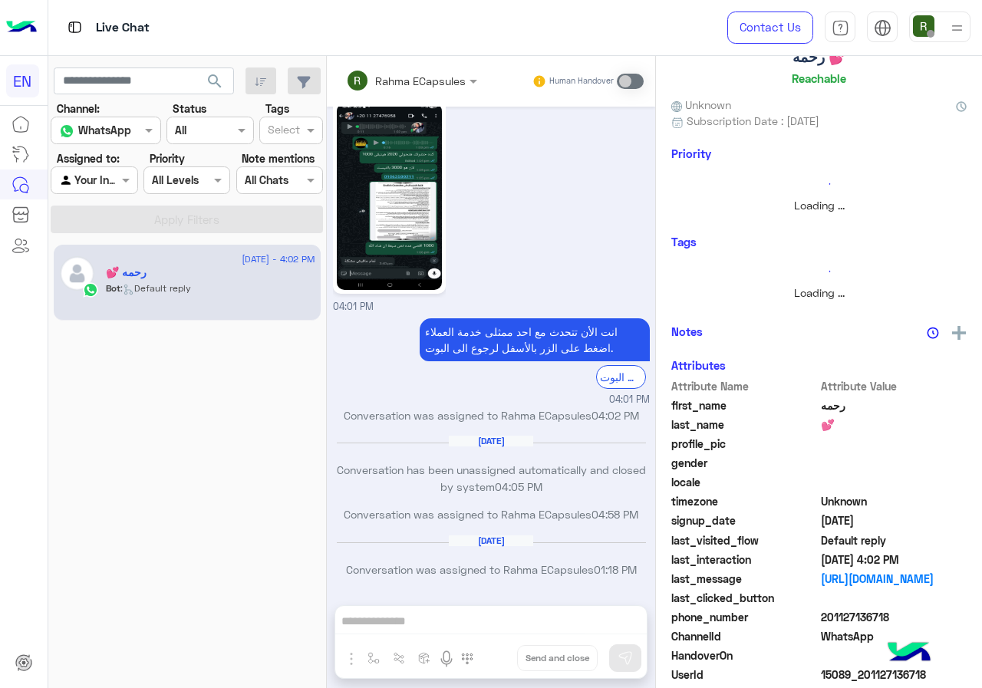
click at [98, 176] on div at bounding box center [93, 180] width 85 height 18
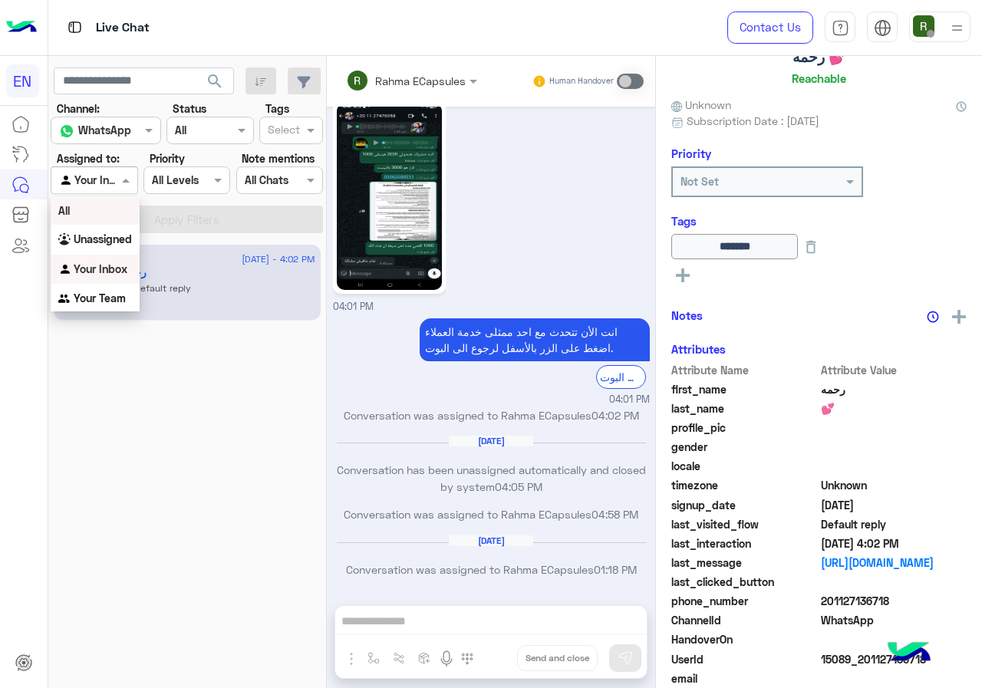
scroll to position [170, 0]
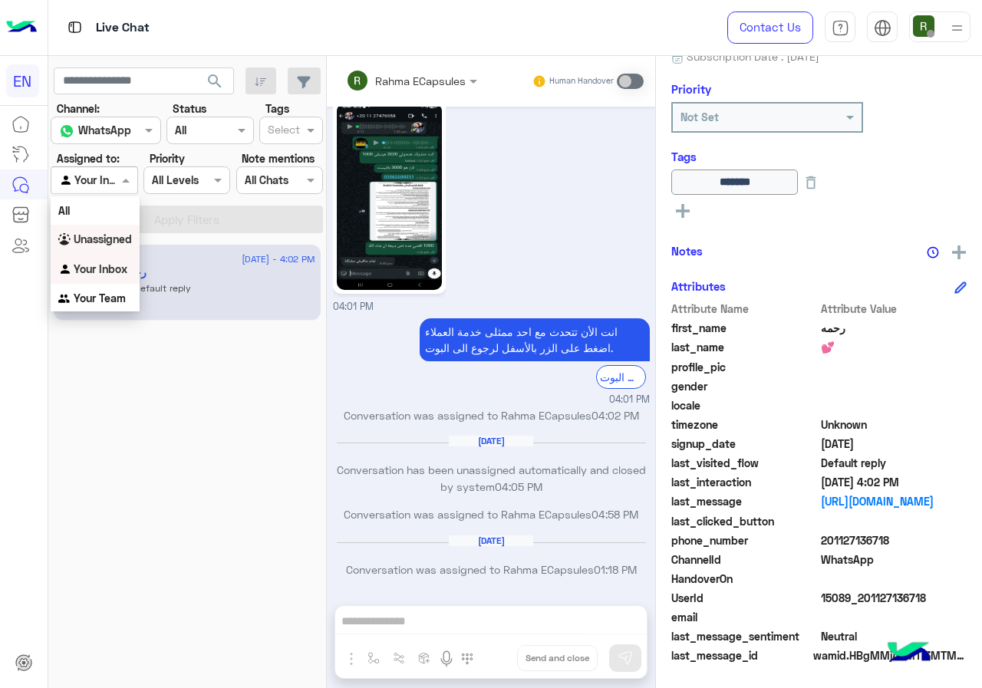
click at [126, 247] on div "Unassigned" at bounding box center [95, 240] width 89 height 30
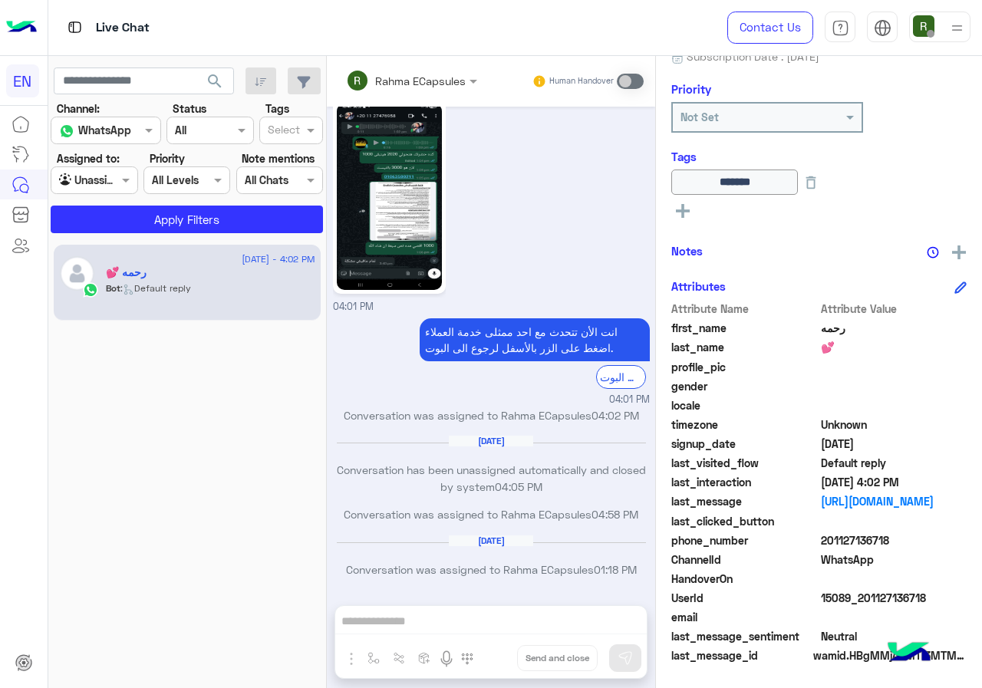
click at [131, 238] on app-inbox-users-filters "search Channel: Channel WhatsApp Status Channel All Tags Select Assigned to: Ag…" at bounding box center [187, 147] width 278 height 183
click at [134, 232] on button "Apply Filters" at bounding box center [187, 220] width 272 height 28
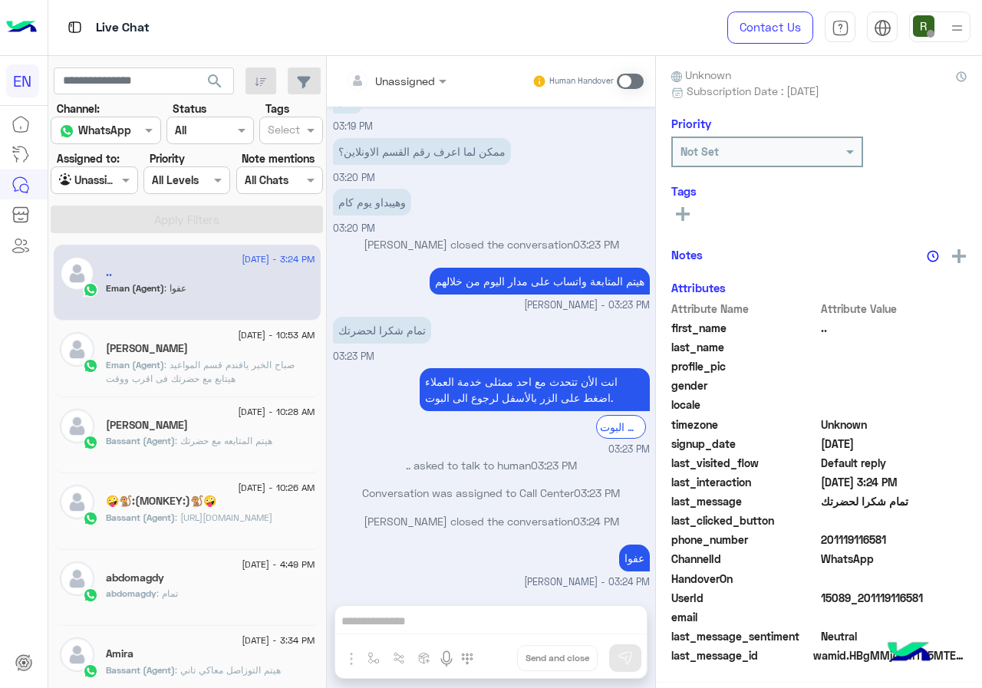
scroll to position [138, 0]
click at [94, 180] on input "text" at bounding box center [76, 181] width 35 height 16
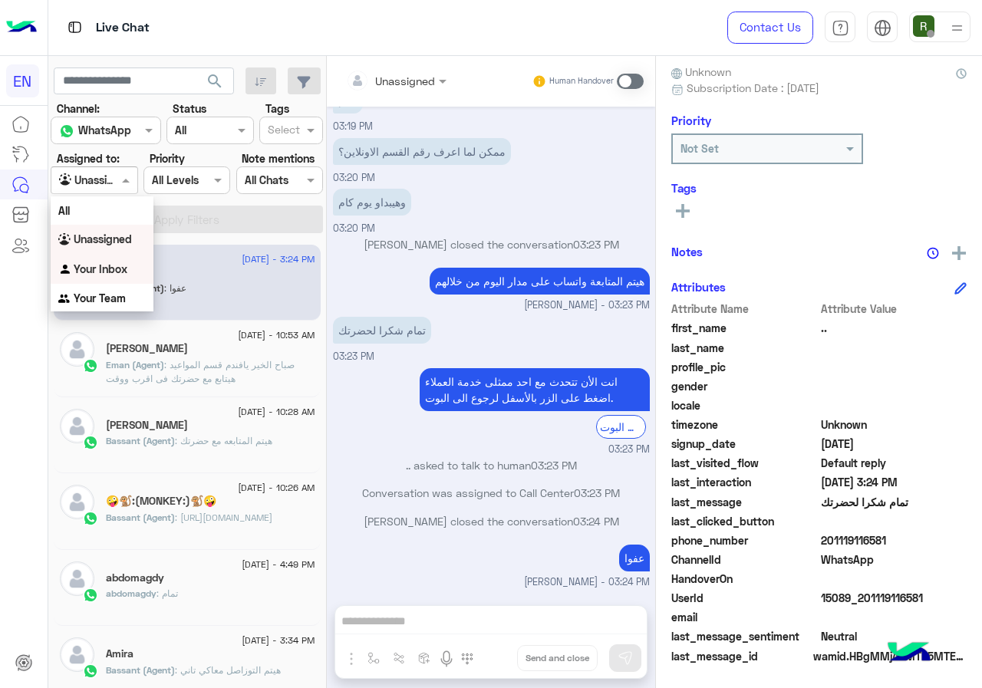
click at [110, 256] on div "Your Inbox" at bounding box center [102, 270] width 103 height 30
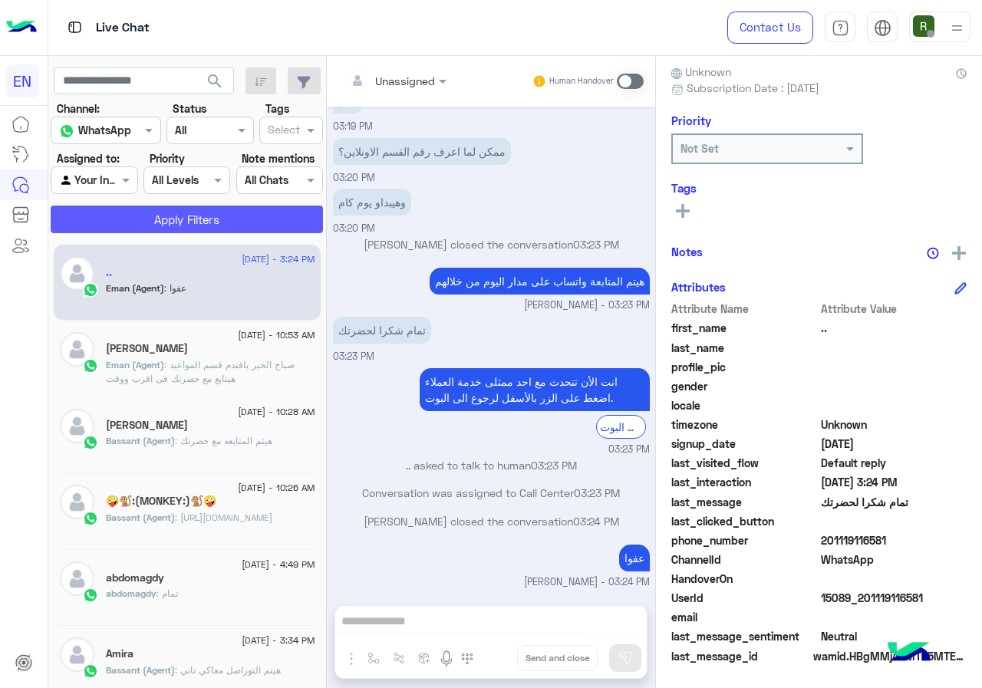
click at [117, 213] on button "Apply Filters" at bounding box center [187, 220] width 272 height 28
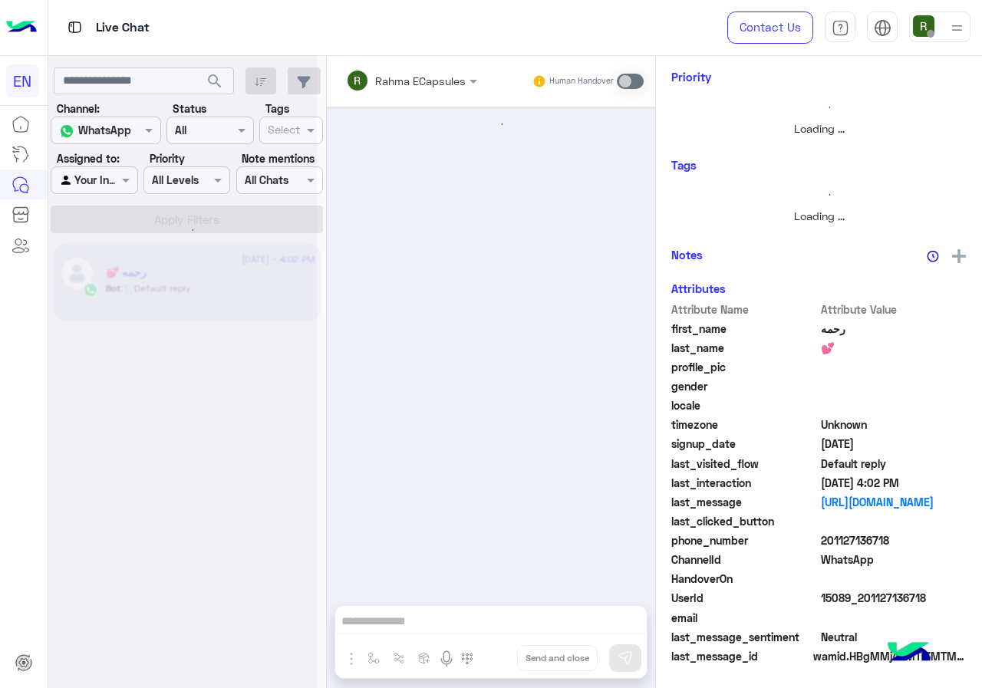
click at [118, 183] on span at bounding box center [127, 180] width 19 height 16
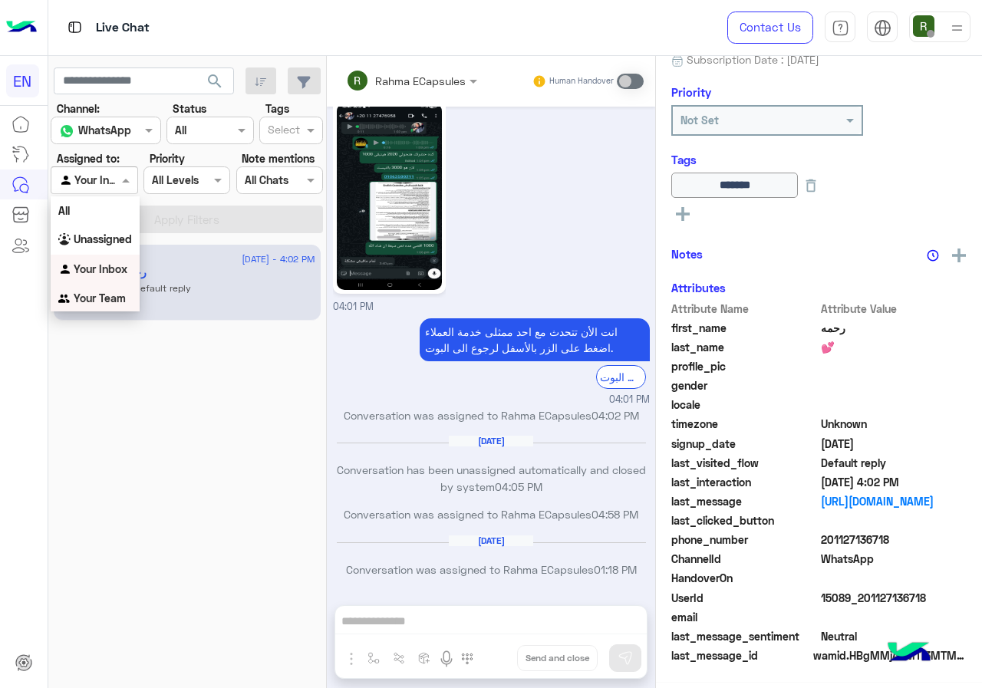
click at [119, 305] on b "Your Team" at bounding box center [100, 298] width 52 height 13
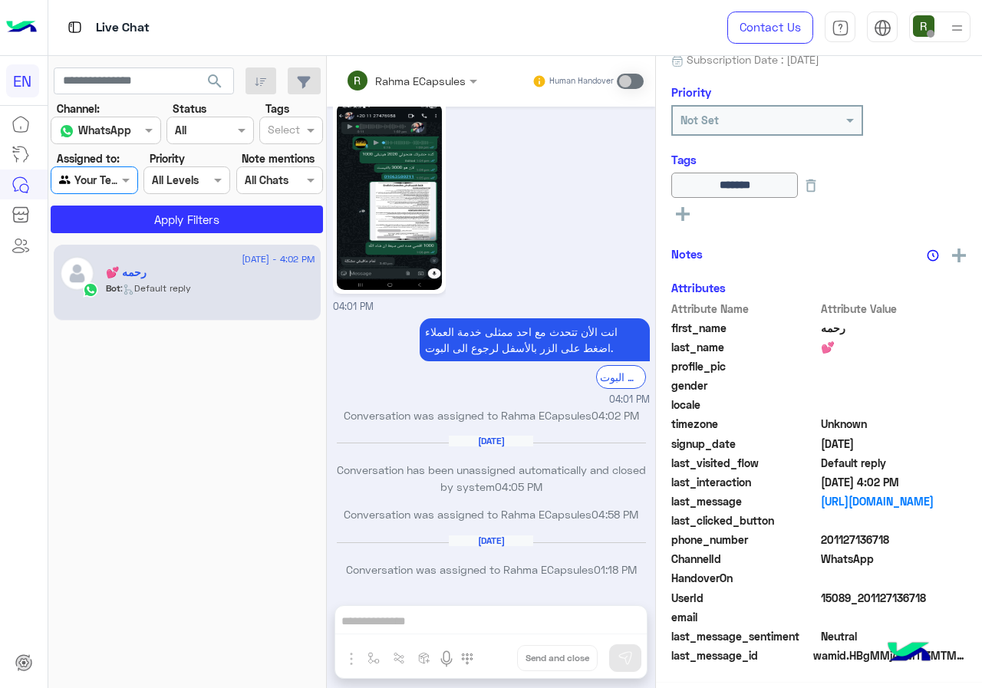
click at [150, 236] on app-inbox-users-filters "search Channel: Channel WhatsApp Status Channel All Tags Select Assigned to: Ag…" at bounding box center [187, 147] width 278 height 183
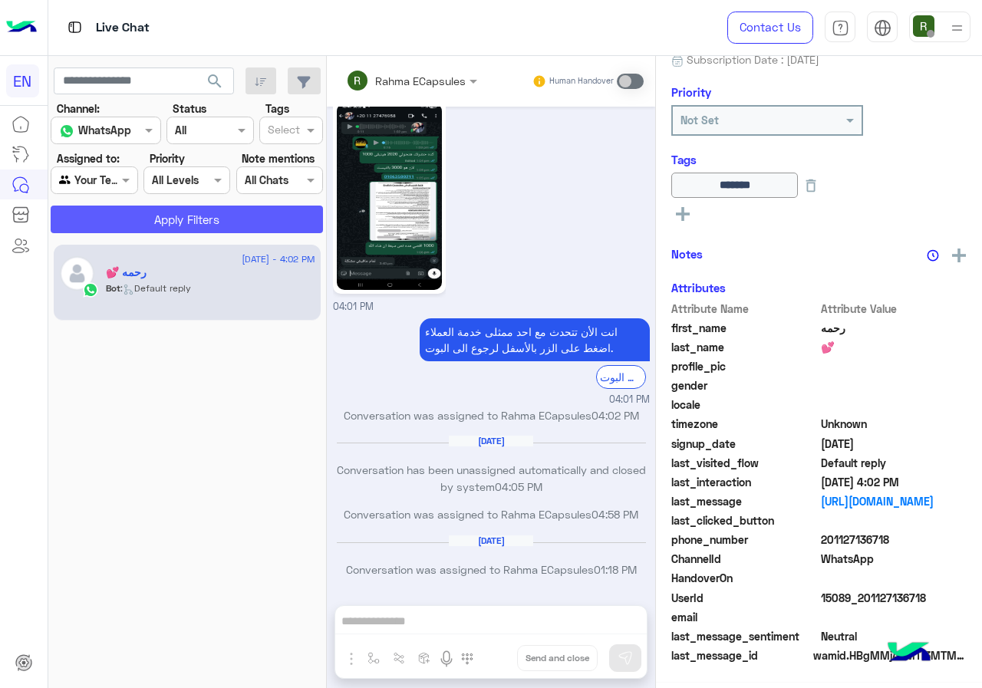
click at [153, 226] on button "Apply Filters" at bounding box center [187, 220] width 272 height 28
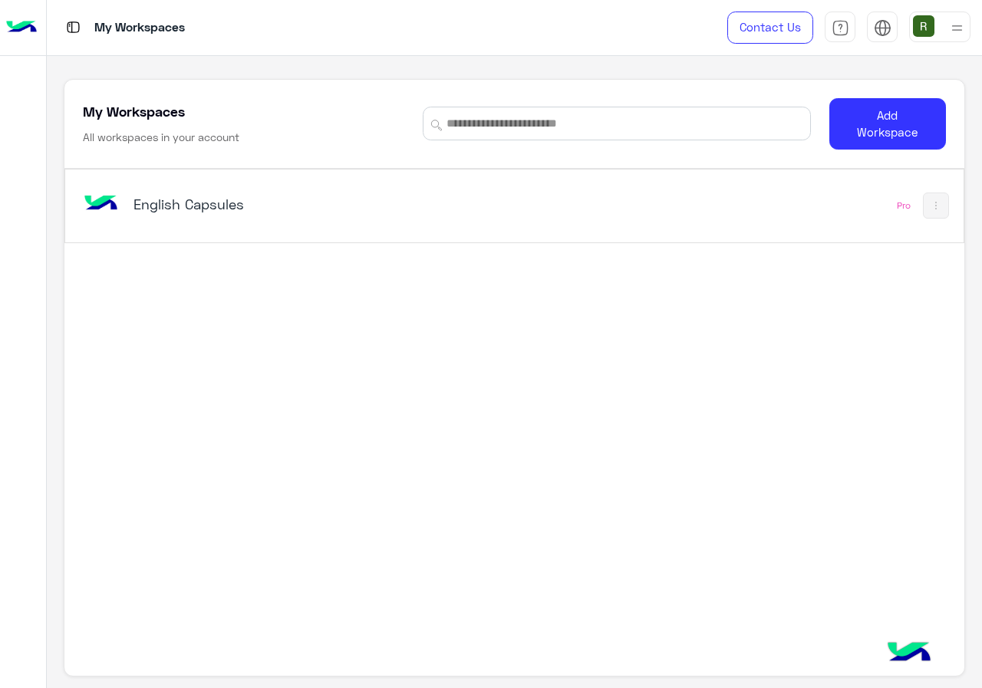
click at [403, 200] on h5 "English Capsules" at bounding box center [289, 204] width 313 height 18
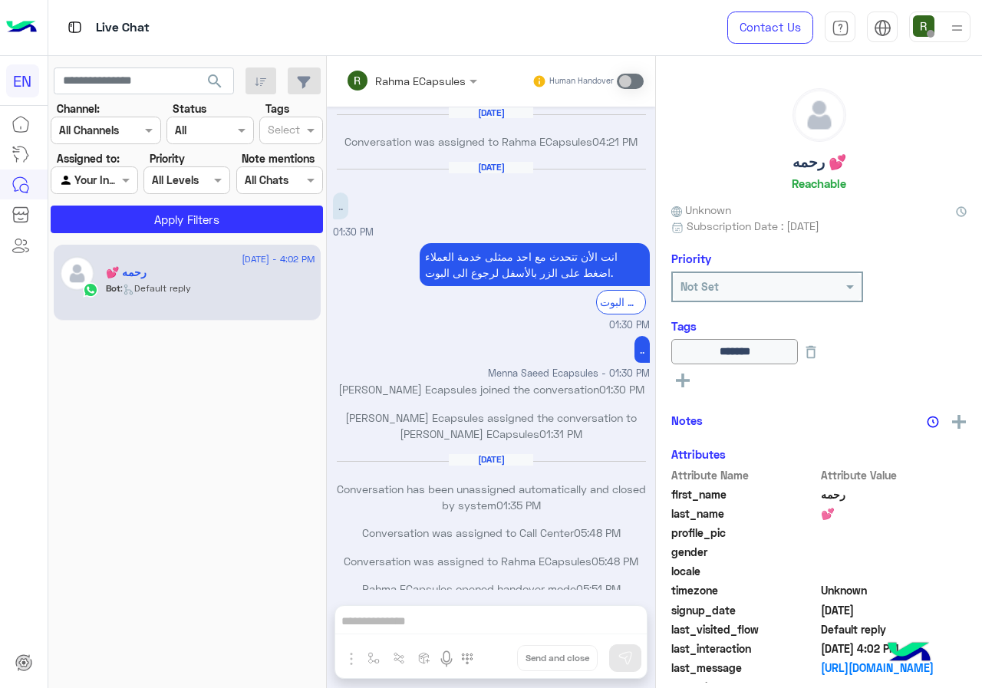
scroll to position [743, 0]
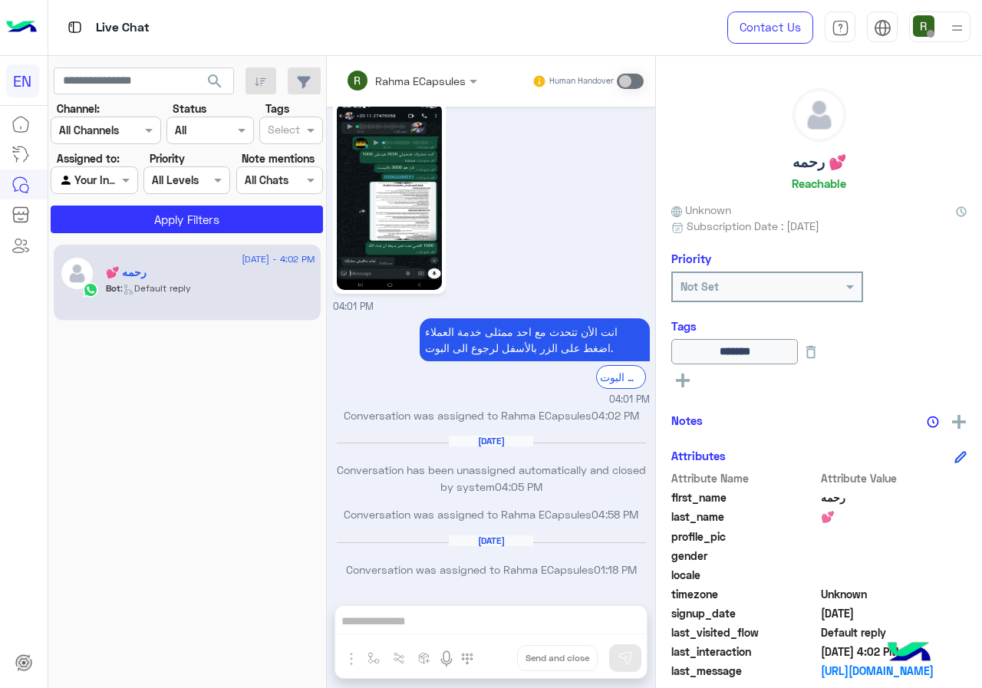
click at [123, 136] on div at bounding box center [105, 130] width 109 height 18
click at [127, 183] on b "WhatsApp" at bounding box center [103, 189] width 53 height 13
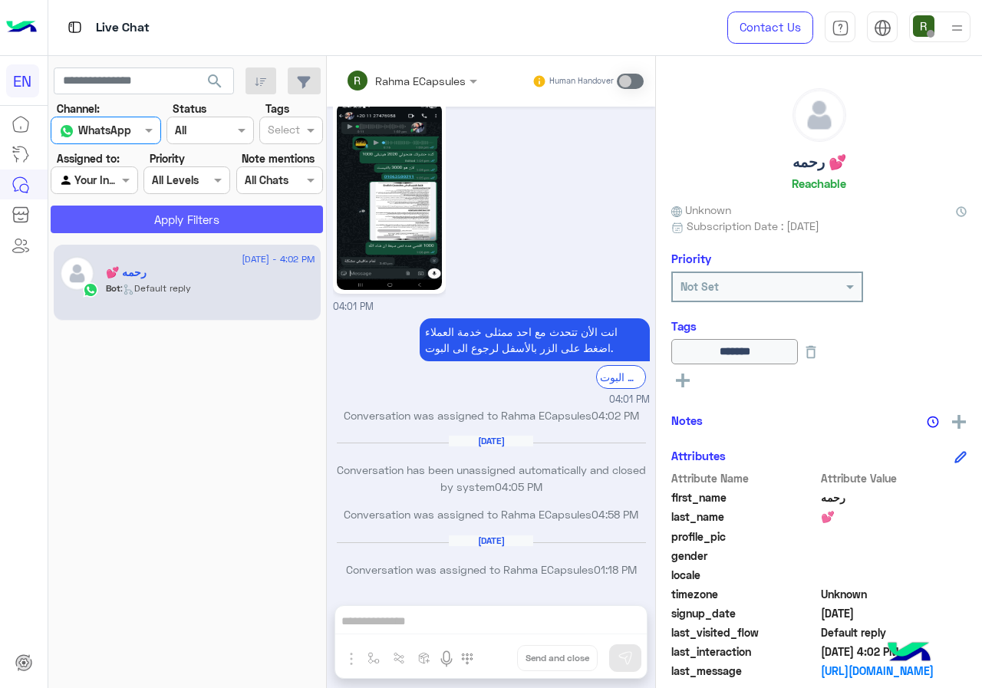
click at [149, 225] on button "Apply Filters" at bounding box center [187, 220] width 272 height 28
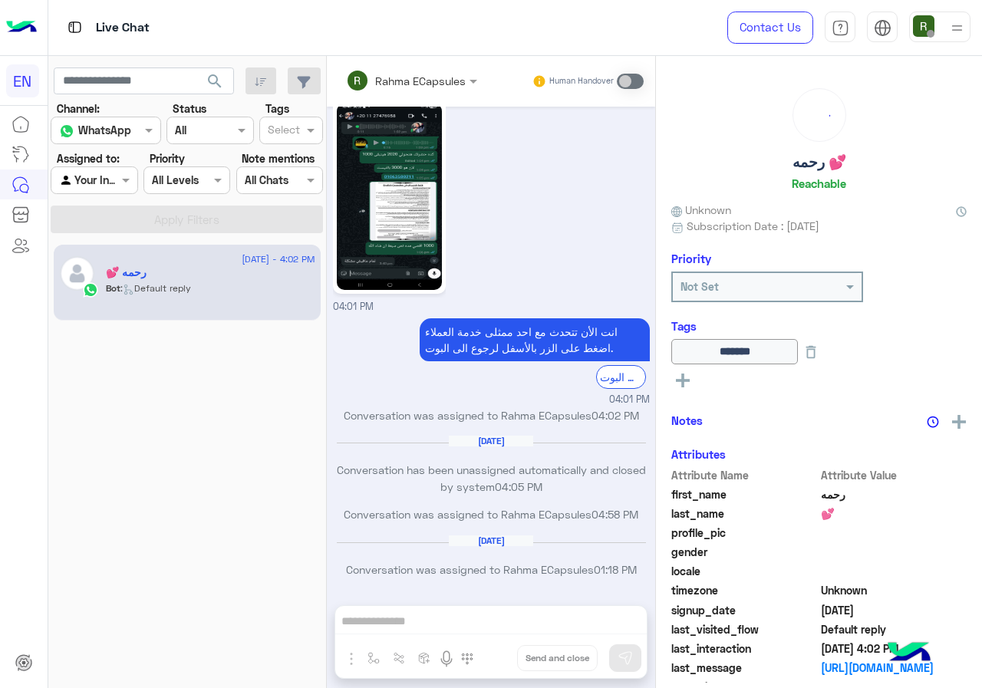
click at [112, 186] on div at bounding box center [93, 180] width 85 height 18
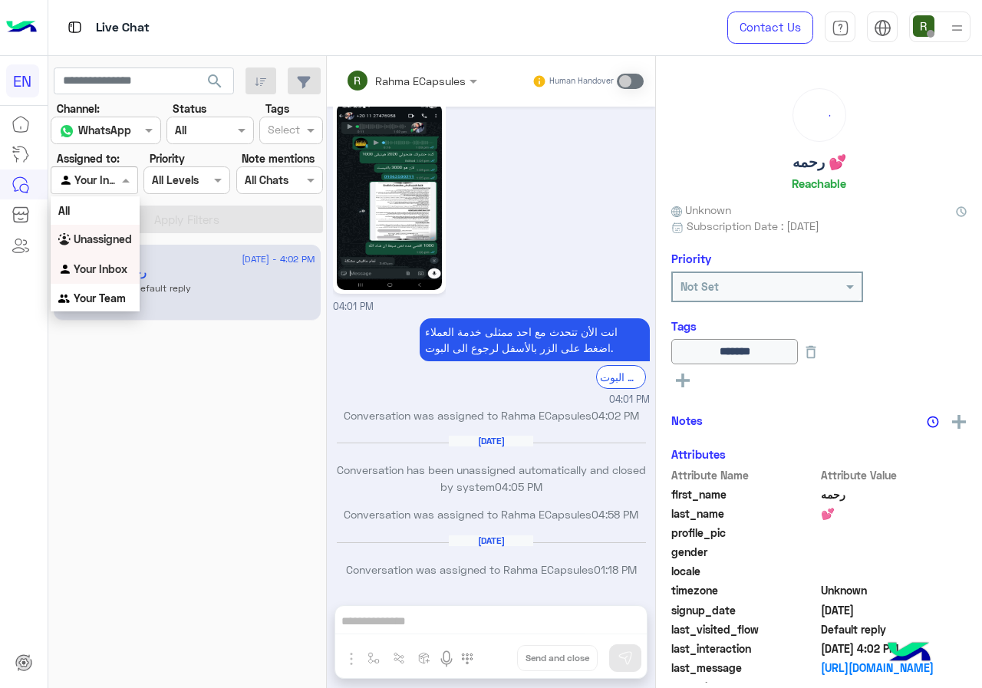
click at [120, 227] on div "Unassigned" at bounding box center [95, 240] width 89 height 30
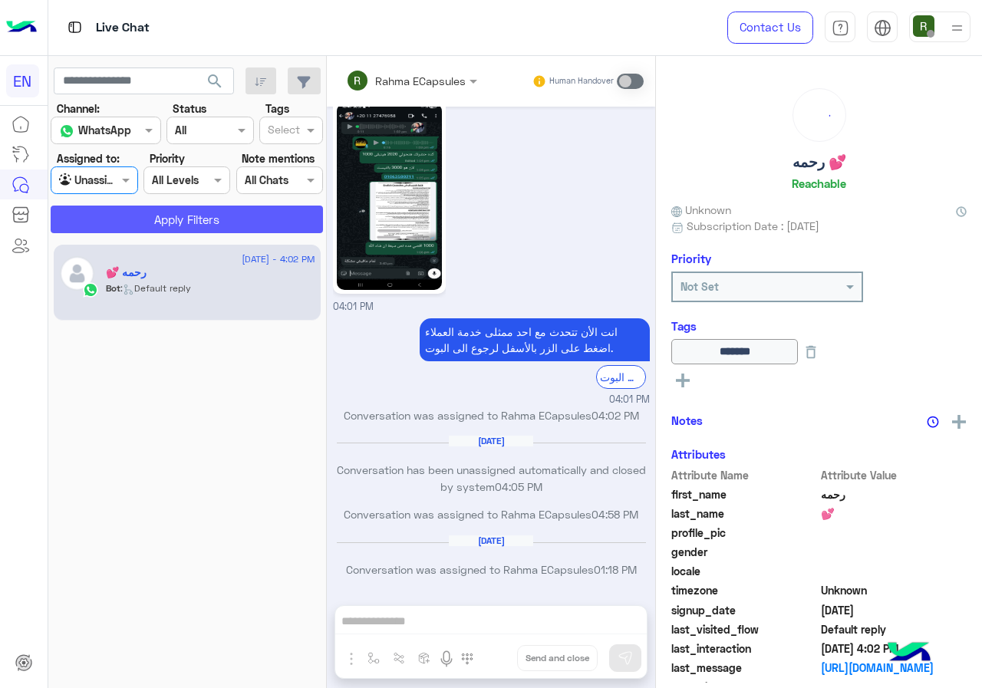
click at [124, 218] on button "Apply Filters" at bounding box center [187, 220] width 272 height 28
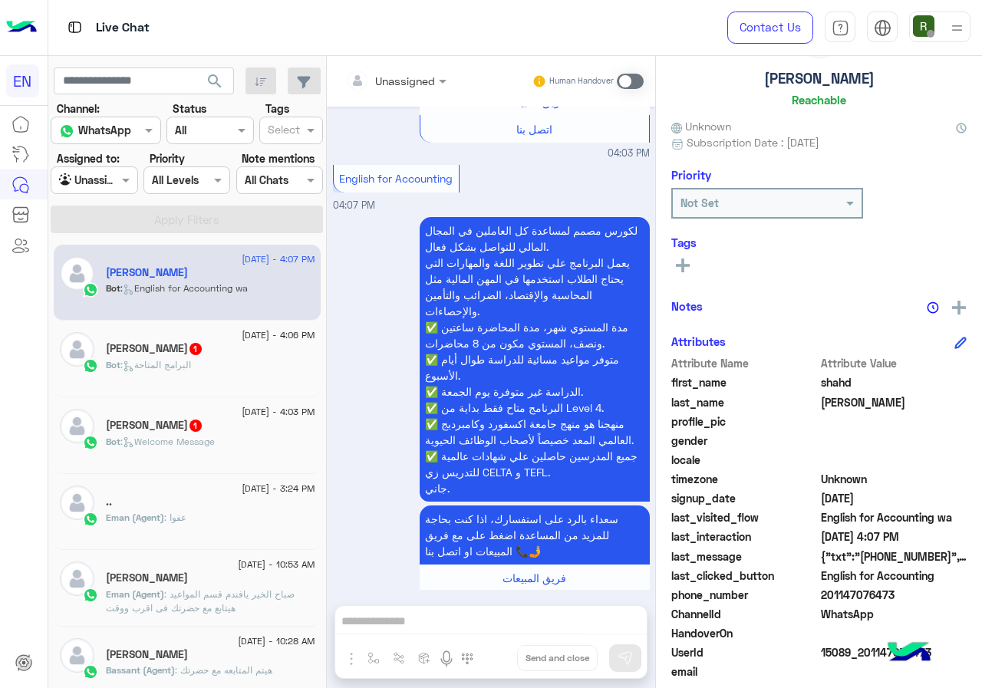
scroll to position [138, 0]
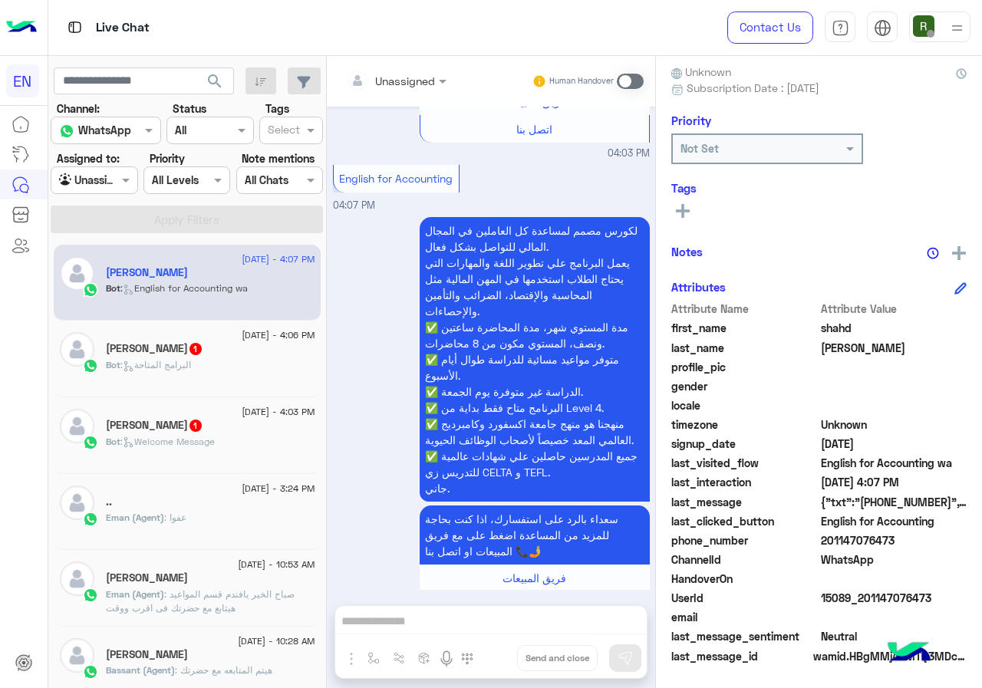
drag, startPoint x: 871, startPoint y: 537, endPoint x: 943, endPoint y: 541, distance: 71.4
click at [943, 541] on span "201147076473" at bounding box center [894, 540] width 147 height 16
copy span "01147076473"
click at [408, 77] on input "text" at bounding box center [377, 81] width 62 height 16
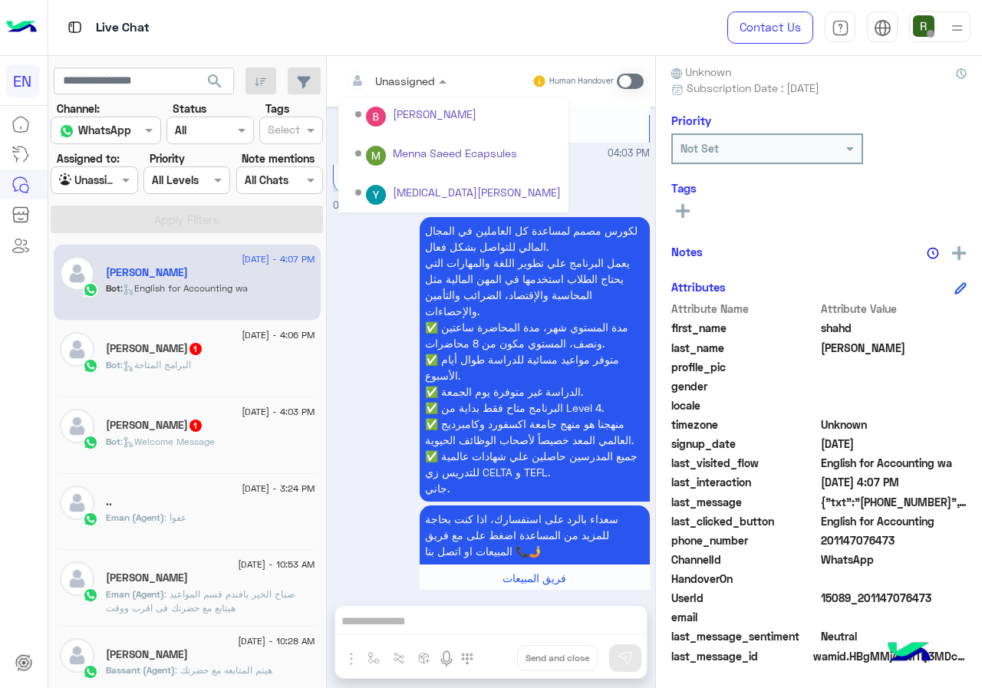
scroll to position [255, 0]
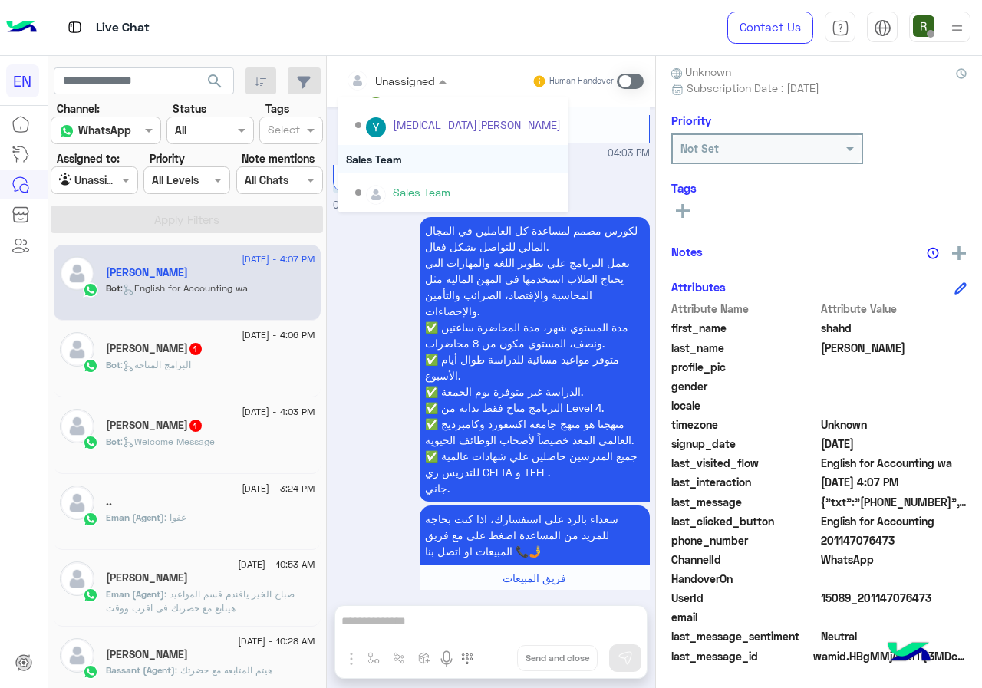
click at [450, 155] on div "Sales Team" at bounding box center [453, 159] width 230 height 28
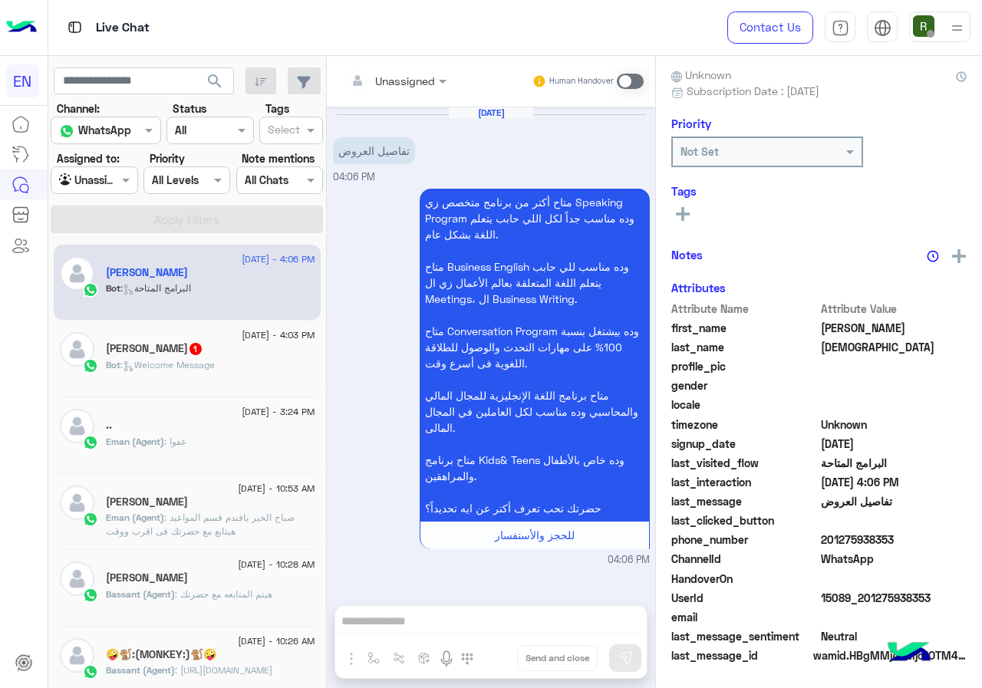
scroll to position [134, 0]
drag, startPoint x: 874, startPoint y: 535, endPoint x: 981, endPoint y: 543, distance: 107.7
click at [967, 543] on span "201275938353" at bounding box center [894, 540] width 147 height 16
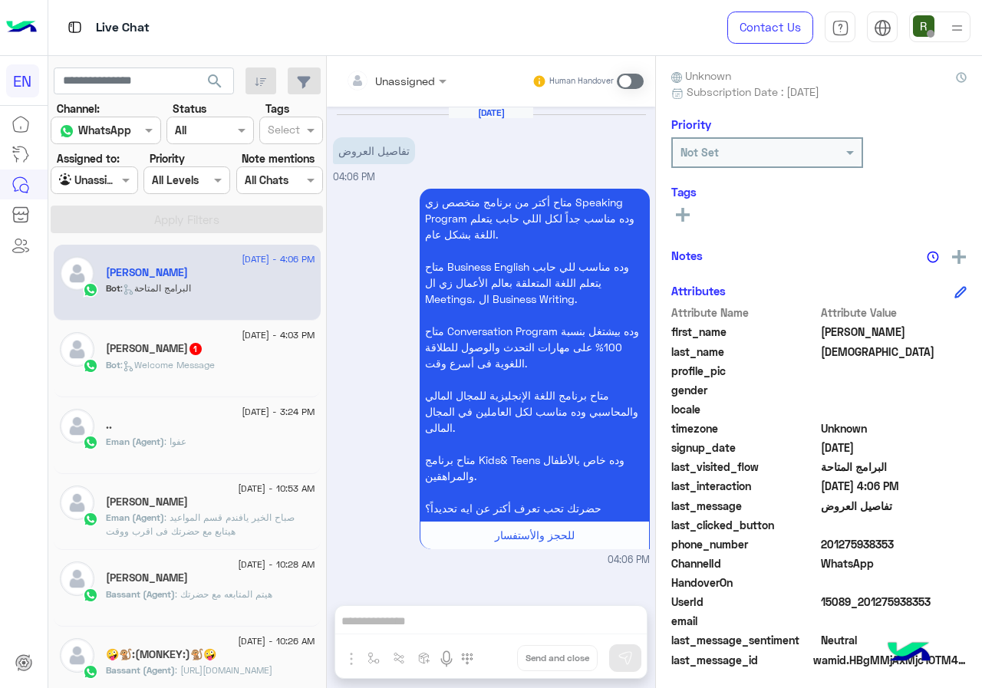
click at [408, 74] on input "text" at bounding box center [377, 81] width 62 height 16
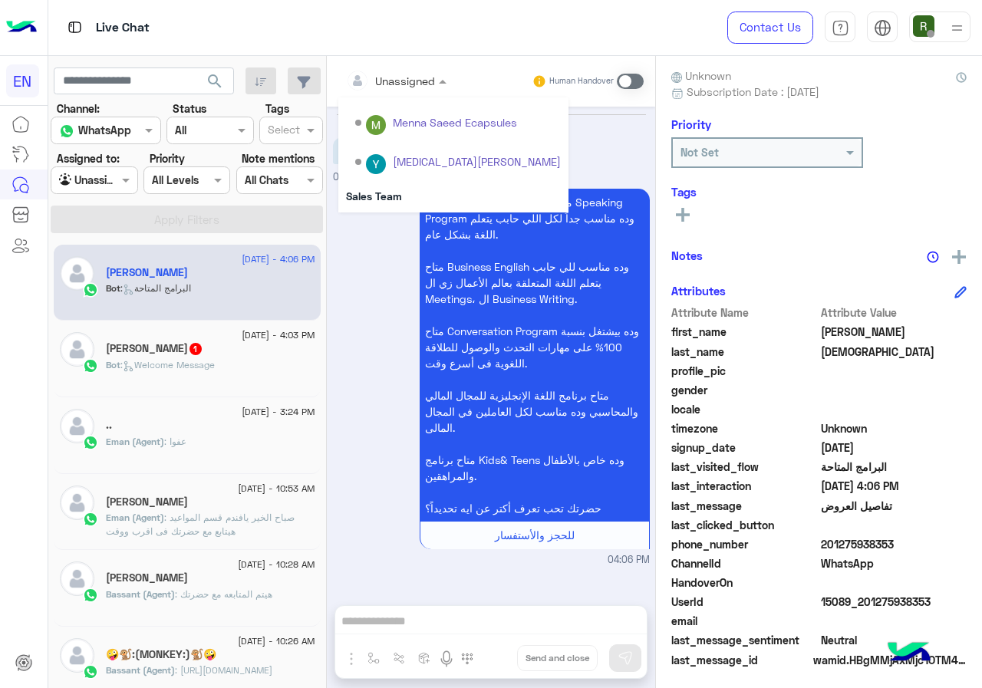
scroll to position [255, 0]
click at [439, 167] on div "Sales Team" at bounding box center [453, 159] width 230 height 28
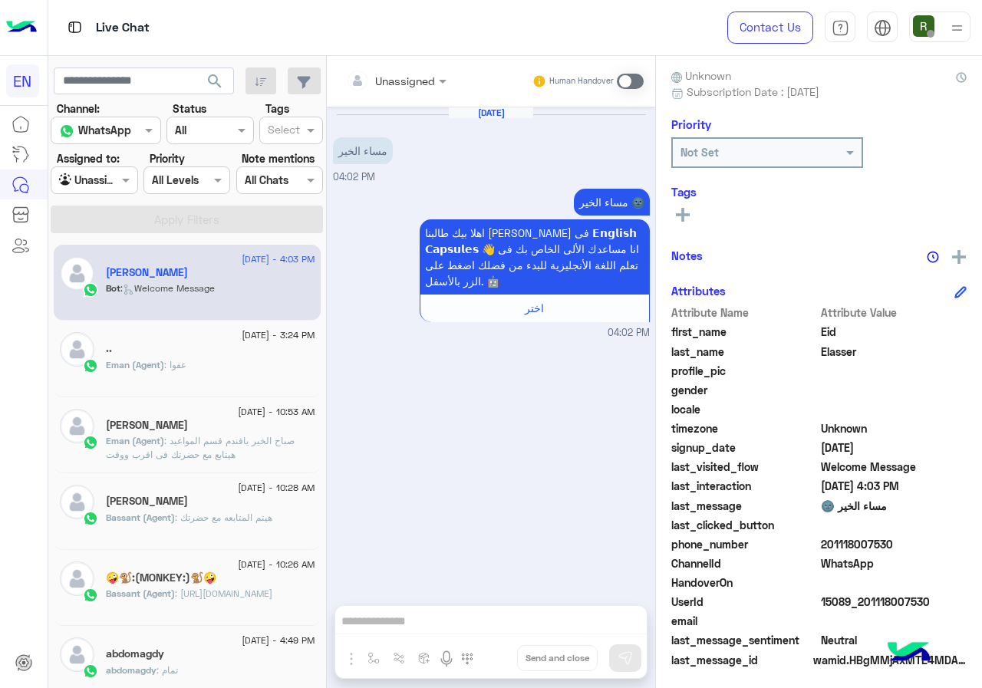
drag, startPoint x: 872, startPoint y: 540, endPoint x: 938, endPoint y: 542, distance: 66.0
click at [938, 542] on span "201118007530" at bounding box center [894, 544] width 147 height 16
copy span "01118007530"
click at [408, 78] on input "text" at bounding box center [377, 81] width 62 height 16
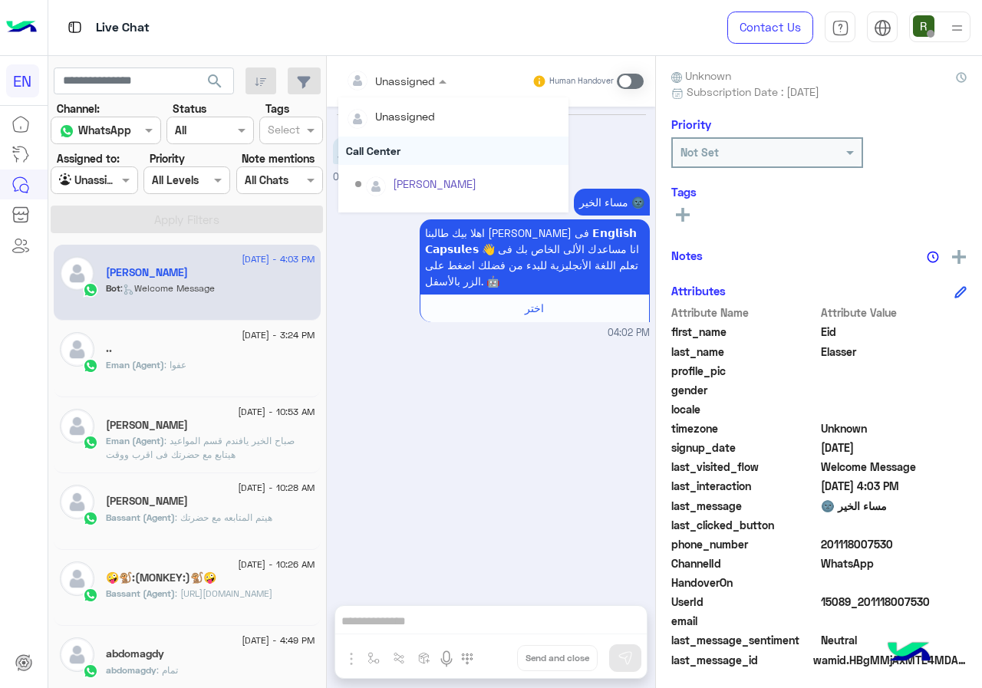
scroll to position [255, 0]
click at [462, 162] on div "Sales Team" at bounding box center [453, 159] width 230 height 28
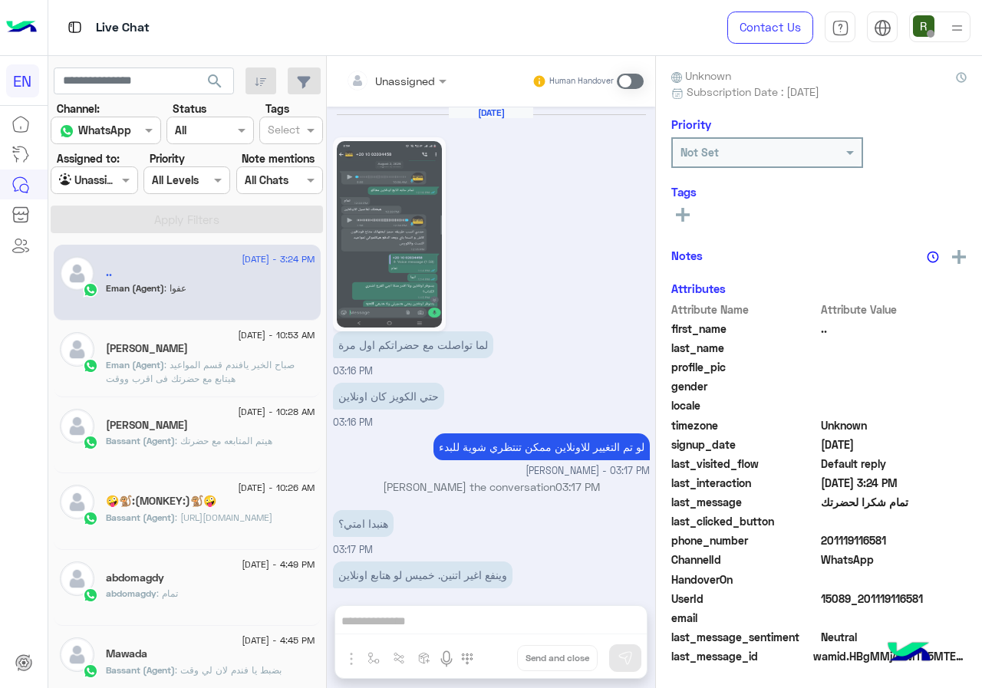
scroll to position [710, 0]
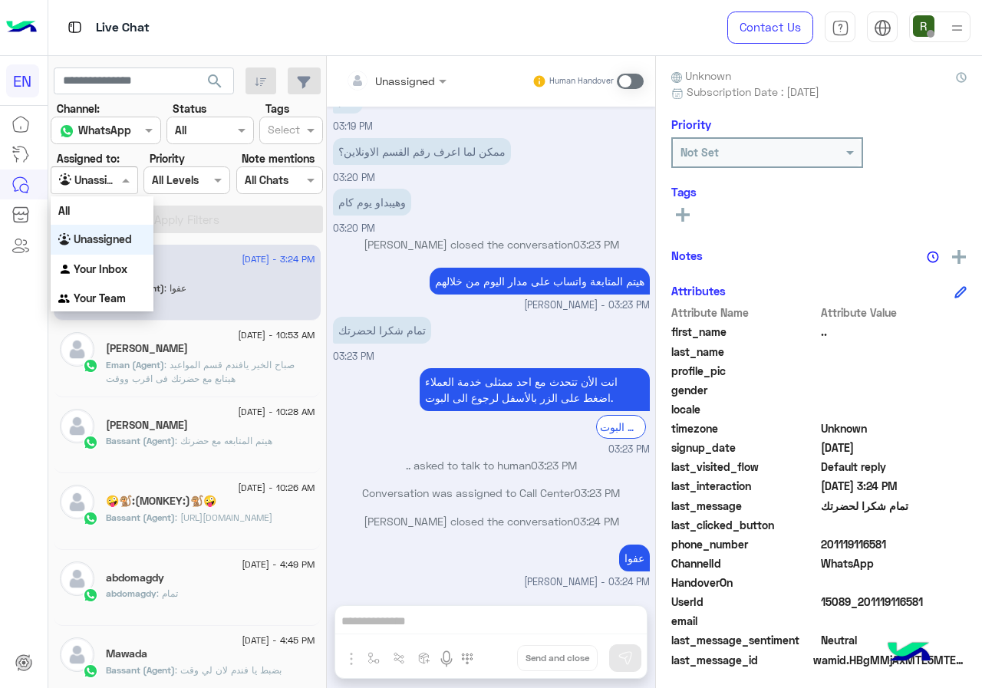
click at [77, 181] on input "text" at bounding box center [76, 181] width 35 height 16
click at [234, 602] on div "abdomagdy : تمام" at bounding box center [210, 600] width 209 height 27
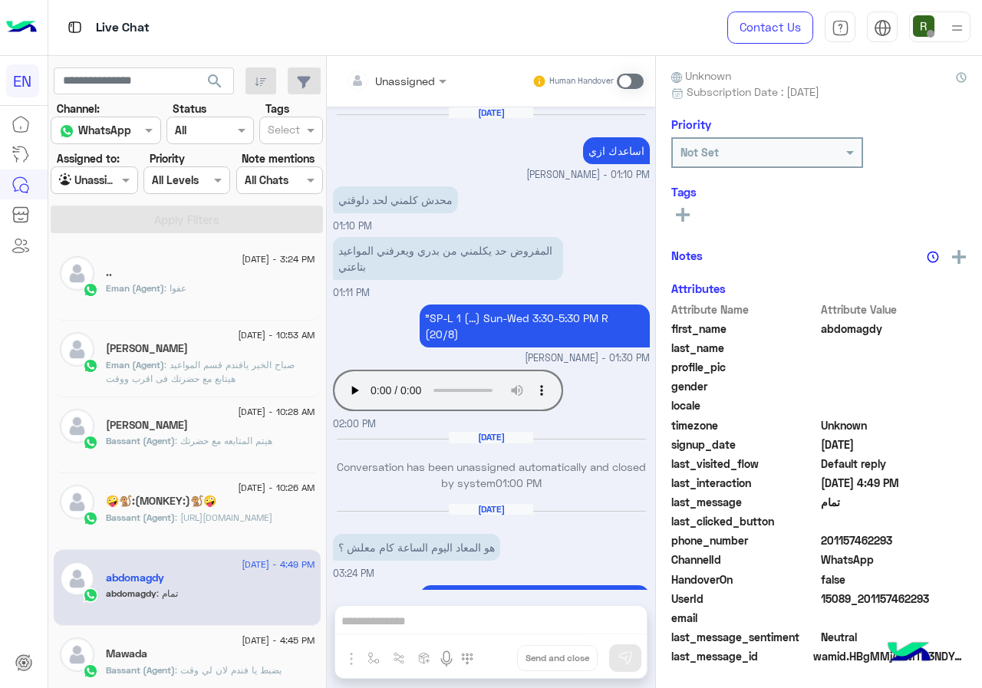
scroll to position [1190, 0]
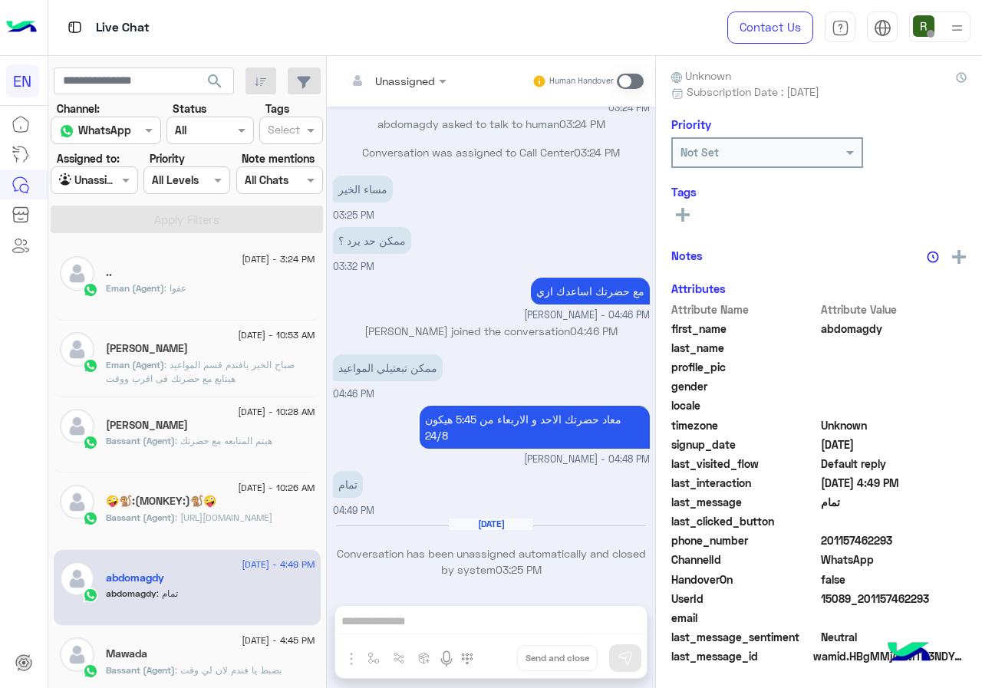
click at [408, 77] on input "text" at bounding box center [377, 81] width 62 height 16
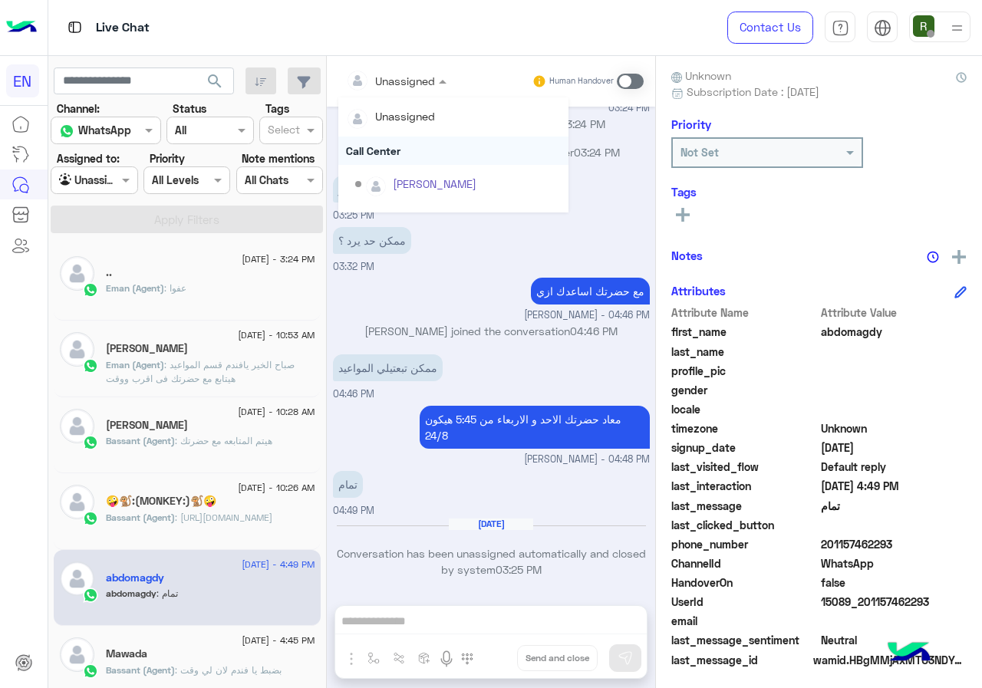
click at [465, 161] on div "Call Center" at bounding box center [453, 151] width 230 height 28
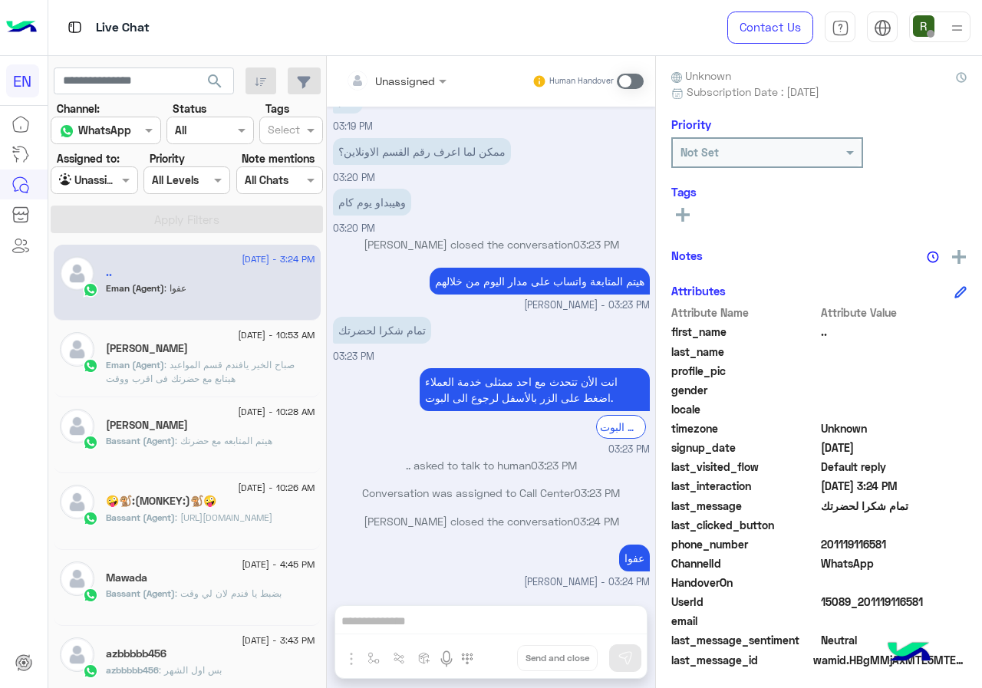
scroll to position [153, 0]
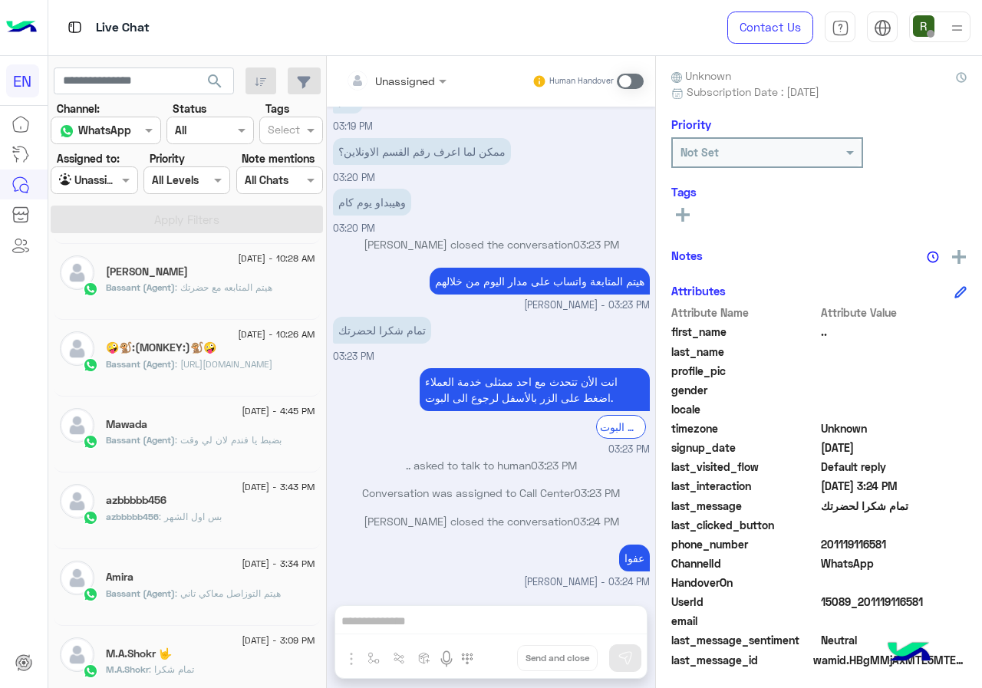
click at [225, 505] on div "azbbbbb456" at bounding box center [210, 502] width 209 height 16
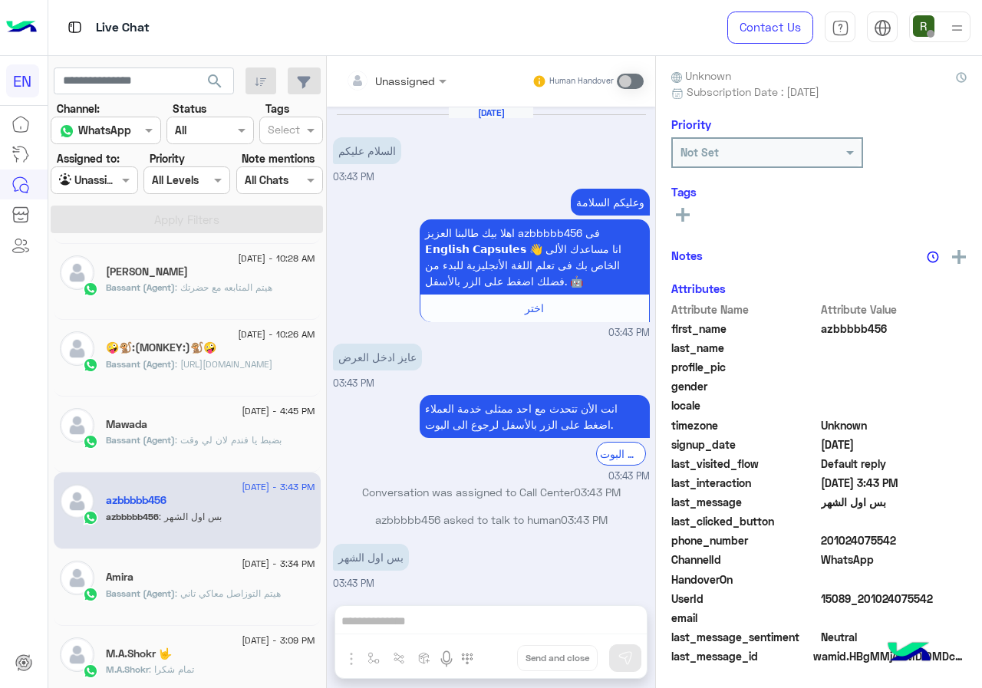
scroll to position [117, 0]
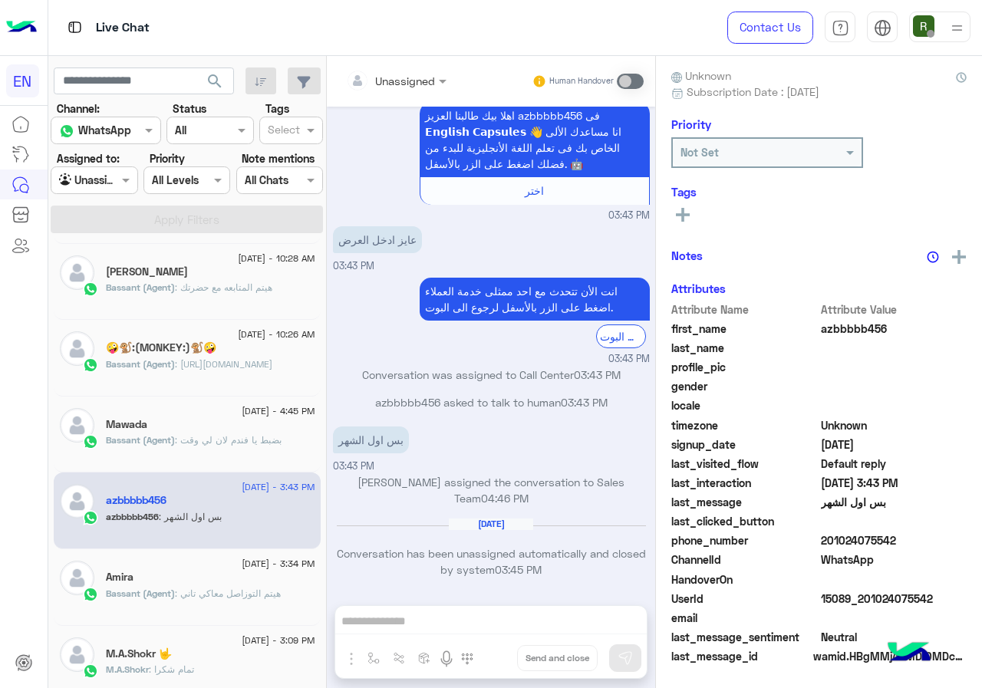
click at [459, 97] on div "Unassigned Human Handover" at bounding box center [491, 81] width 328 height 51
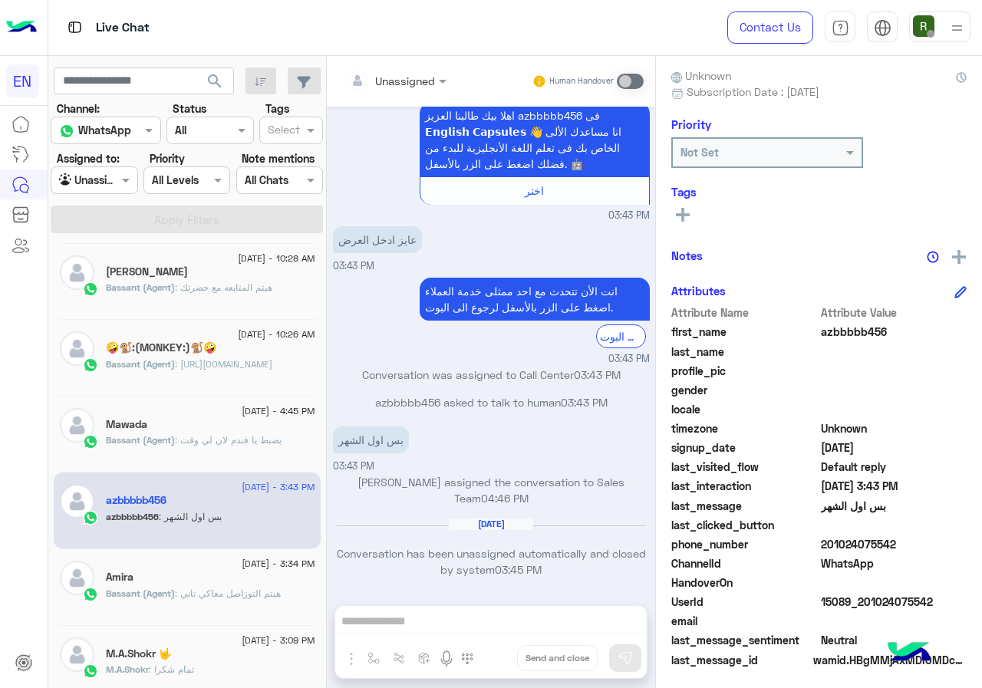
click at [454, 84] on div at bounding box center [396, 80] width 116 height 18
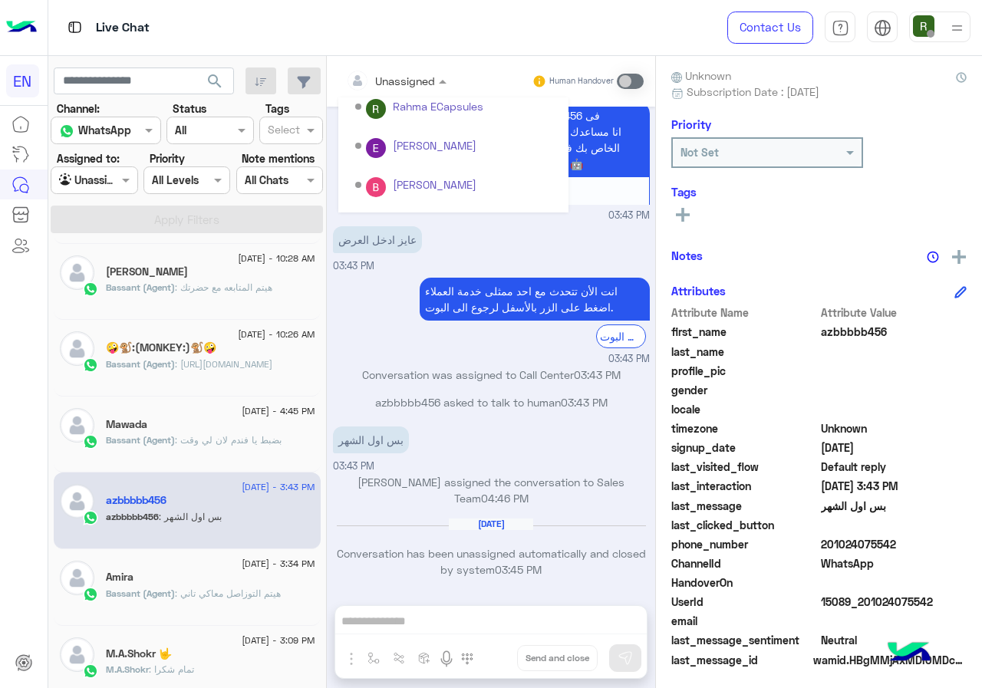
scroll to position [255, 0]
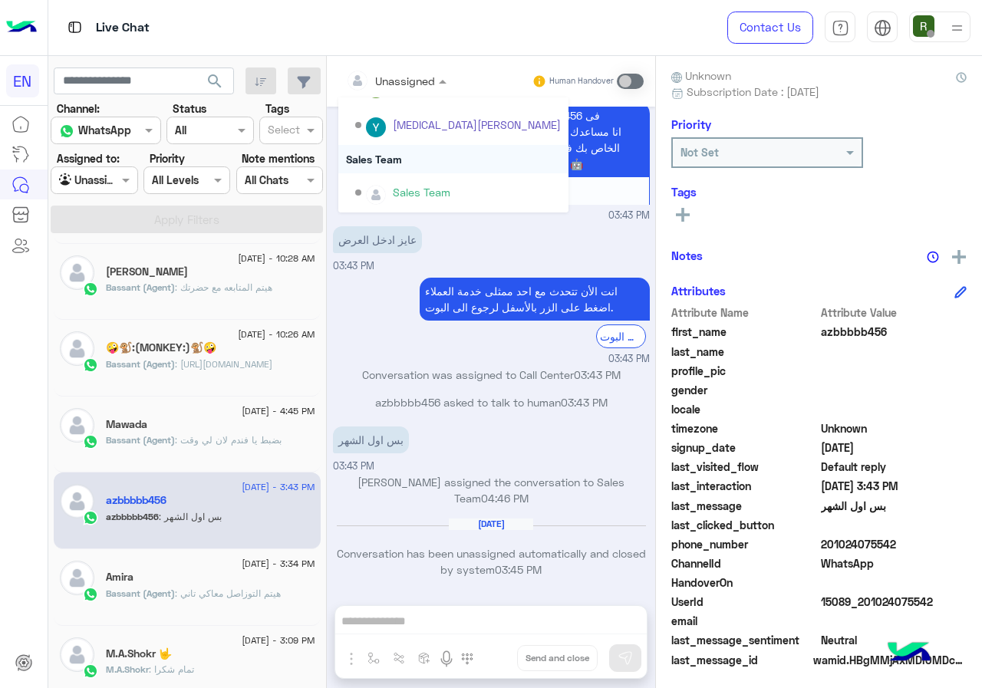
click at [461, 165] on div "Sales Team" at bounding box center [453, 159] width 230 height 28
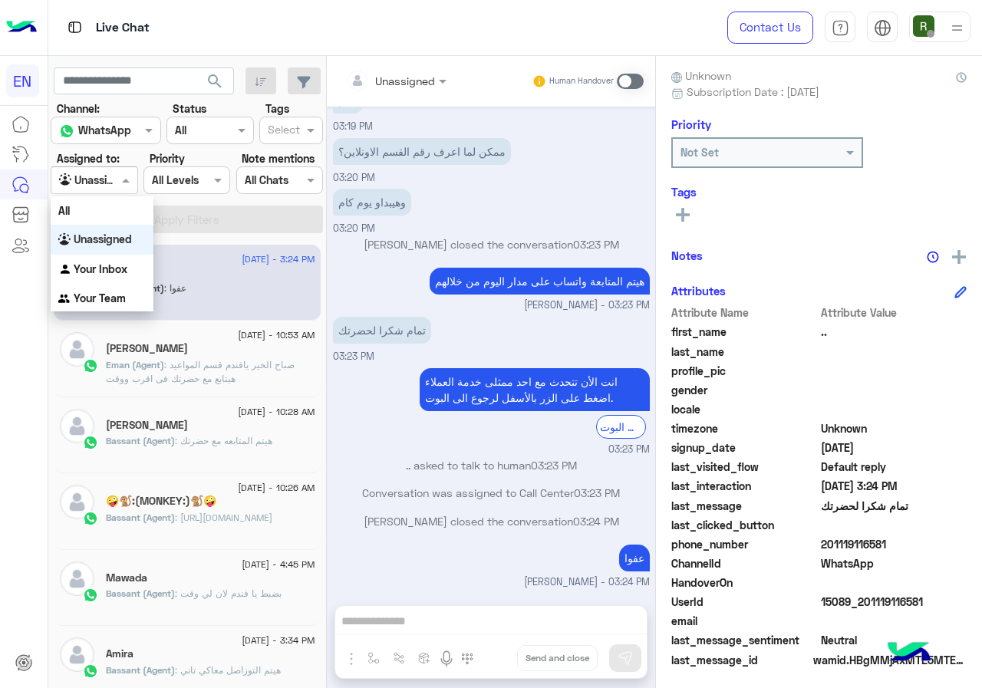
click at [113, 188] on div "Unassigned" at bounding box center [88, 181] width 58 height 18
click at [125, 259] on div "Your Inbox" at bounding box center [102, 270] width 103 height 30
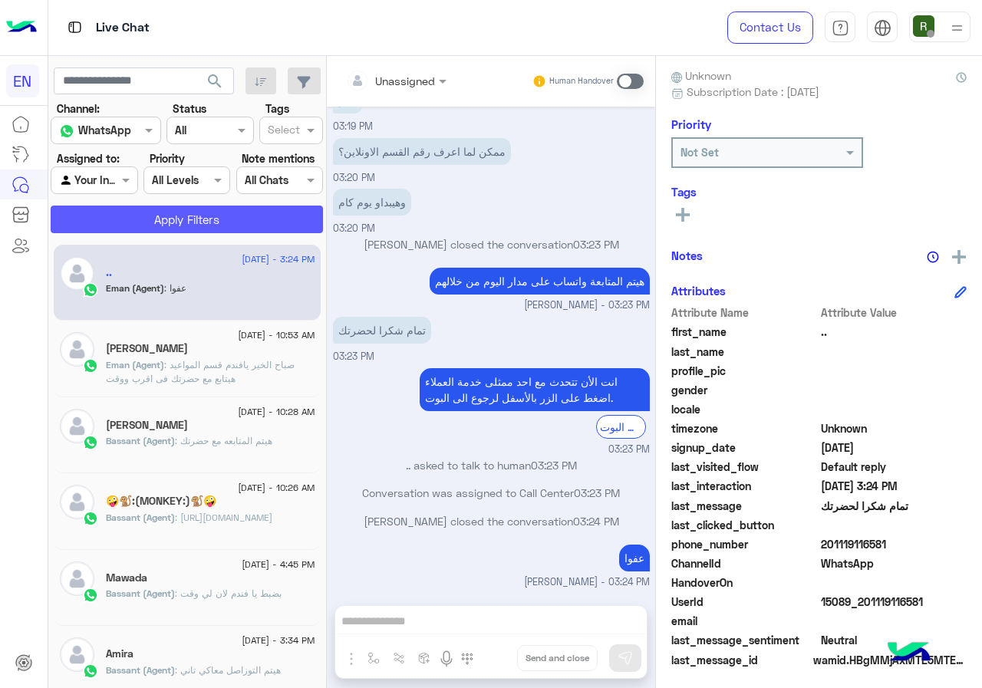
click at [151, 226] on button "Apply Filters" at bounding box center [187, 220] width 272 height 28
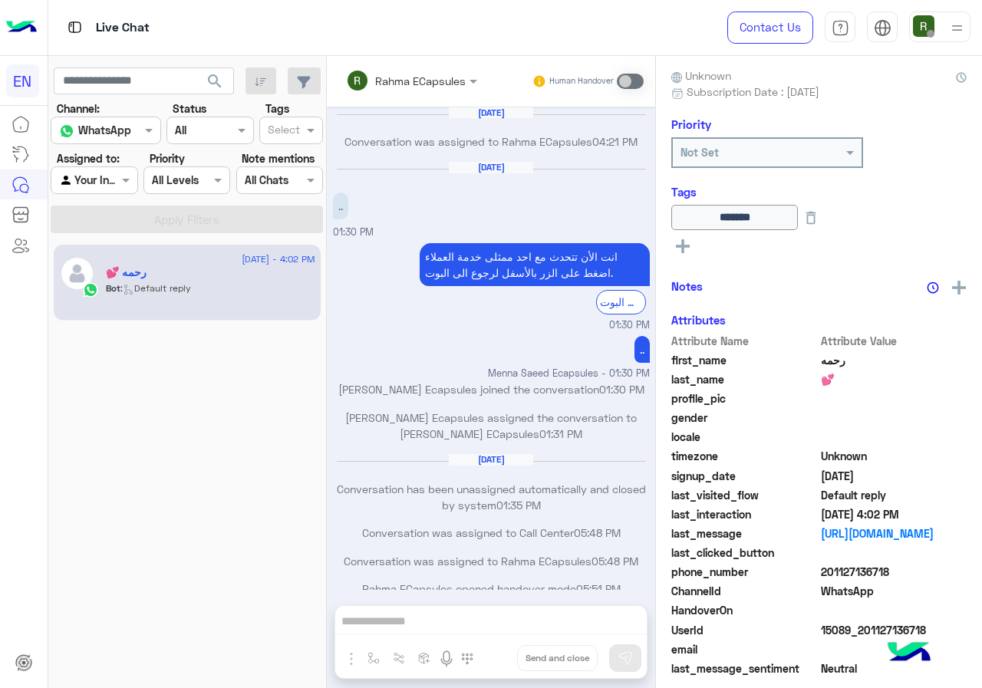
scroll to position [743, 0]
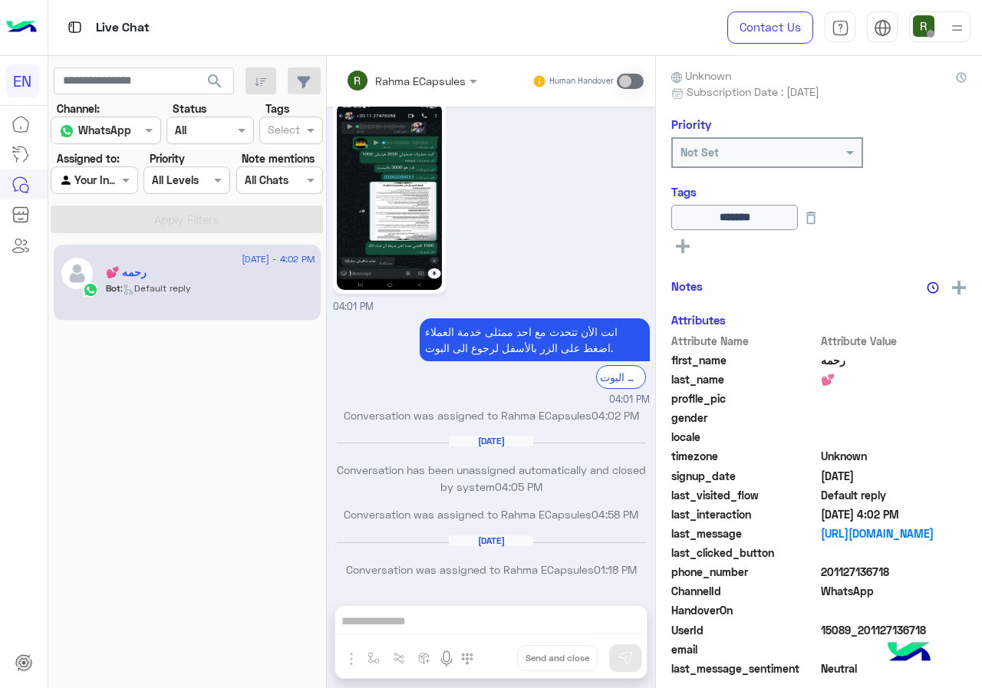
click at [100, 176] on div at bounding box center [93, 180] width 85 height 18
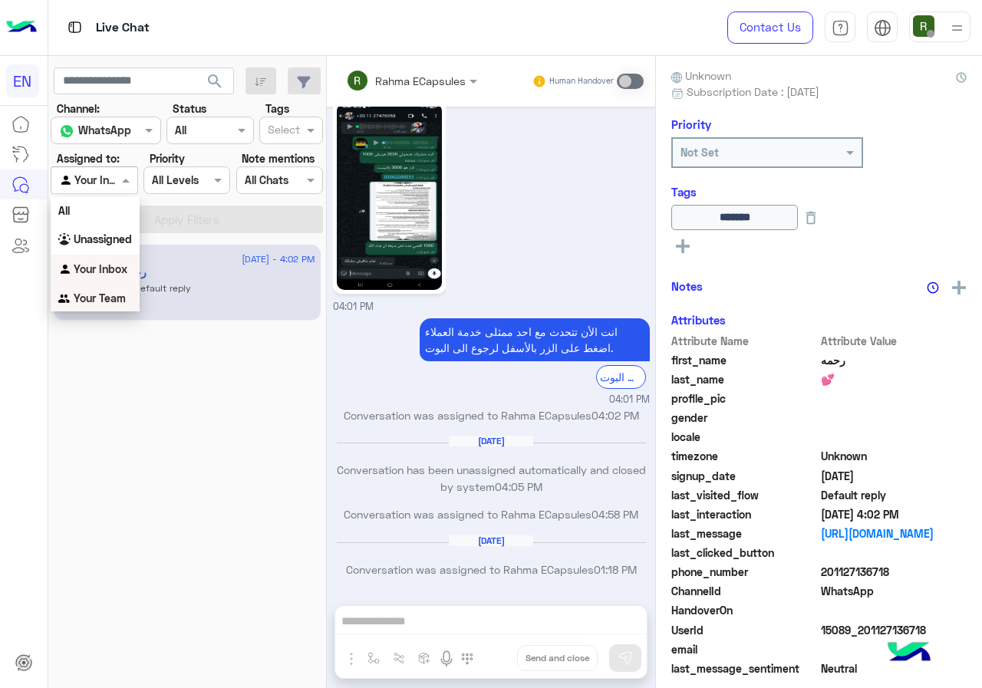
click at [120, 292] on b "Your Team" at bounding box center [100, 298] width 52 height 13
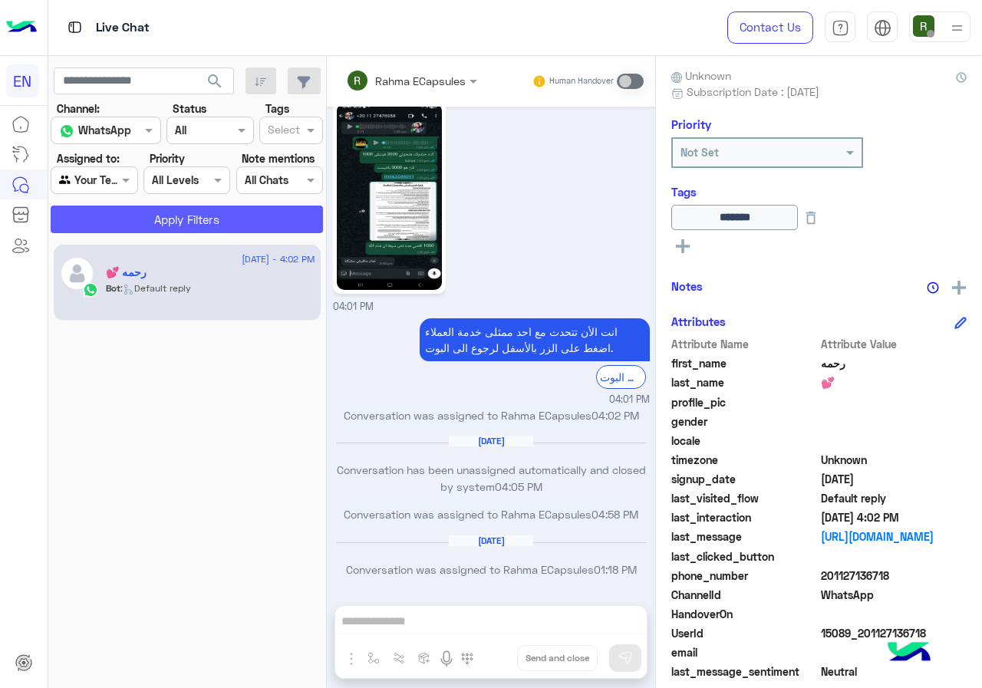
click at [153, 226] on button "Apply Filters" at bounding box center [187, 220] width 272 height 28
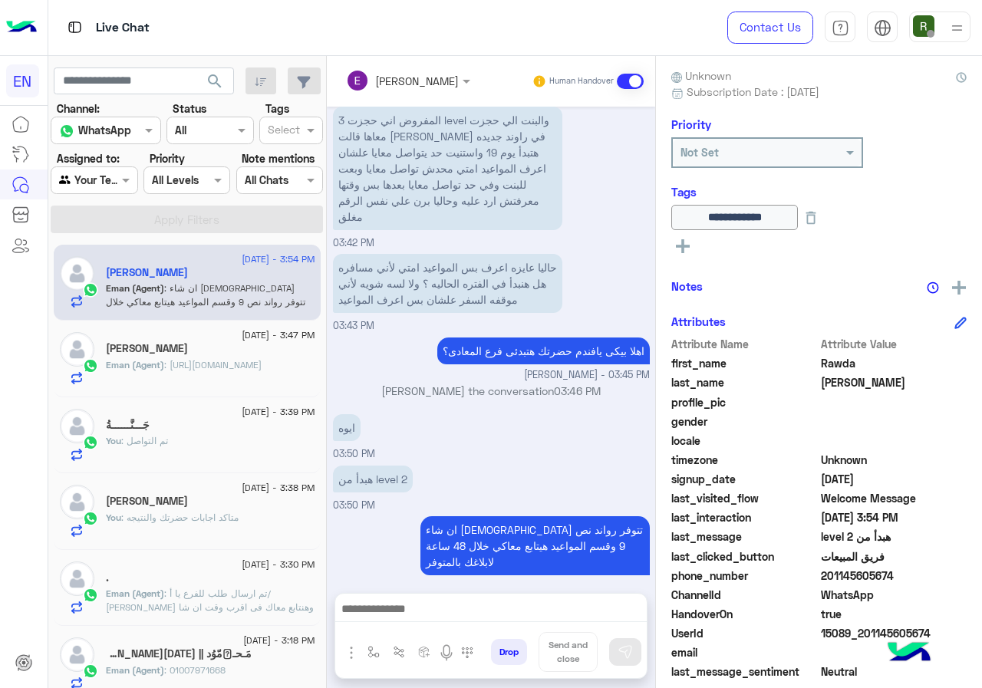
click at [92, 176] on input "text" at bounding box center [76, 181] width 35 height 16
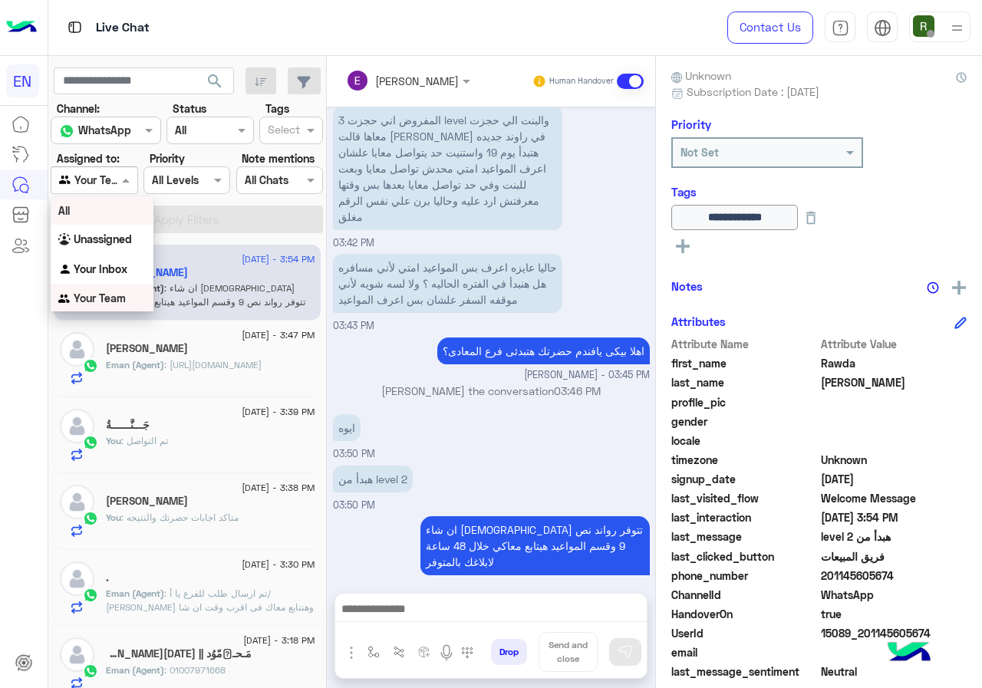
scroll to position [1, 0]
click at [109, 262] on b "Your Inbox" at bounding box center [101, 268] width 54 height 13
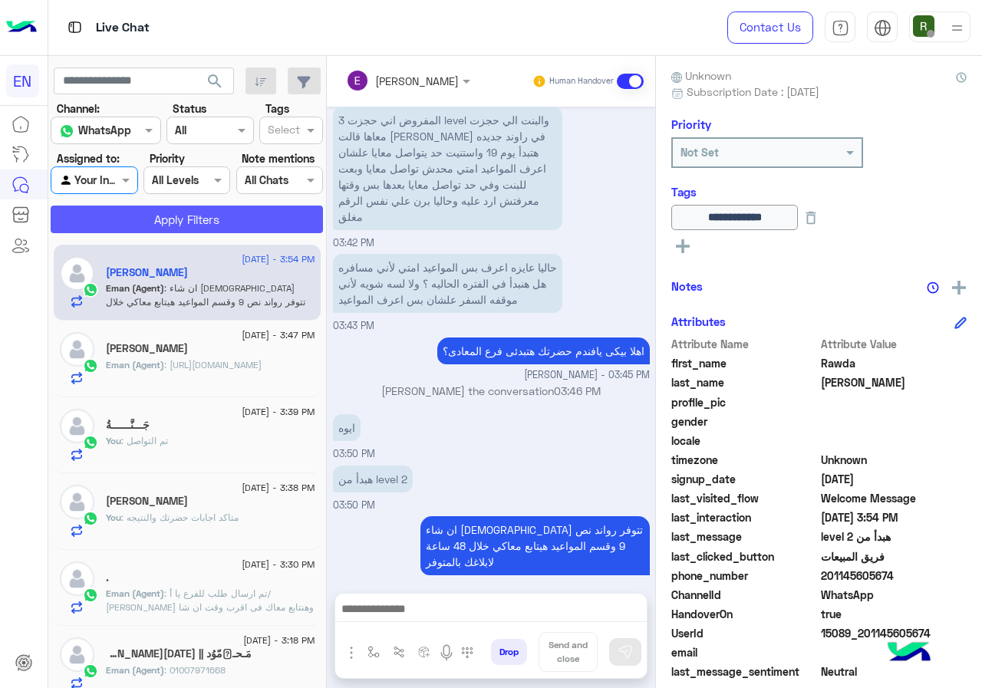
click at [135, 211] on button "Apply Filters" at bounding box center [187, 220] width 272 height 28
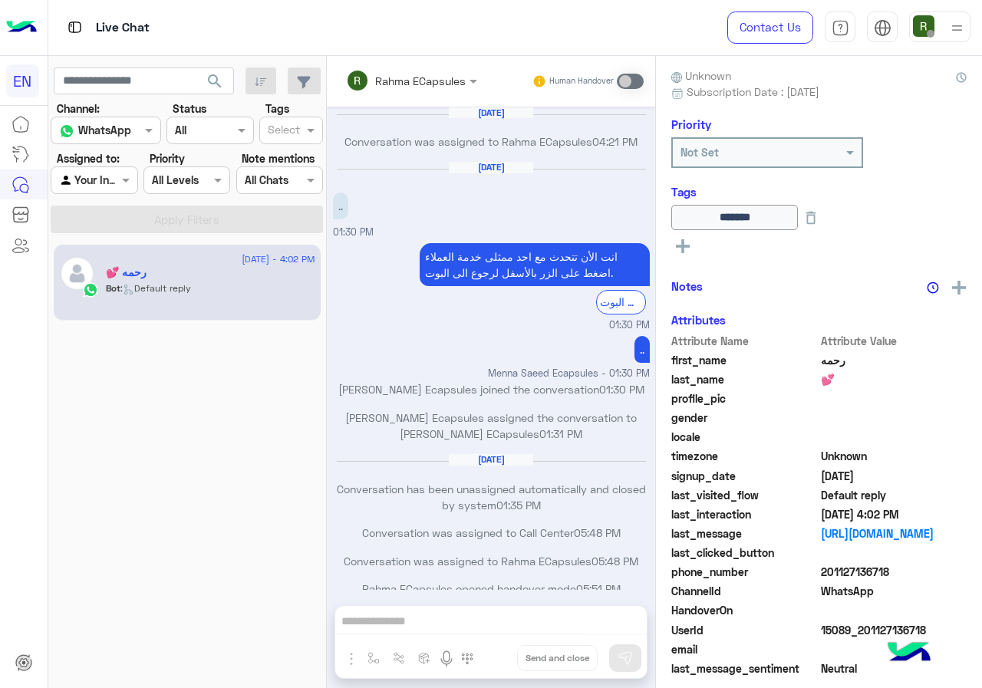
scroll to position [743, 0]
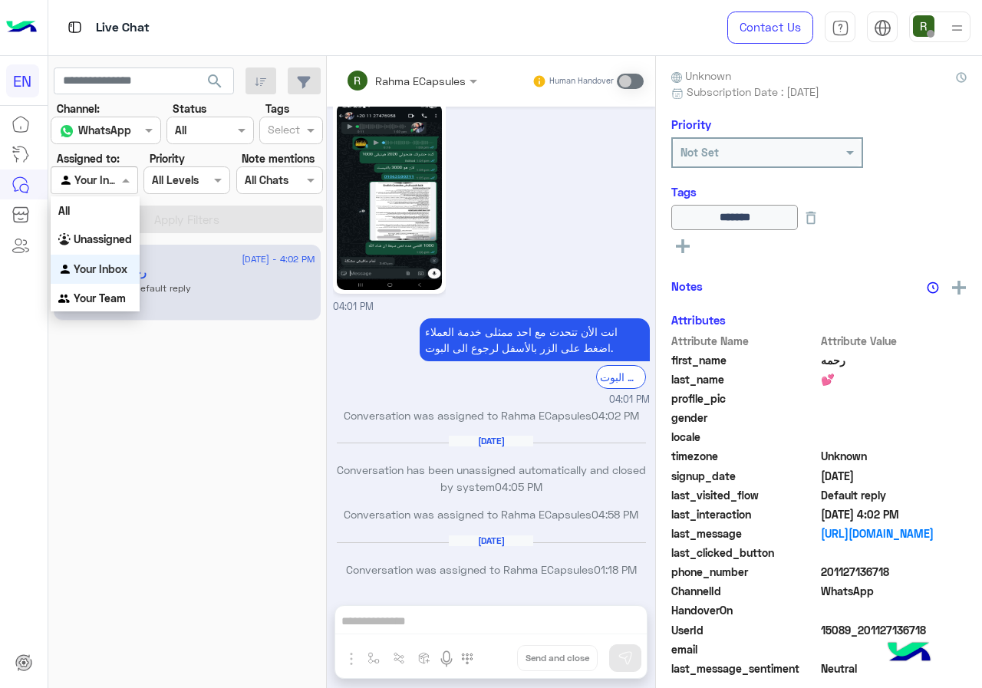
click at [118, 184] on span at bounding box center [127, 180] width 19 height 16
click at [123, 227] on div "Unassigned" at bounding box center [95, 240] width 89 height 30
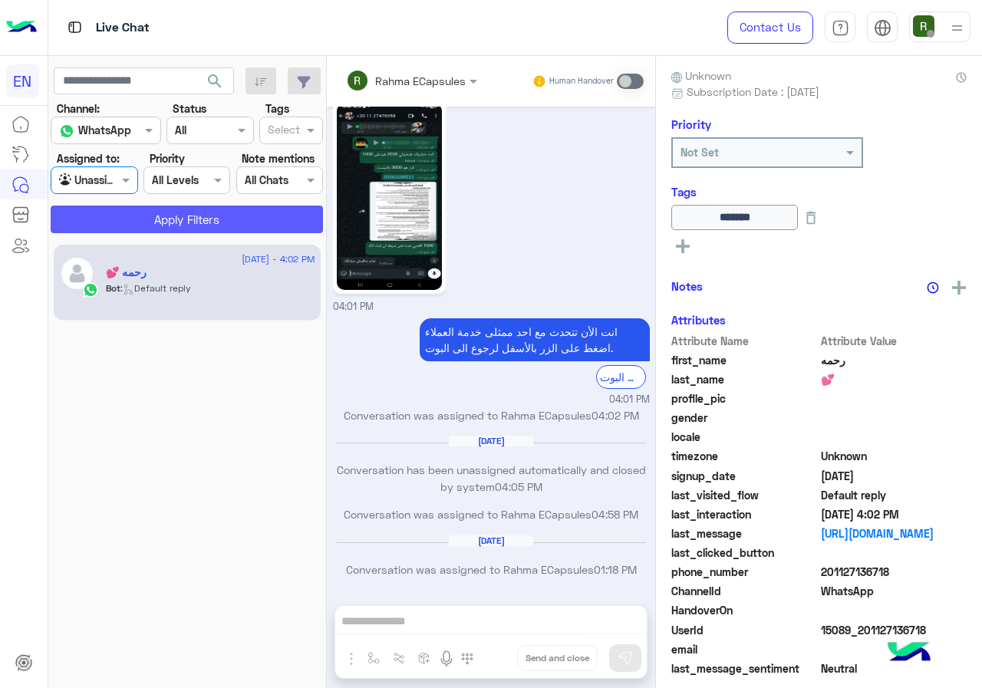
click at [124, 227] on button "Apply Filters" at bounding box center [187, 220] width 272 height 28
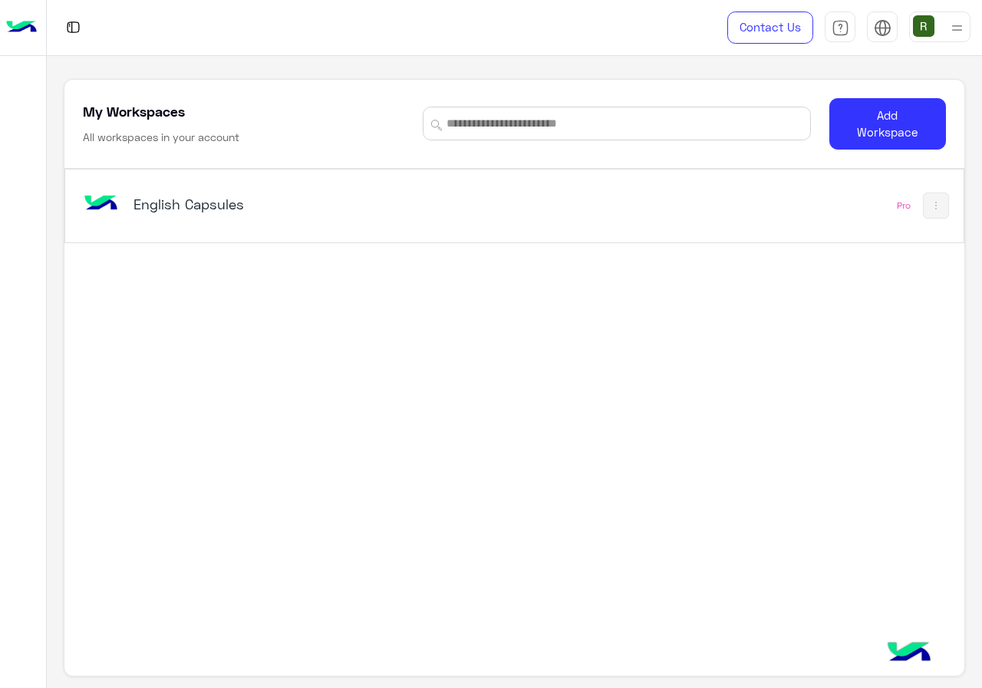
click at [380, 243] on div "English Capsules Pro" at bounding box center [513, 393] width 899 height 449
click at [394, 220] on div "English Capsules" at bounding box center [341, 205] width 522 height 44
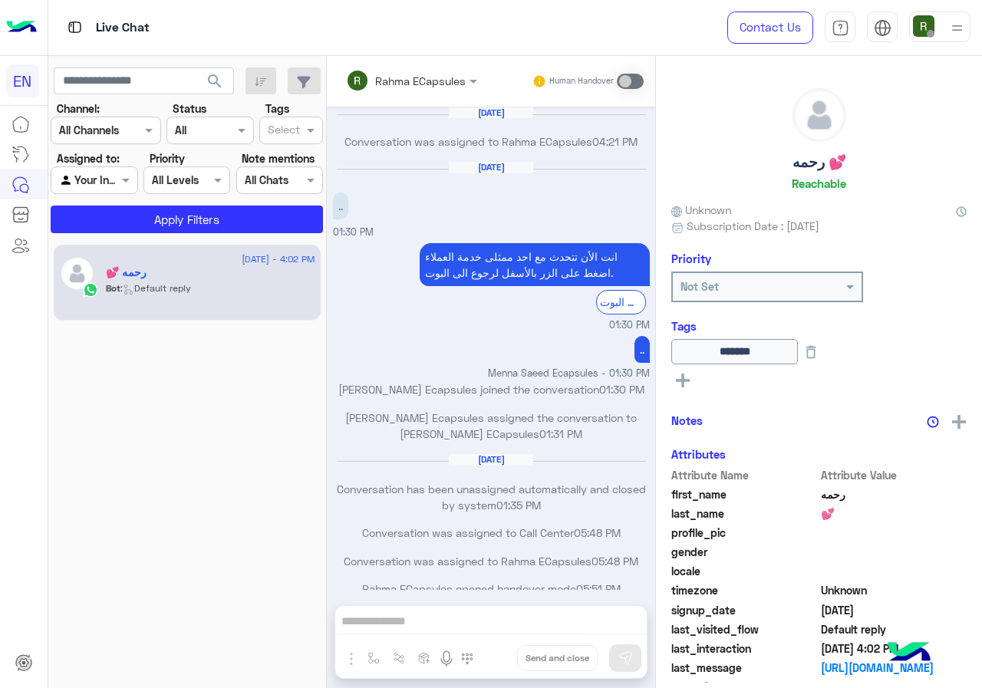
scroll to position [743, 0]
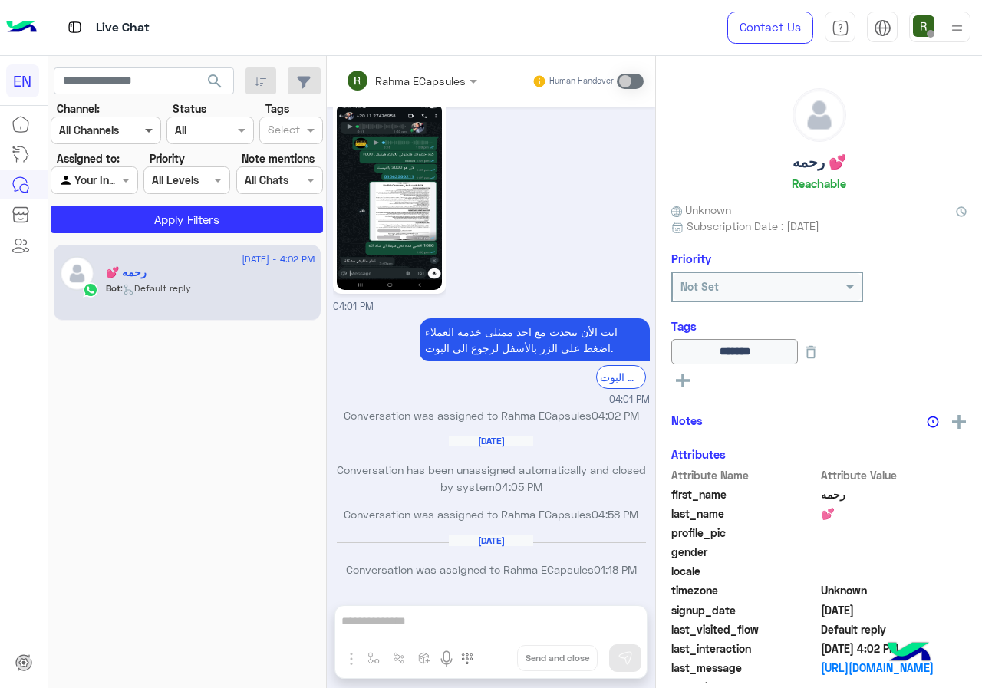
click at [146, 138] on span at bounding box center [150, 130] width 19 height 16
click at [142, 193] on div "WhatsApp" at bounding box center [106, 191] width 110 height 30
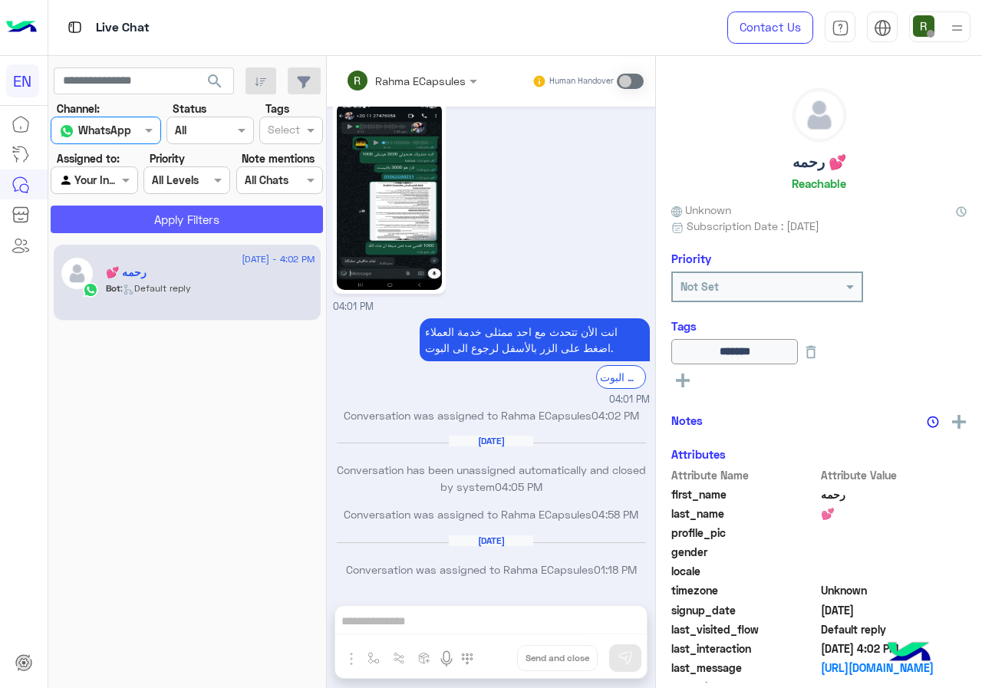
click at [157, 213] on button "Apply Filters" at bounding box center [187, 220] width 272 height 28
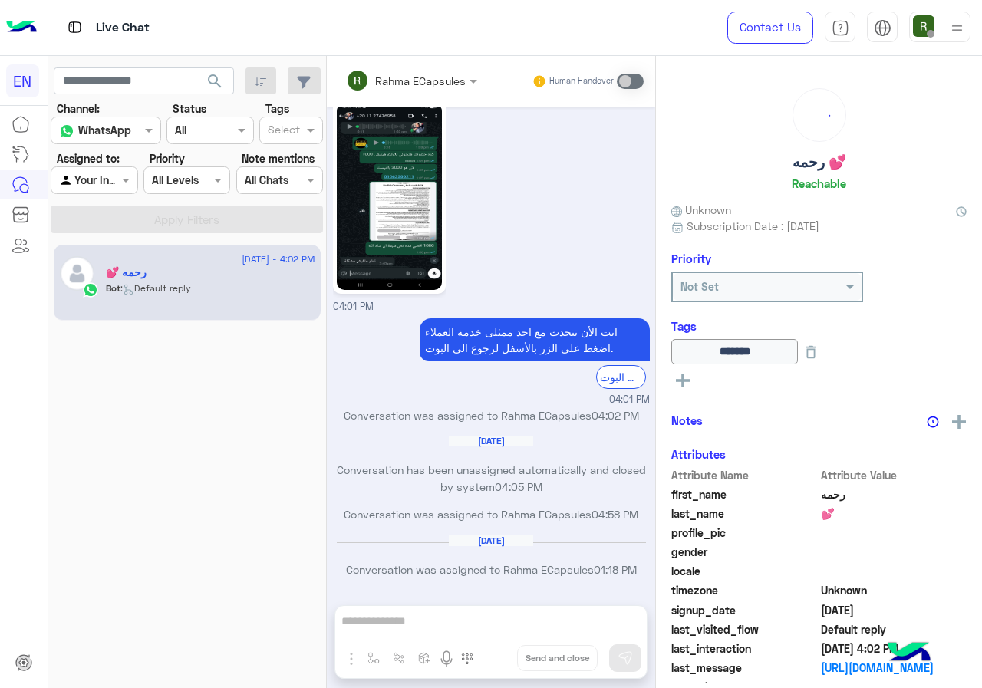
click at [100, 183] on div at bounding box center [93, 180] width 85 height 18
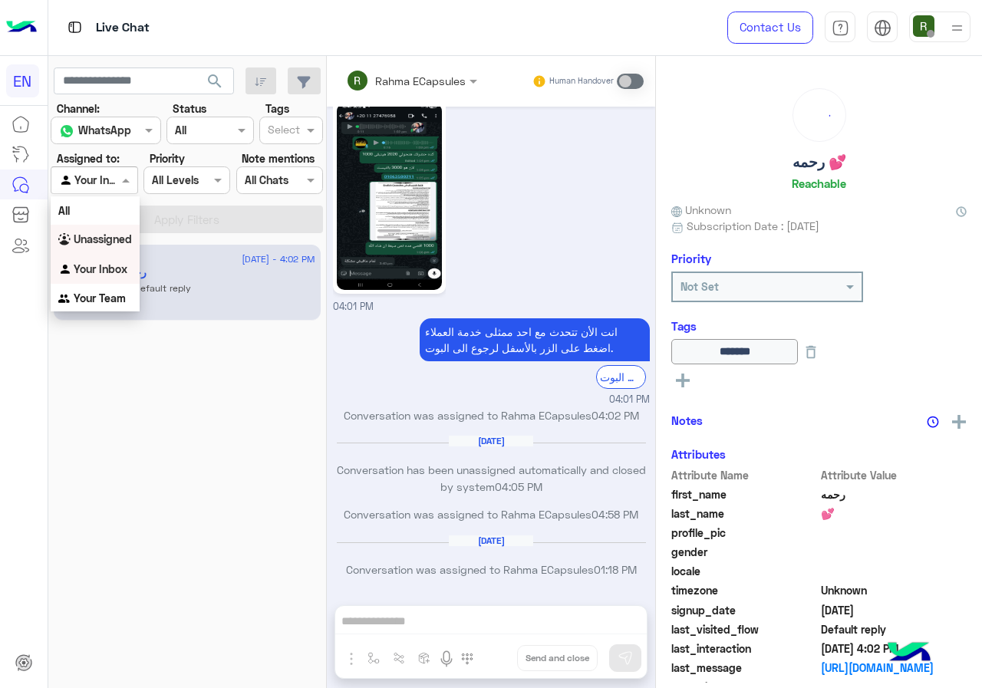
click at [108, 246] on div "Unassigned" at bounding box center [95, 240] width 89 height 30
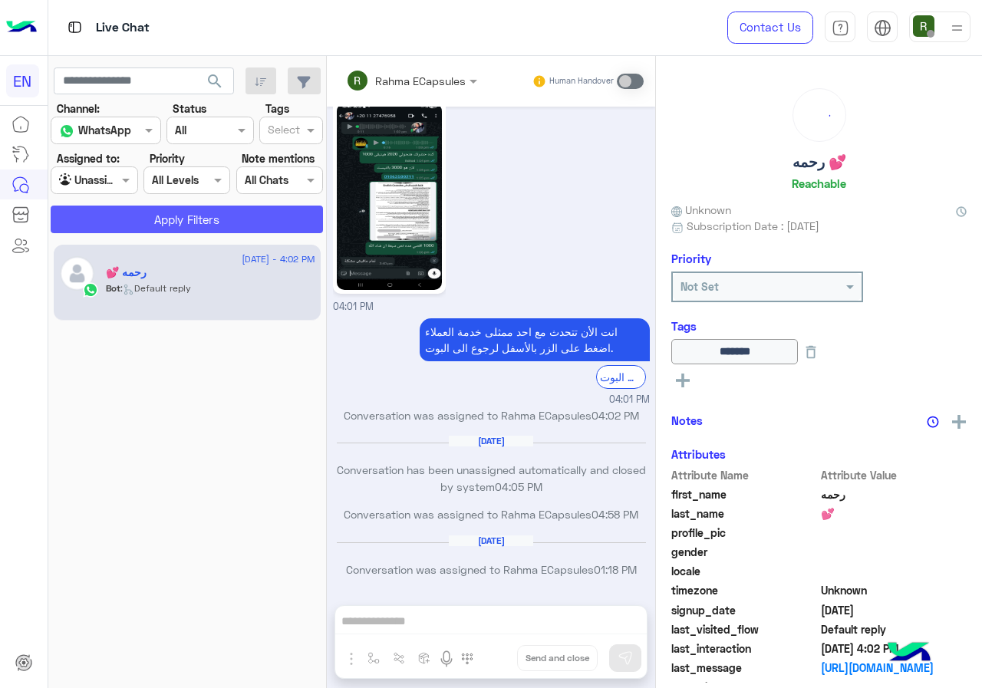
click at [110, 221] on button "Apply Filters" at bounding box center [187, 220] width 272 height 28
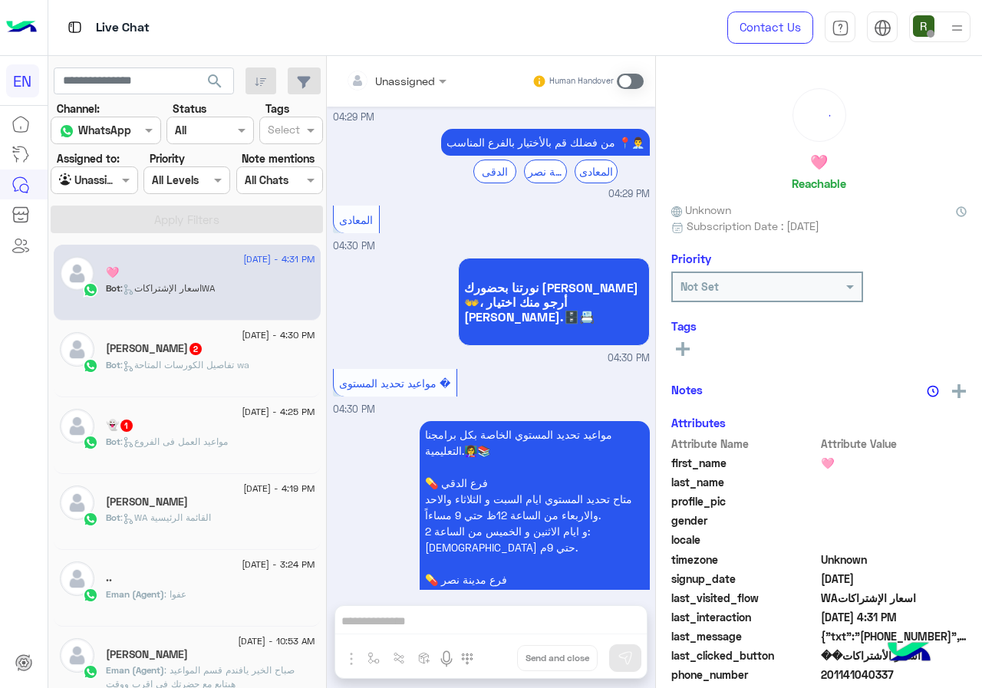
scroll to position [1635, 0]
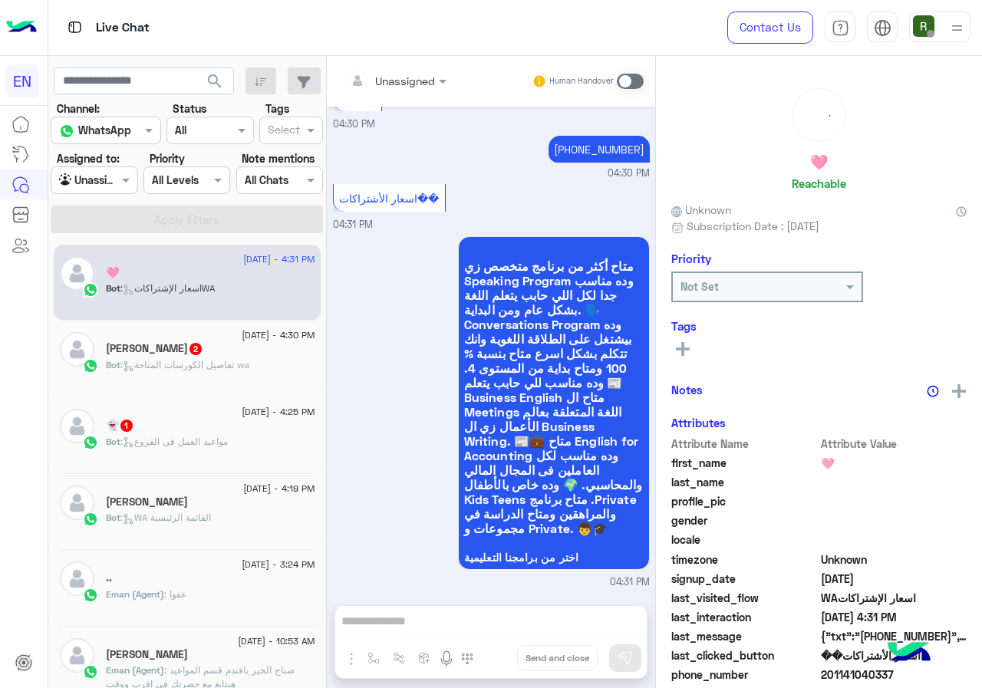
click at [94, 180] on input "text" at bounding box center [76, 181] width 35 height 16
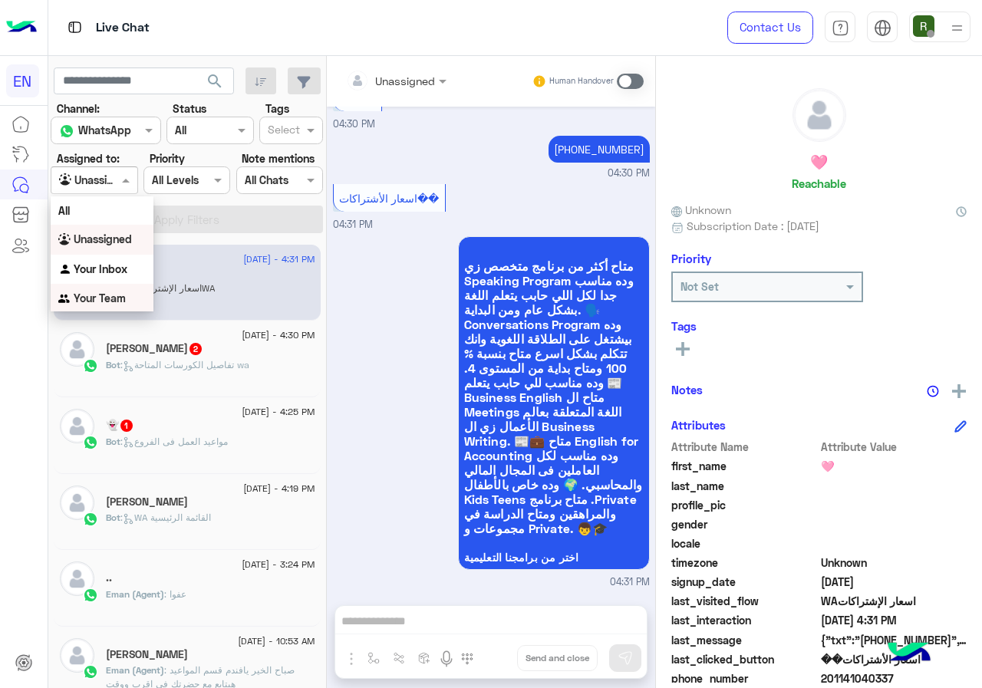
click at [100, 284] on div "Your Team" at bounding box center [102, 299] width 103 height 30
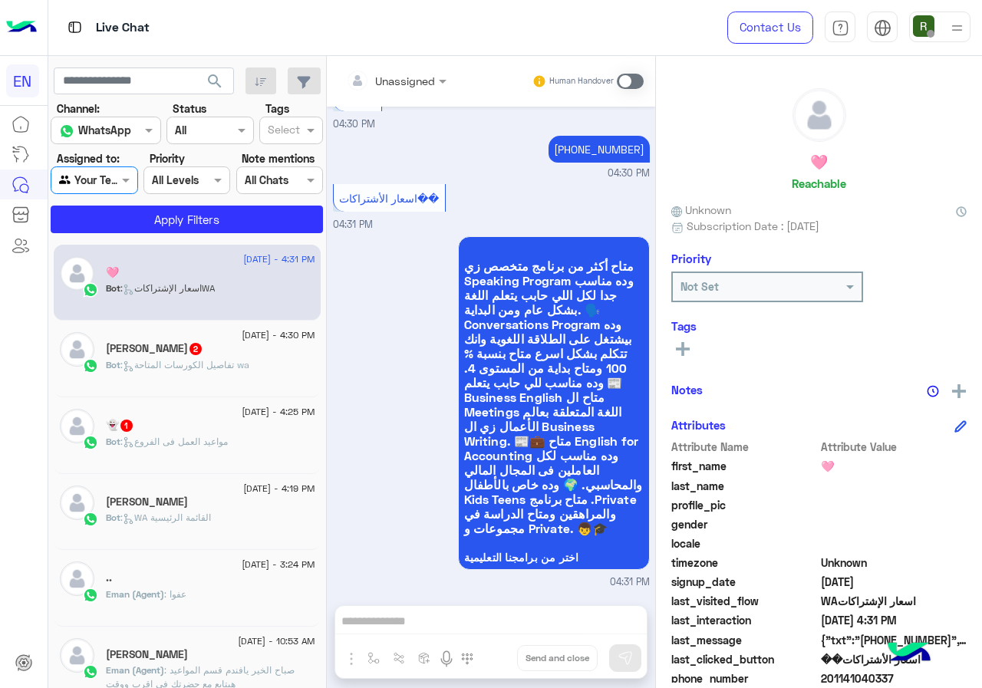
click at [115, 239] on div "[DATE] - 4:31 PM 🩷 Bot : اسعار الإشتراكاتWA [DATE] - 4:30 PM [PERSON_NAME] 2 Bo…" at bounding box center [187, 466] width 278 height 455
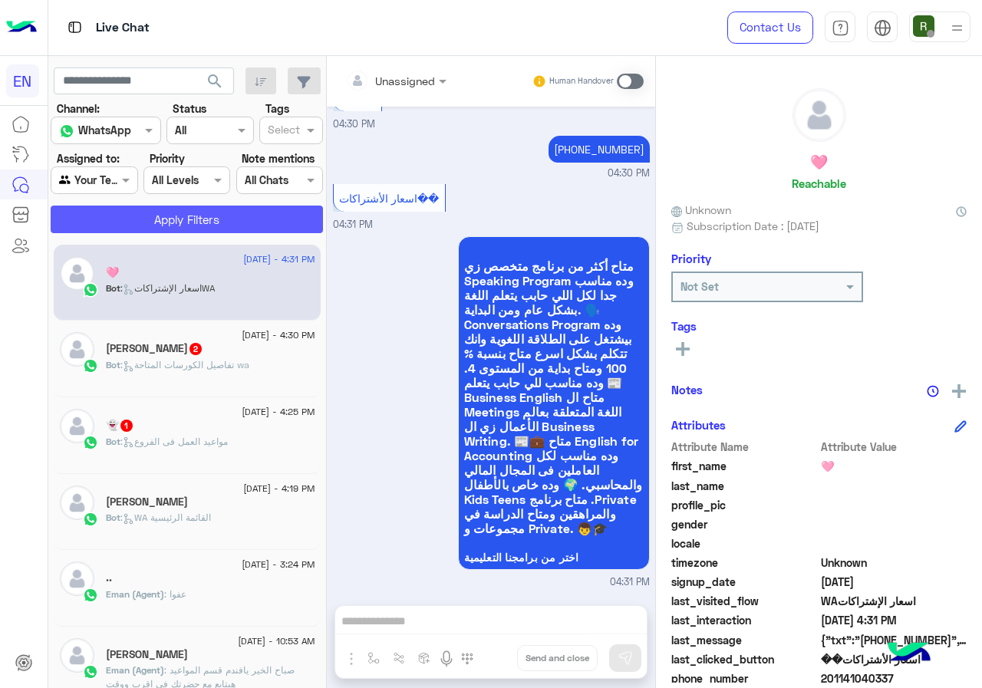
click at [117, 229] on button "Apply Filters" at bounding box center [187, 220] width 272 height 28
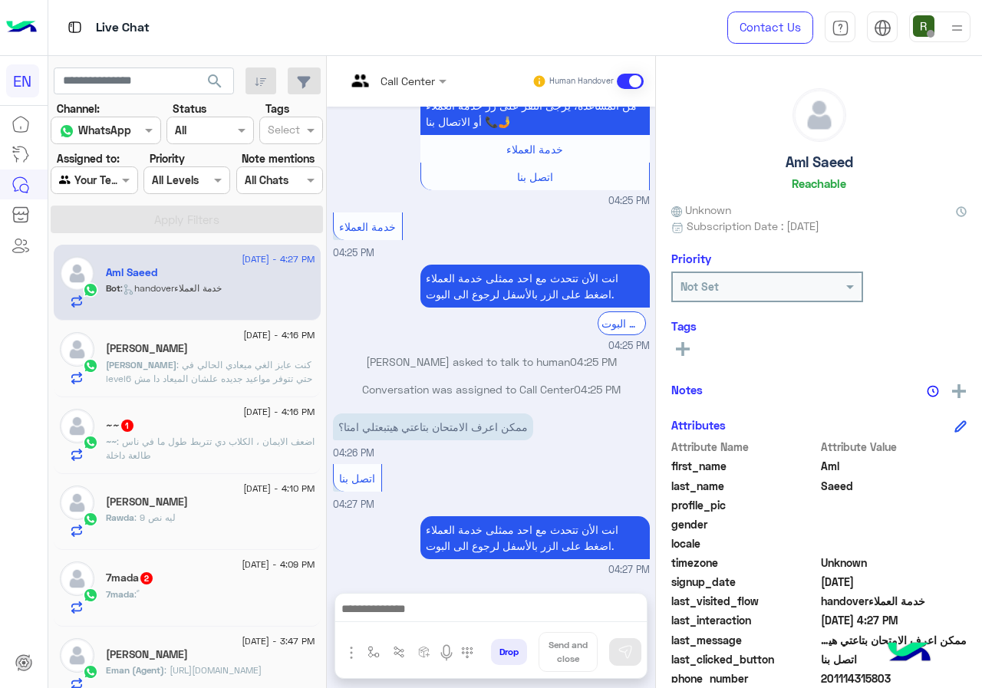
click at [253, 460] on p "~~ : اضعف الايمان ، الكلاب دي تتربط طول ما في ناس طالعة داخلة" at bounding box center [210, 449] width 209 height 28
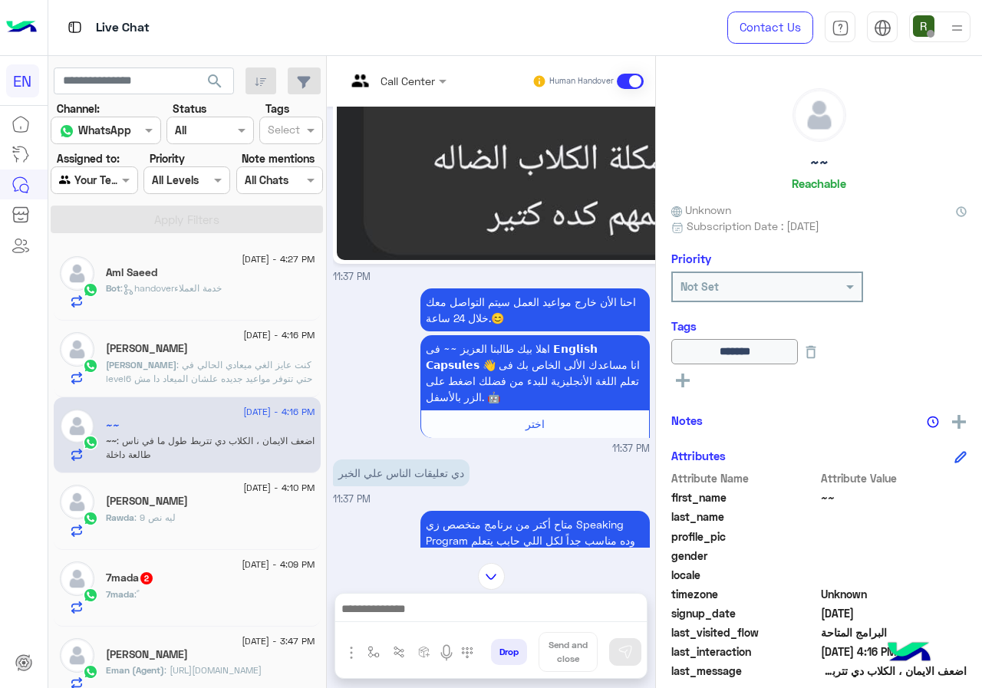
scroll to position [686, 0]
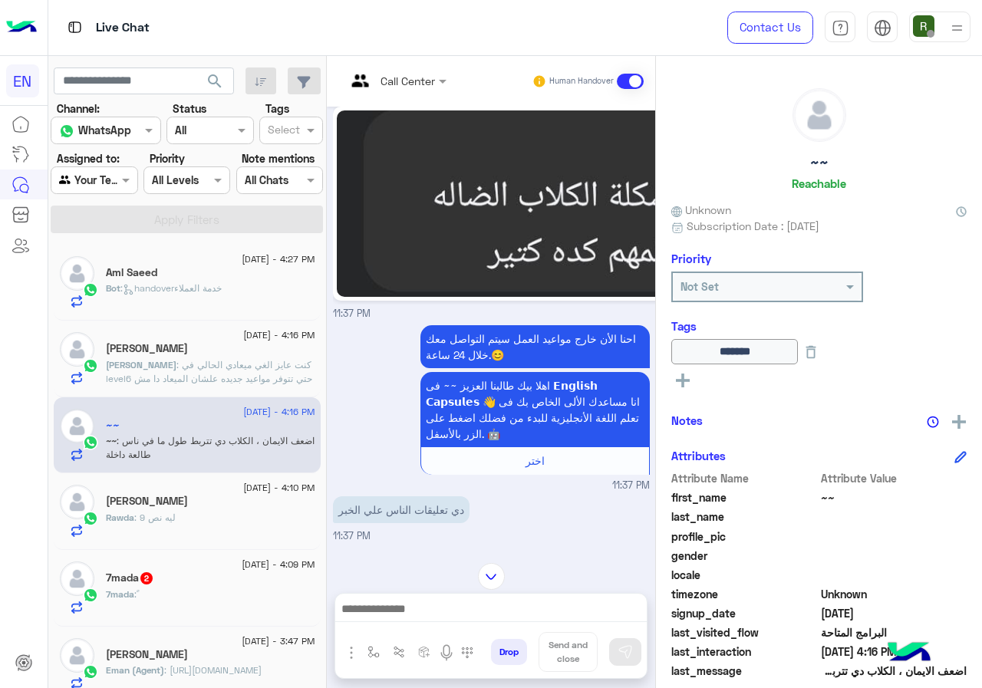
click at [615, 182] on img at bounding box center [739, 203] width 805 height 186
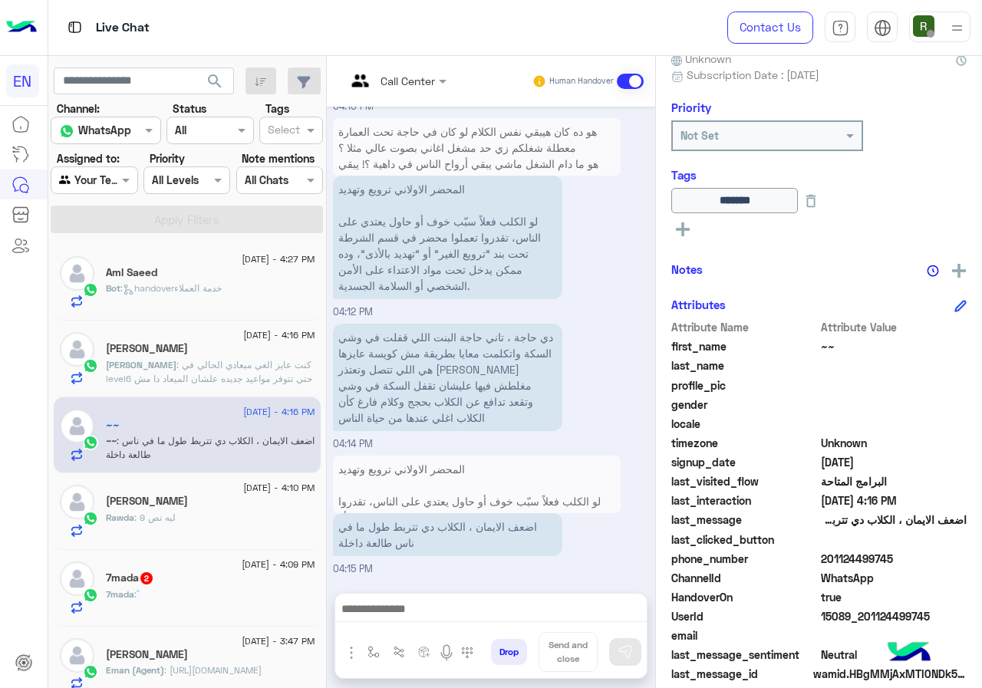
scroll to position [170, 0]
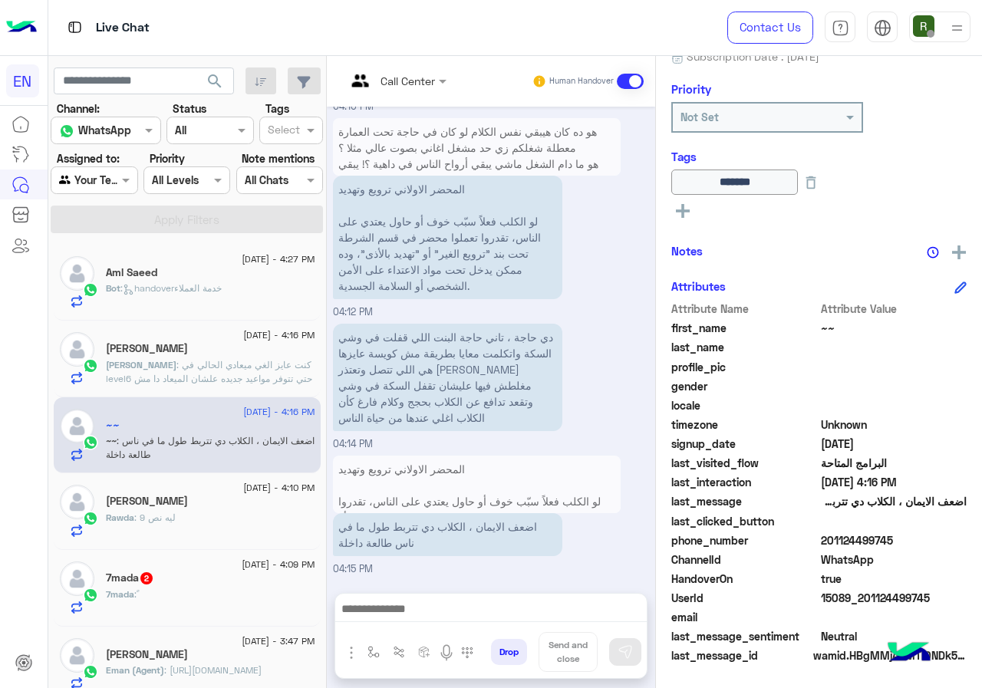
drag, startPoint x: 871, startPoint y: 540, endPoint x: 941, endPoint y: 539, distance: 70.6
click at [941, 539] on span "201124499745" at bounding box center [894, 540] width 147 height 16
copy span "01124499745"
